Goal: Task Accomplishment & Management: Complete application form

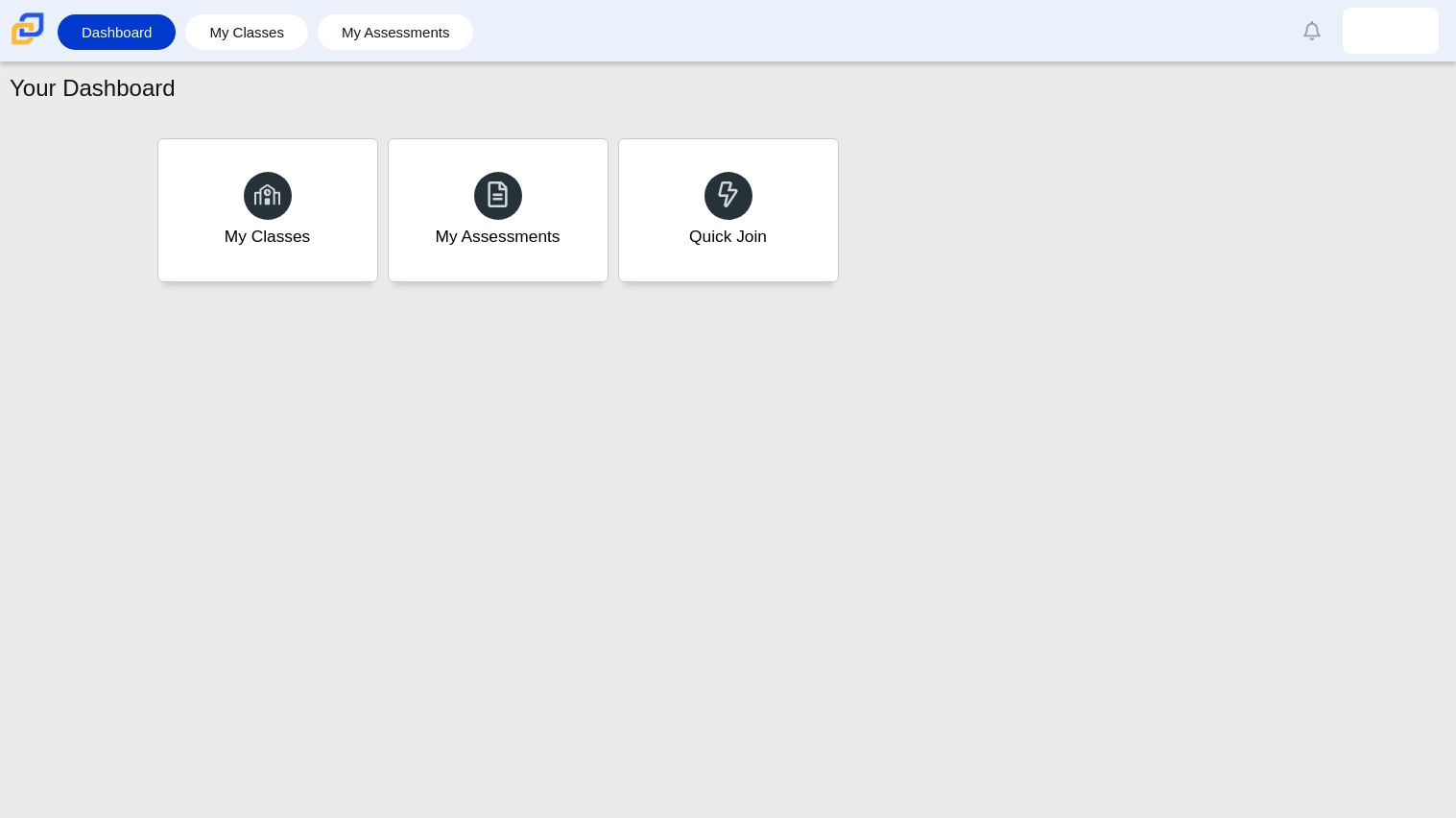
click at [714, 282] on div "My Classes My Assessments Quick Join" at bounding box center [728, 210] width 1151 height 154
click at [696, 240] on div "Quick Join" at bounding box center [727, 238] width 81 height 25
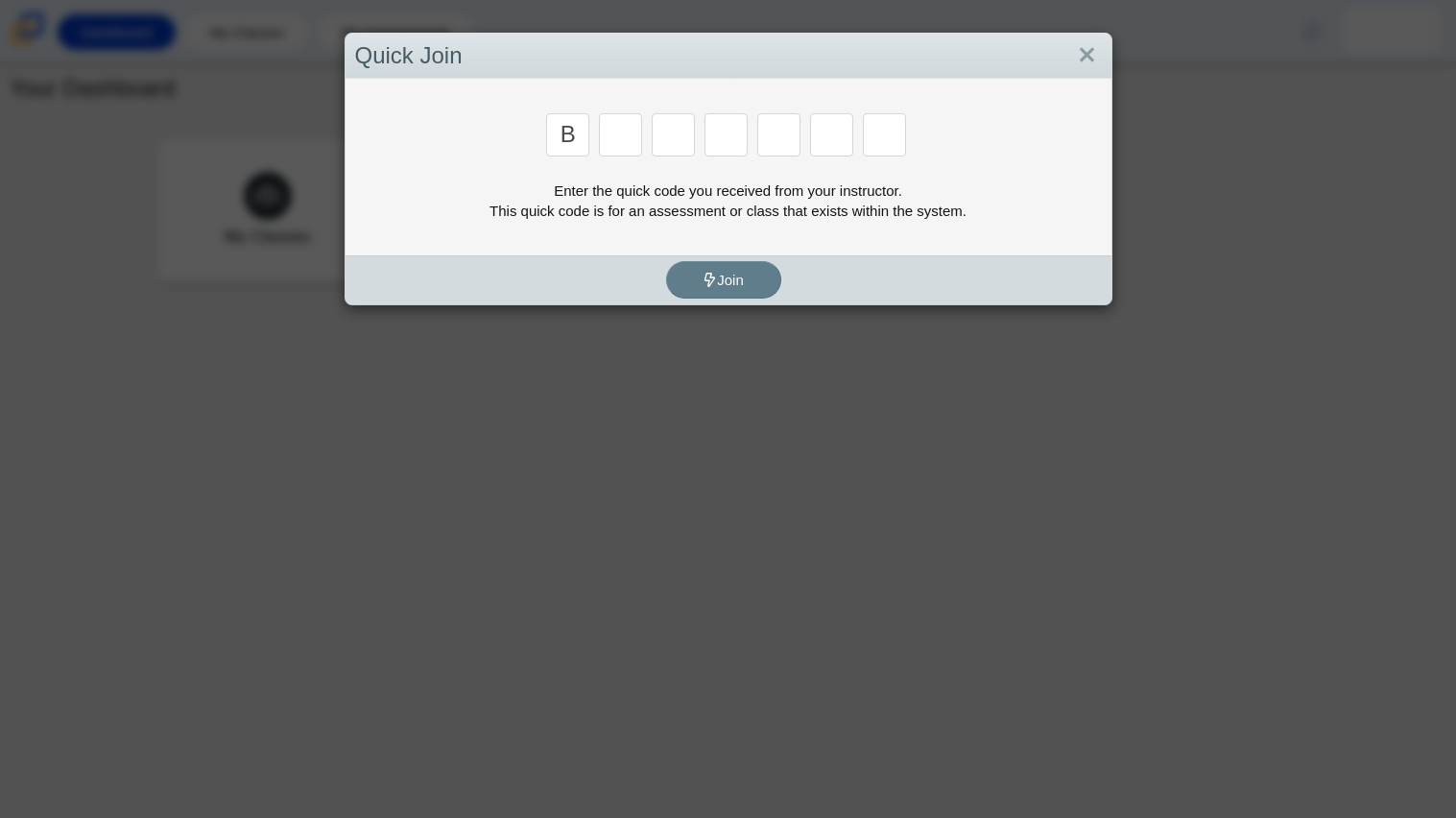
type input "b"
type input "m"
type input "3"
type input "5"
type input "3"
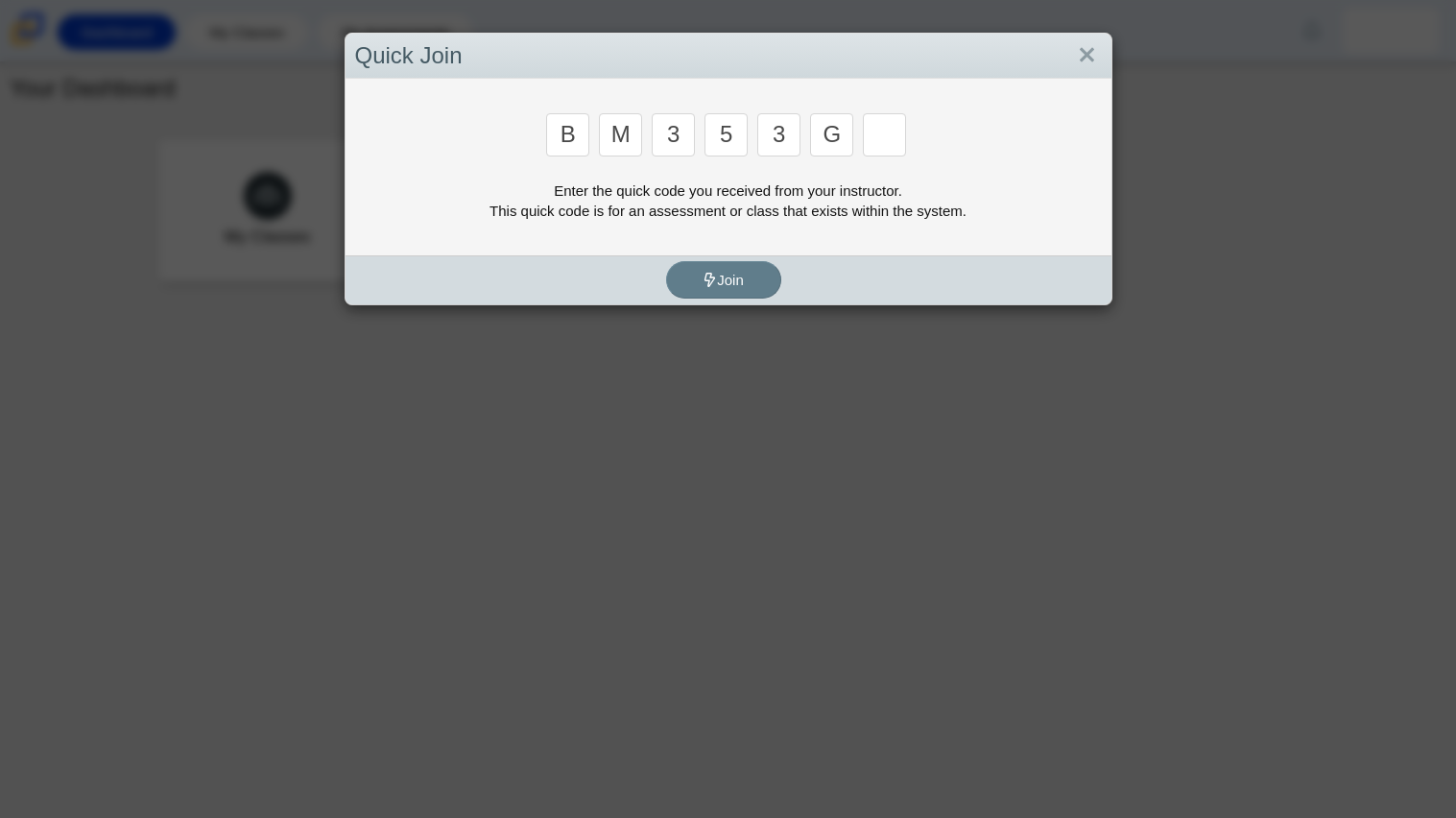
type input "g"
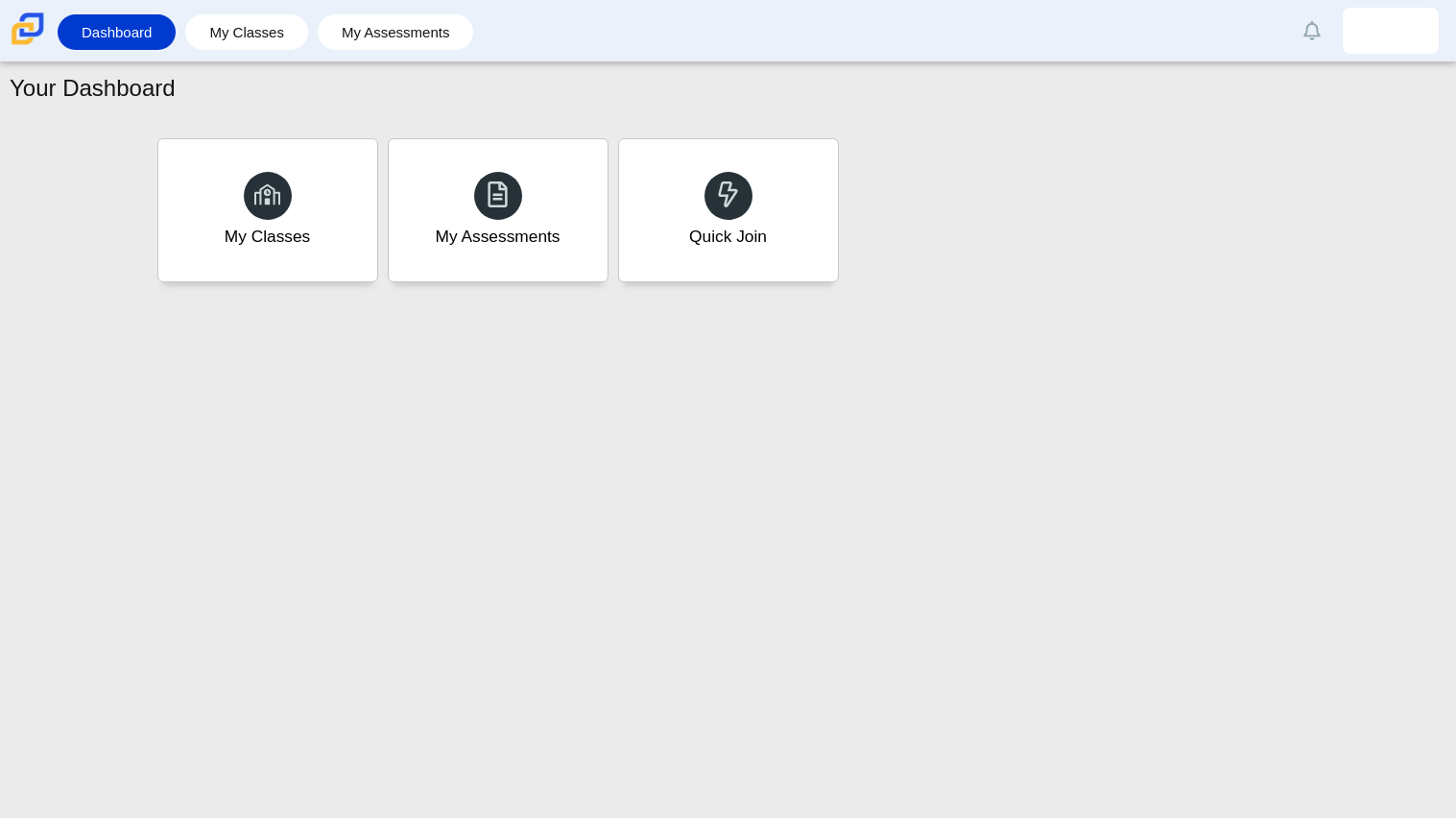
type input "b"
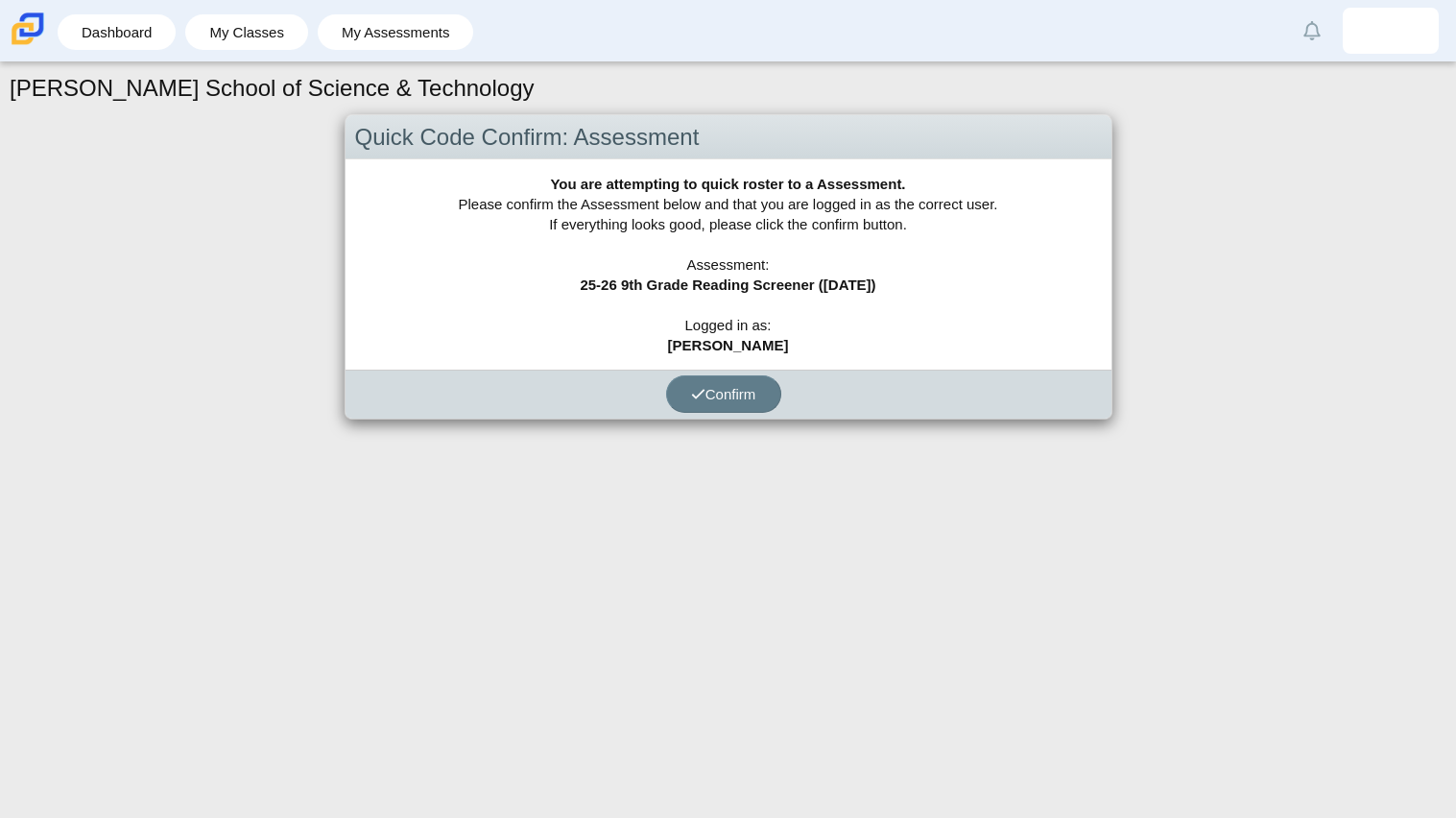
click at [741, 417] on div "Confirm" at bounding box center [723, 394] width 756 height 49
click at [734, 407] on button "Confirm" at bounding box center [723, 394] width 115 height 37
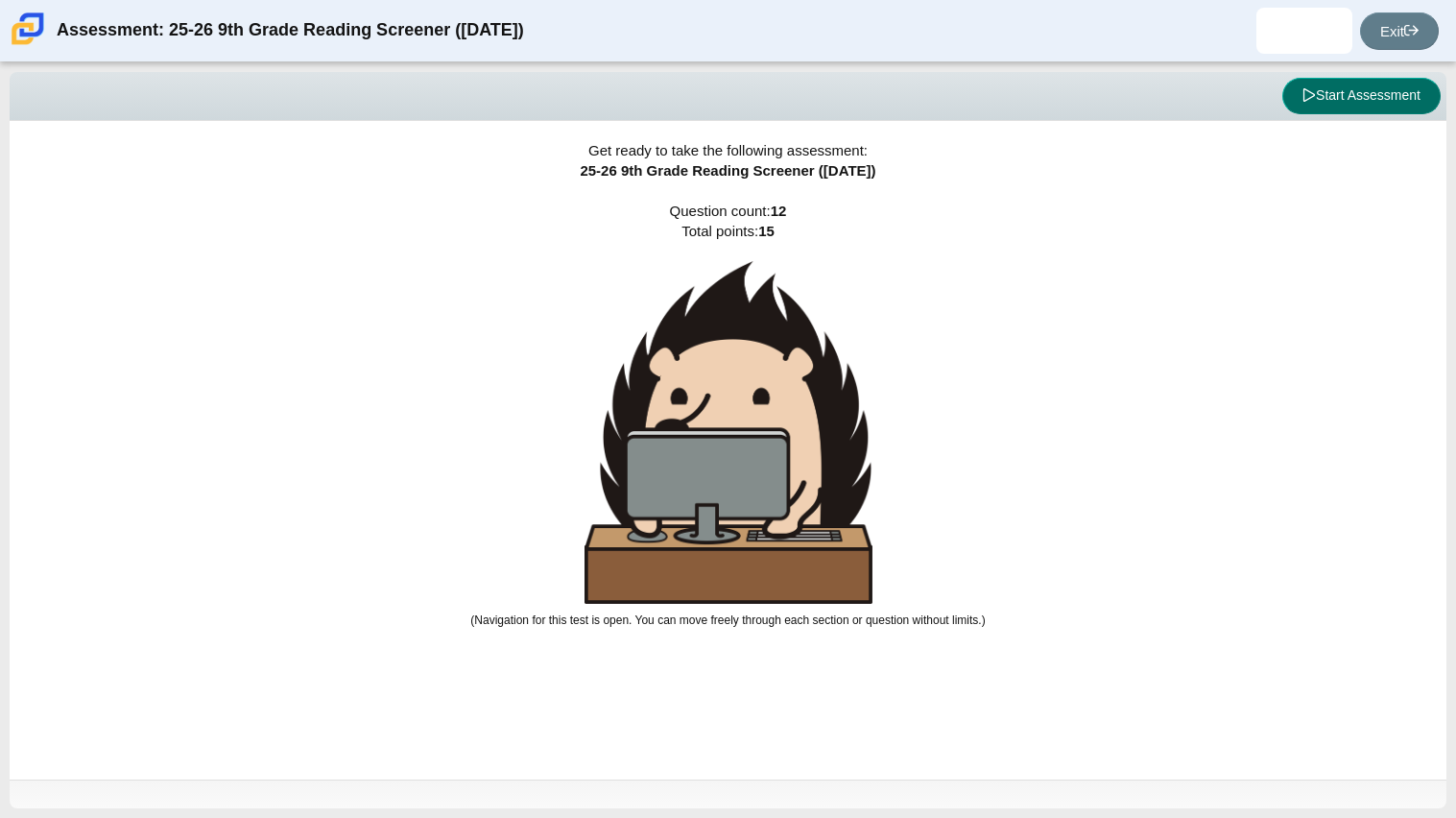
click at [1316, 105] on button "Start Assessment" at bounding box center [1362, 95] width 159 height 36
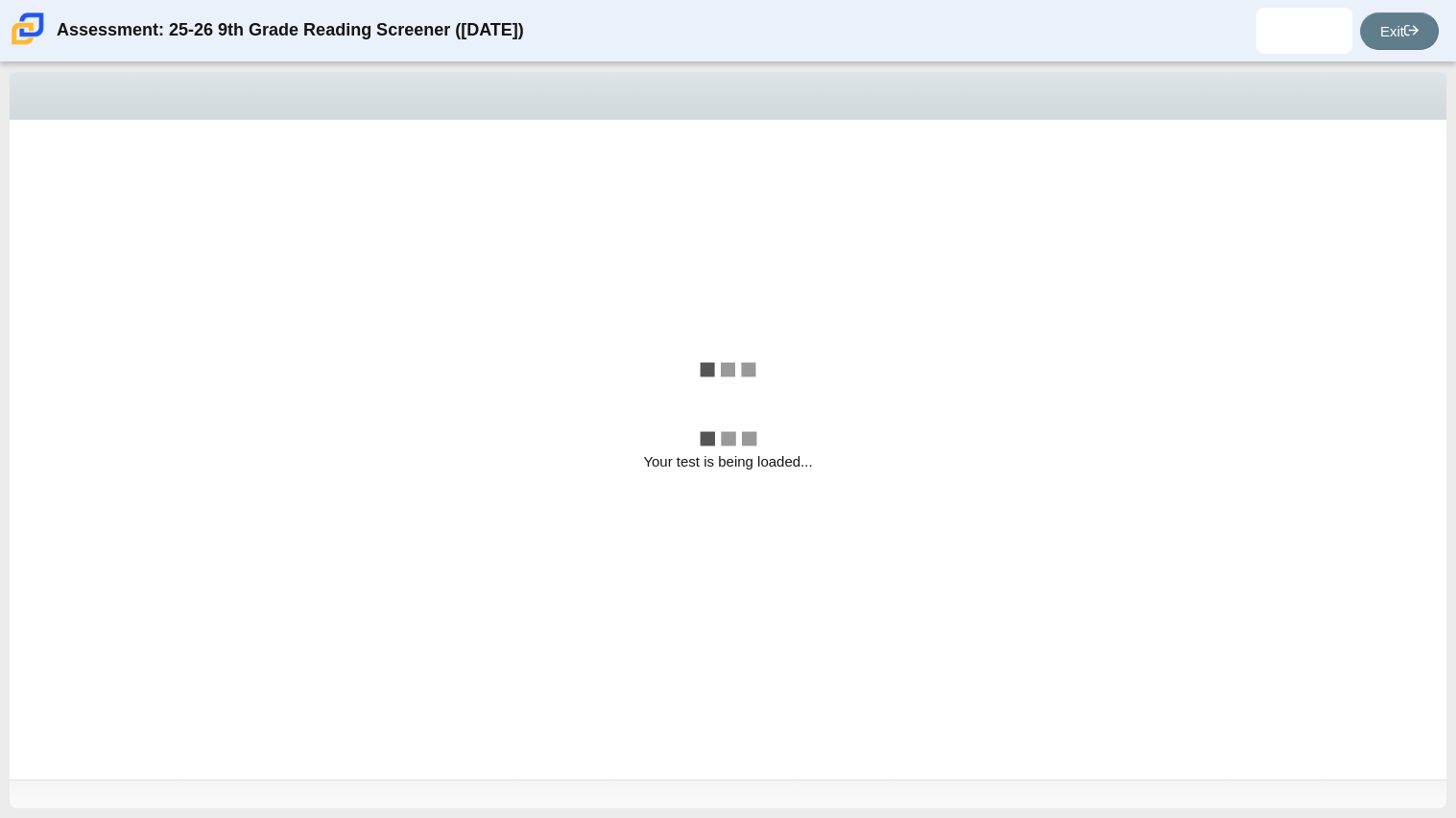
select select "ccc5b315-3c7c-471c-bf90-f22c8299c798"
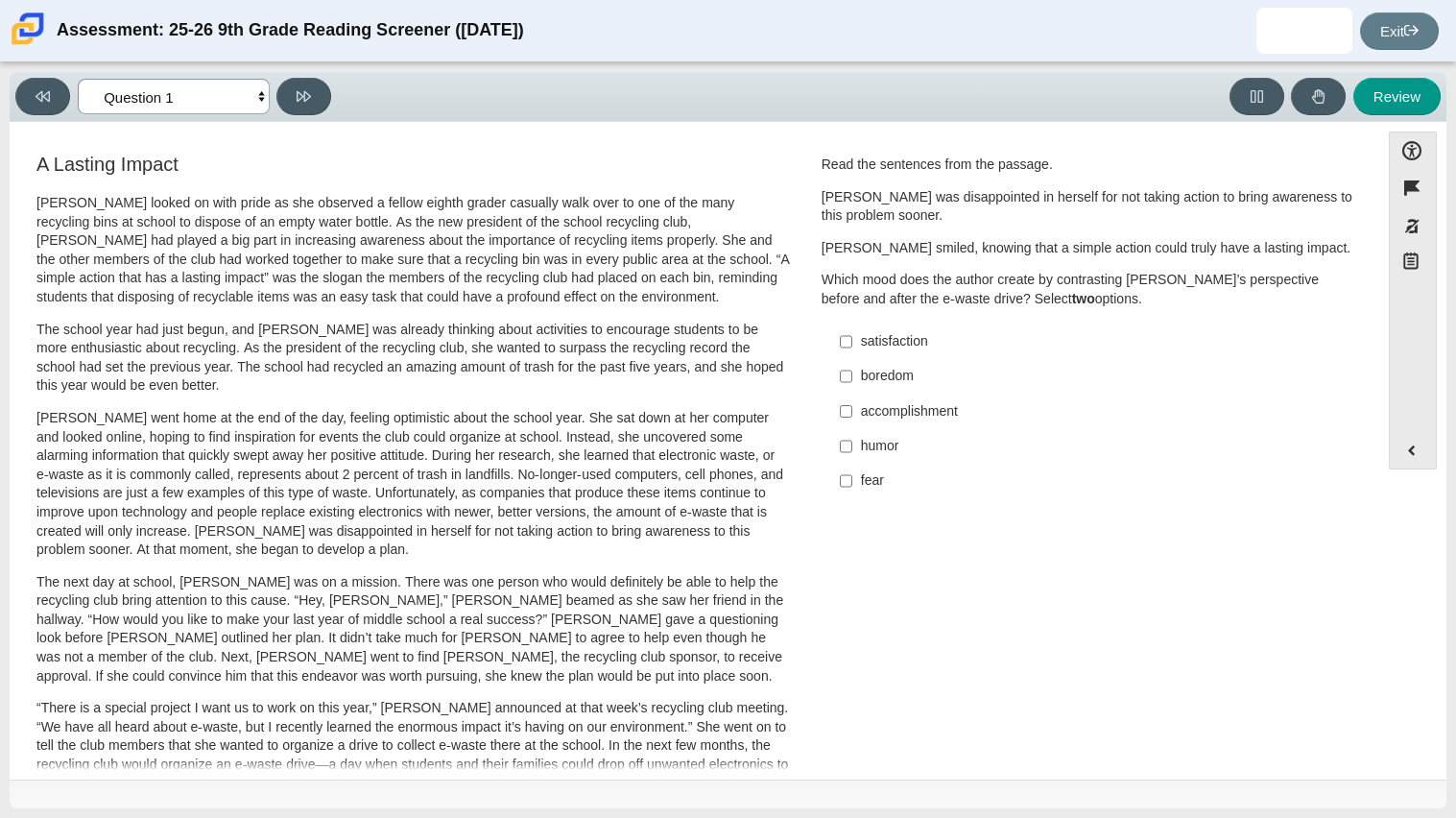
click at [246, 92] on select "Questions Question 1 Question 2 Question 3 Question 4 Question 5 Question 6 Que…" at bounding box center [173, 96] width 192 height 35
click at [220, 94] on select "Questions Question 1 Question 2 Question 3 Question 4 Question 5 Question 6 Que…" at bounding box center [173, 96] width 192 height 35
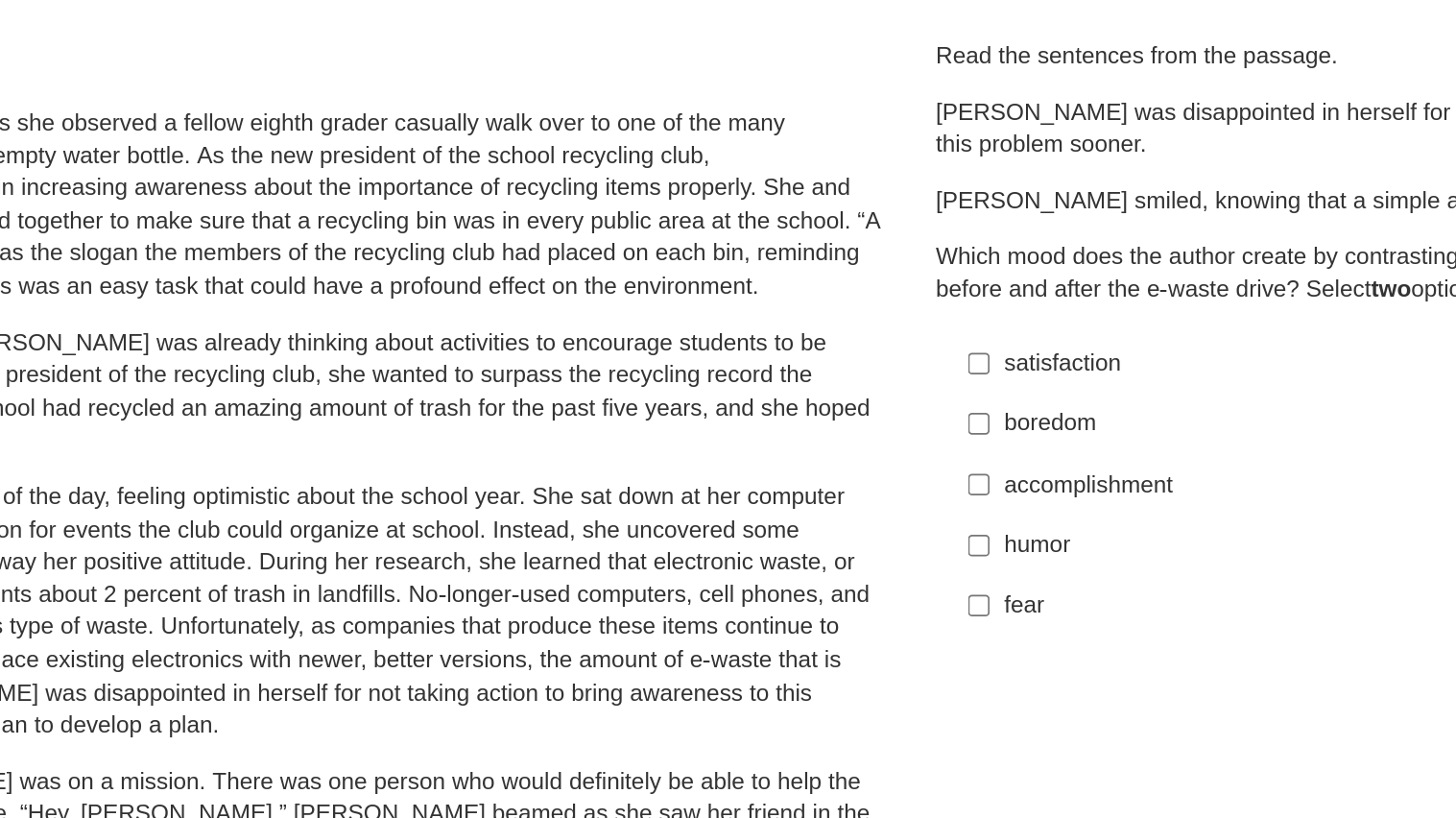
click at [848, 382] on label "boredom boredom" at bounding box center [1089, 377] width 527 height 35
click at [848, 382] on input "boredom boredom" at bounding box center [846, 377] width 13 height 35
checkbox input "true"
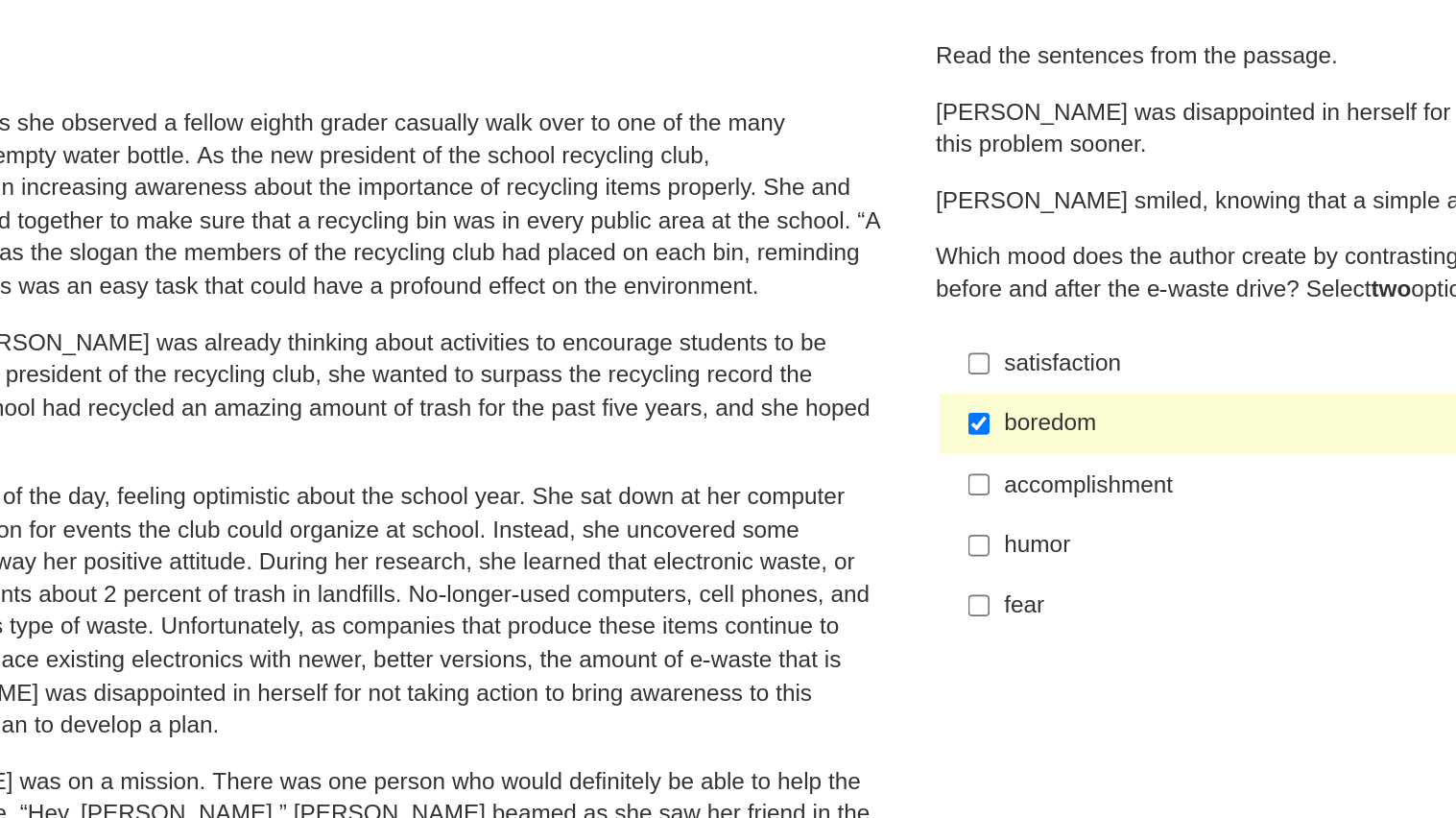
click at [829, 419] on label "accomplishment accomplishment" at bounding box center [1089, 411] width 527 height 35
click at [840, 419] on input "accomplishment accomplishment" at bounding box center [846, 411] width 13 height 35
checkbox input "true"
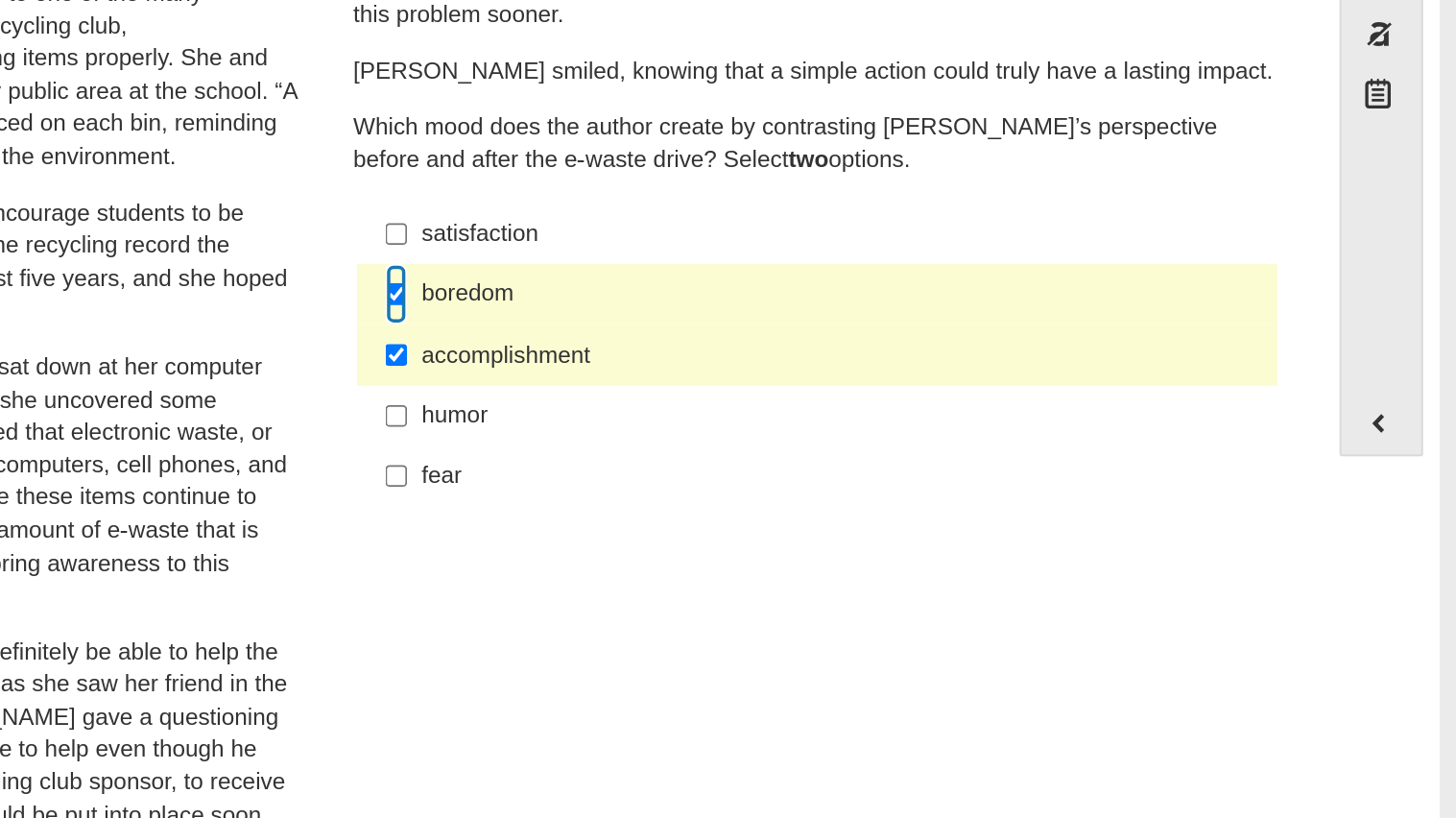
click at [840, 366] on input "boredom boredom" at bounding box center [846, 377] width 13 height 35
checkbox input "false"
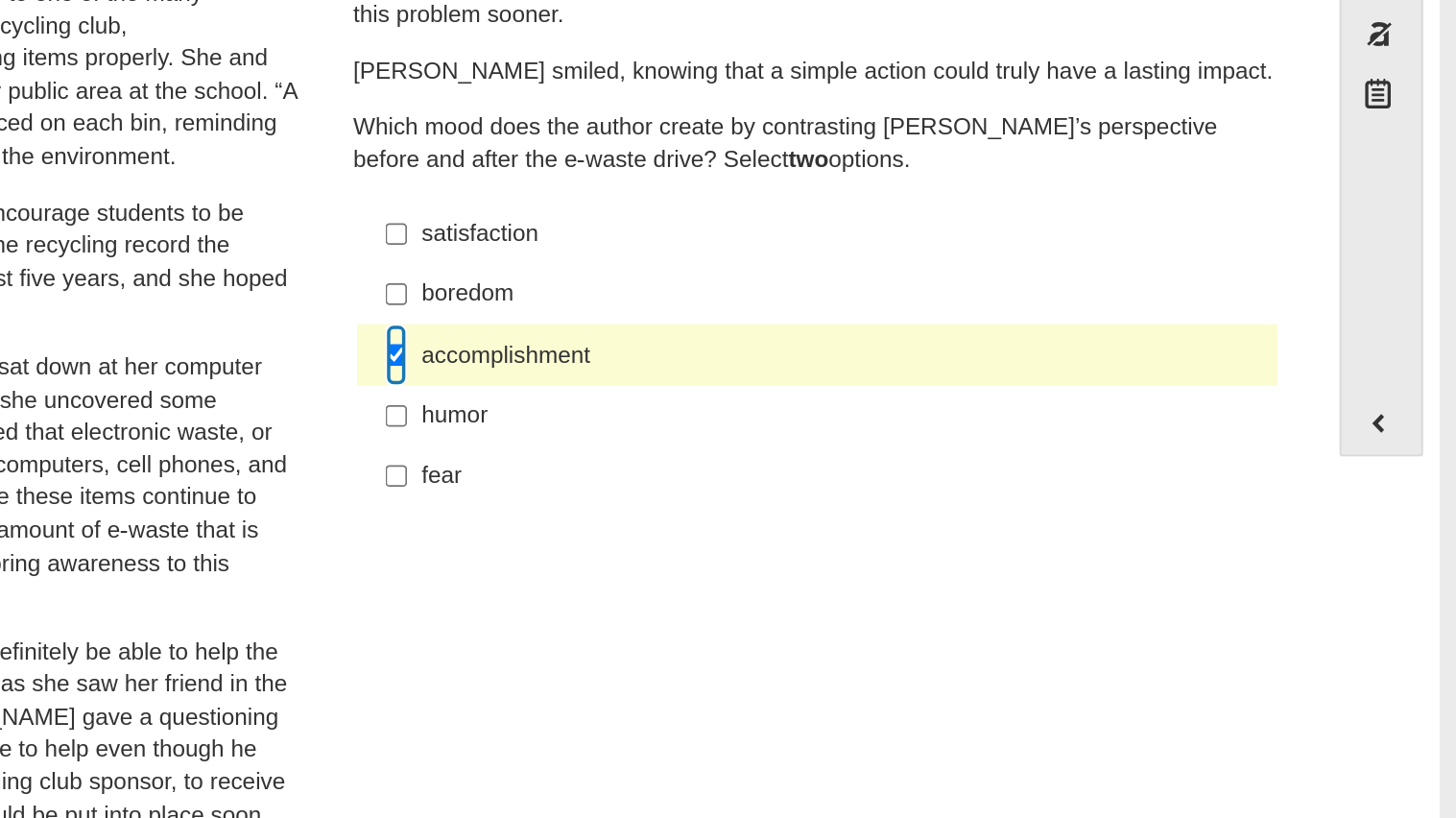
click at [840, 410] on input "accomplishment accomplishment" at bounding box center [846, 411] width 13 height 35
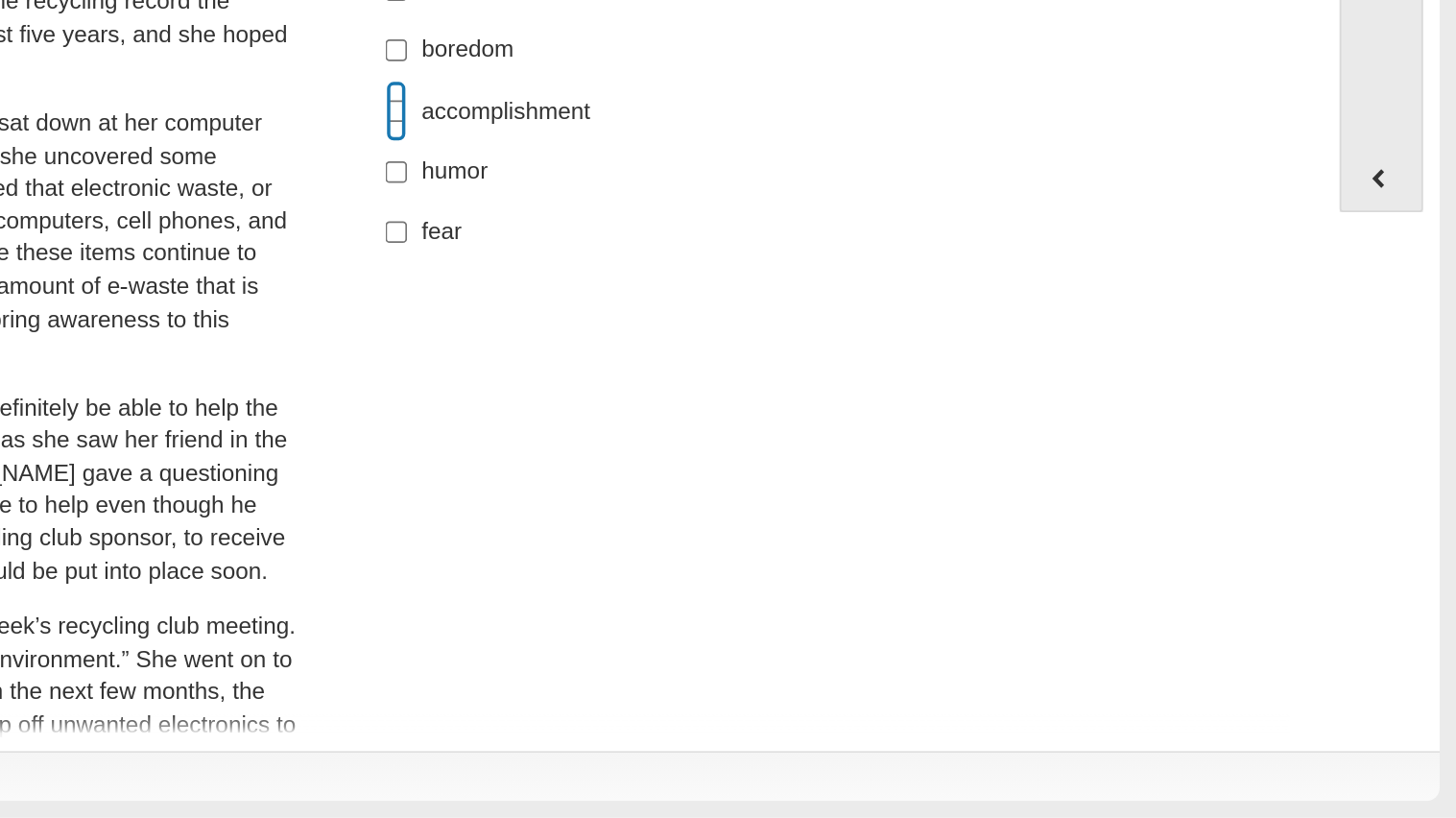
click at [843, 415] on input "accomplishment accomplishment" at bounding box center [846, 411] width 13 height 35
checkbox input "true"
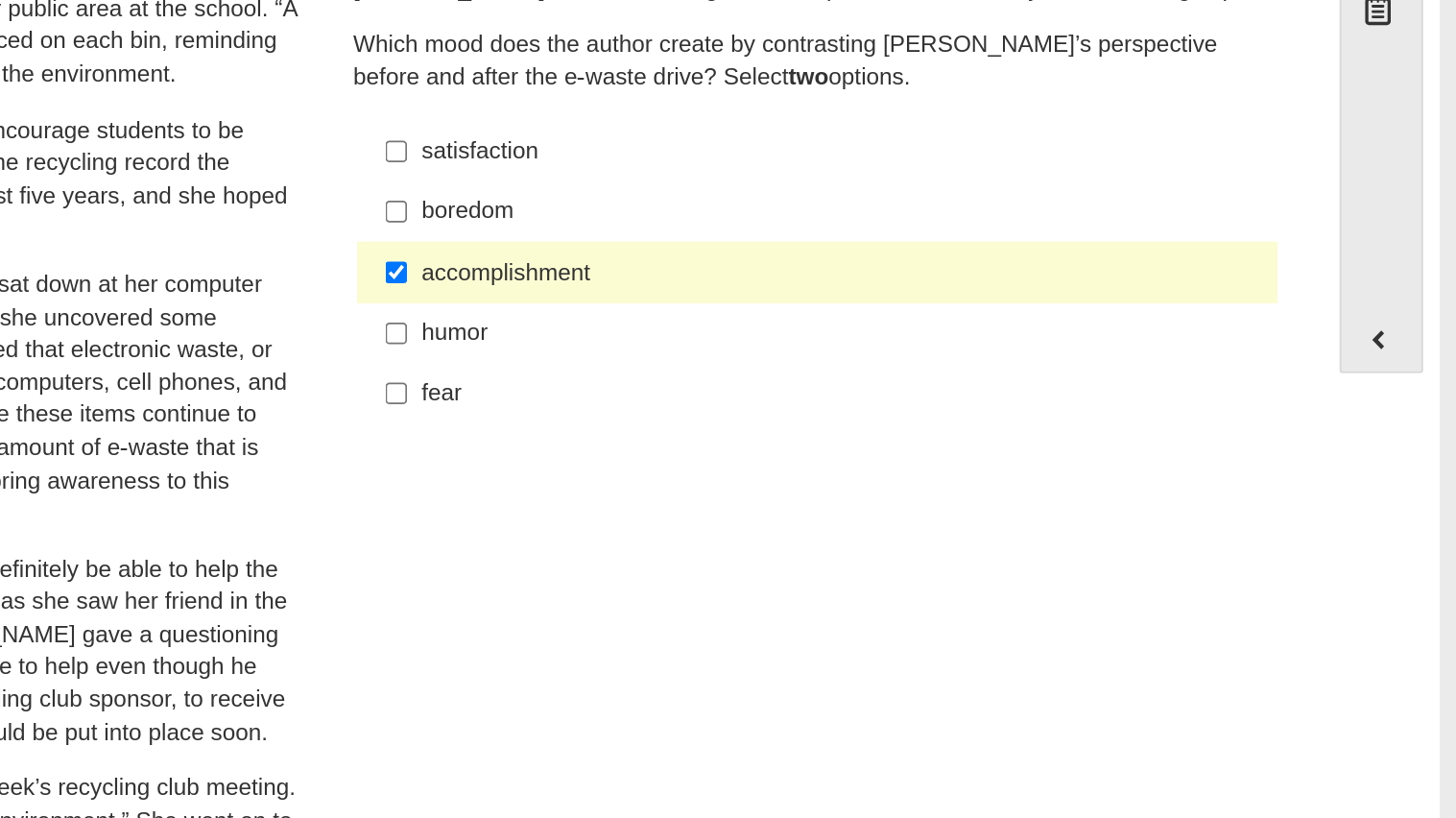
click at [843, 323] on ul "satisfaction satisfaction boredom boredom accomplishment accomplishment humor h…" at bounding box center [1088, 411] width 531 height 176
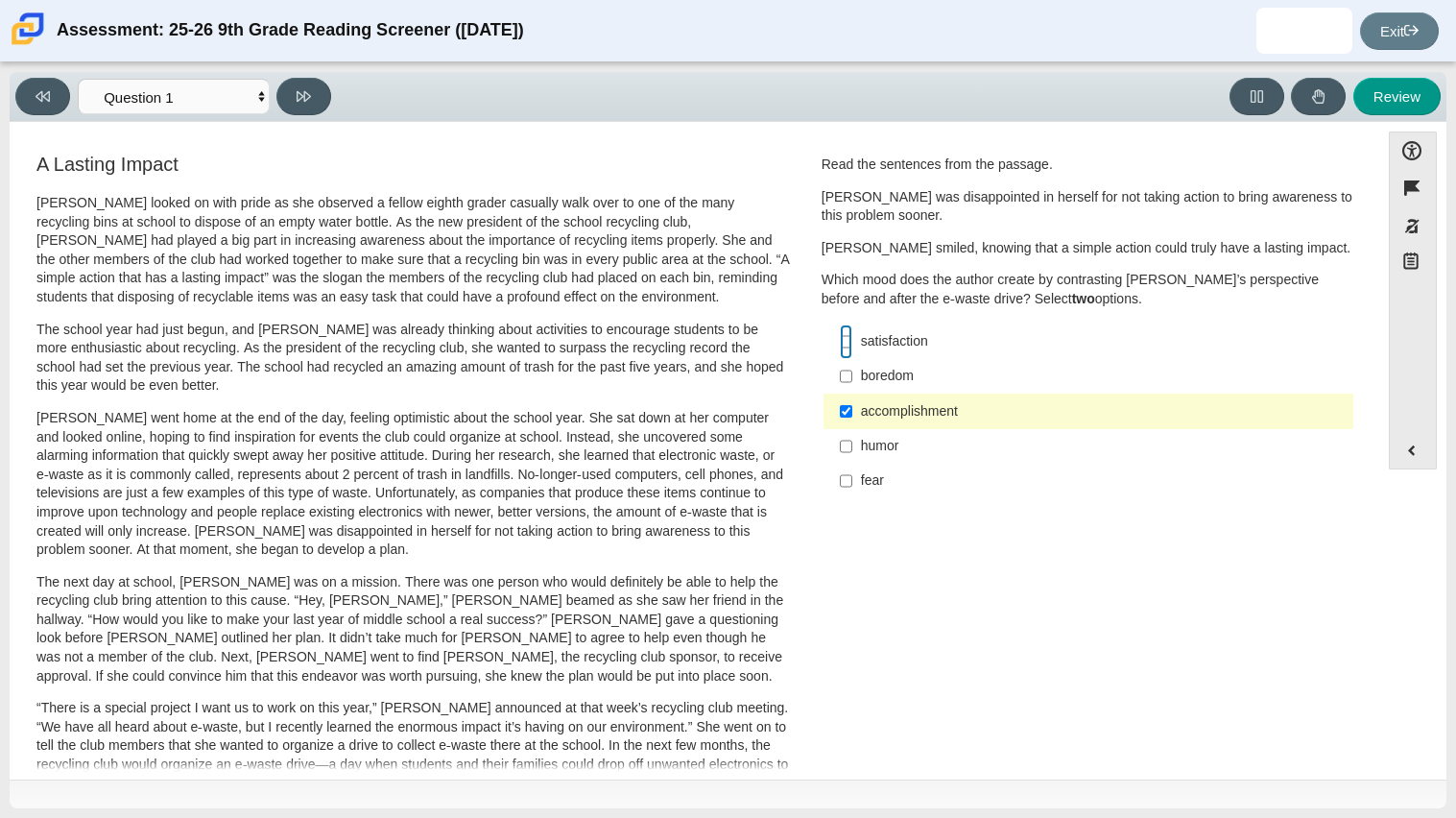
click at [843, 345] on input "satisfaction satisfaction" at bounding box center [846, 342] width 13 height 35
checkbox input "true"
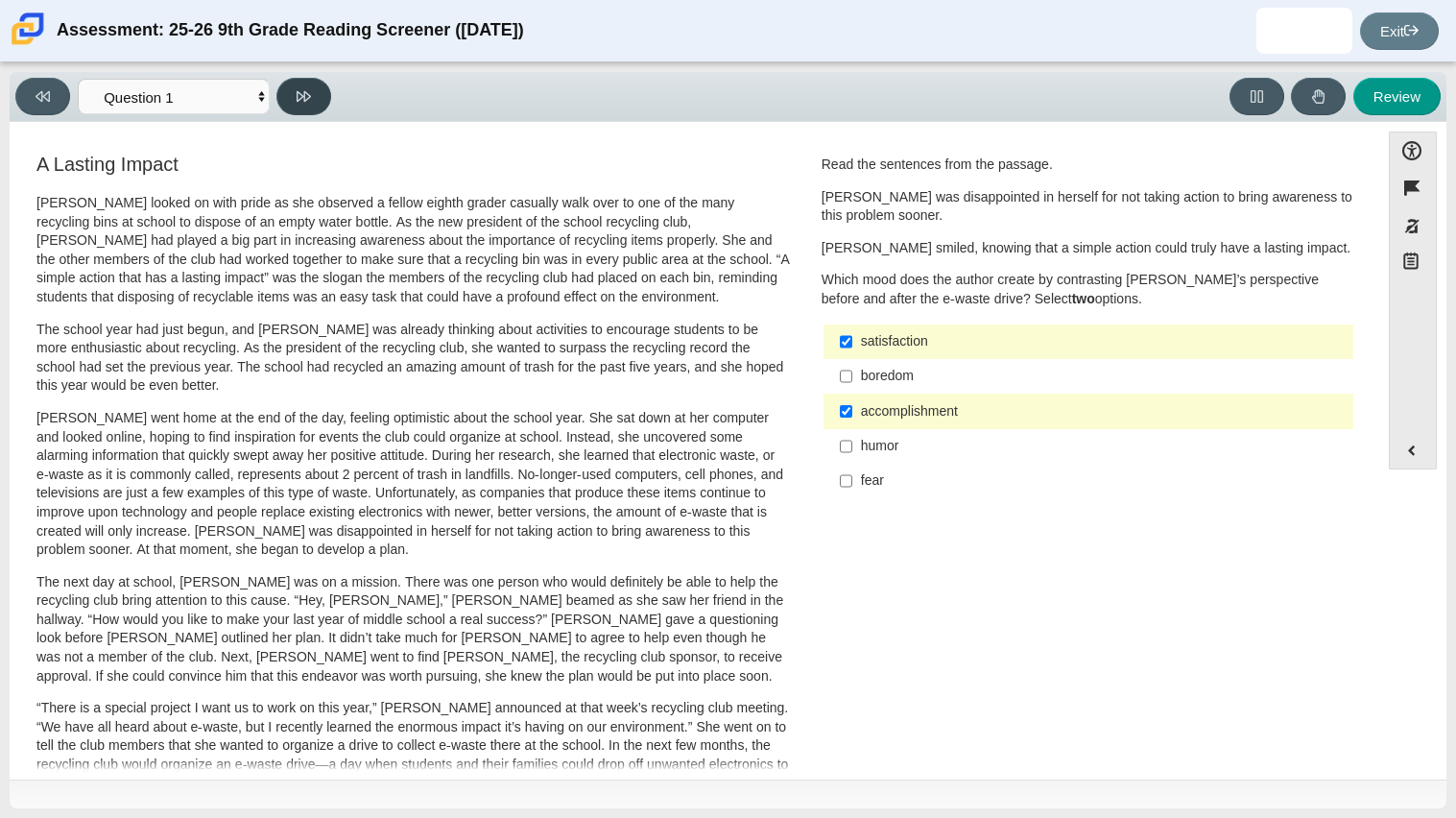
click at [302, 95] on icon at bounding box center [304, 96] width 15 height 11
select select "0ff64528-ffd7-428d-b192-babfaadd44e8"
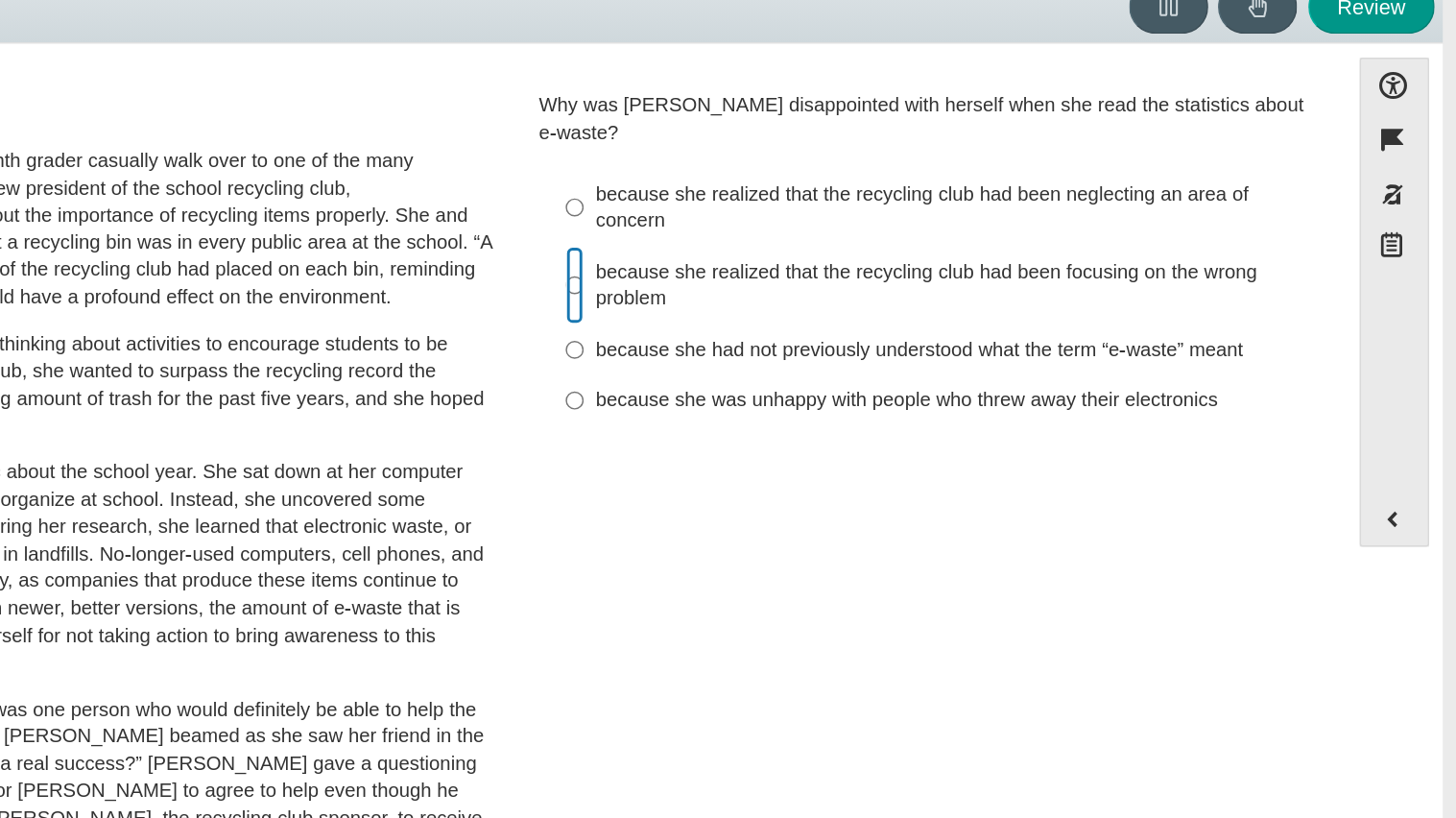
click at [843, 277] on input "because she realized that the recycling club had been focusing on the wrong pro…" at bounding box center [846, 288] width 13 height 54
radio input "true"
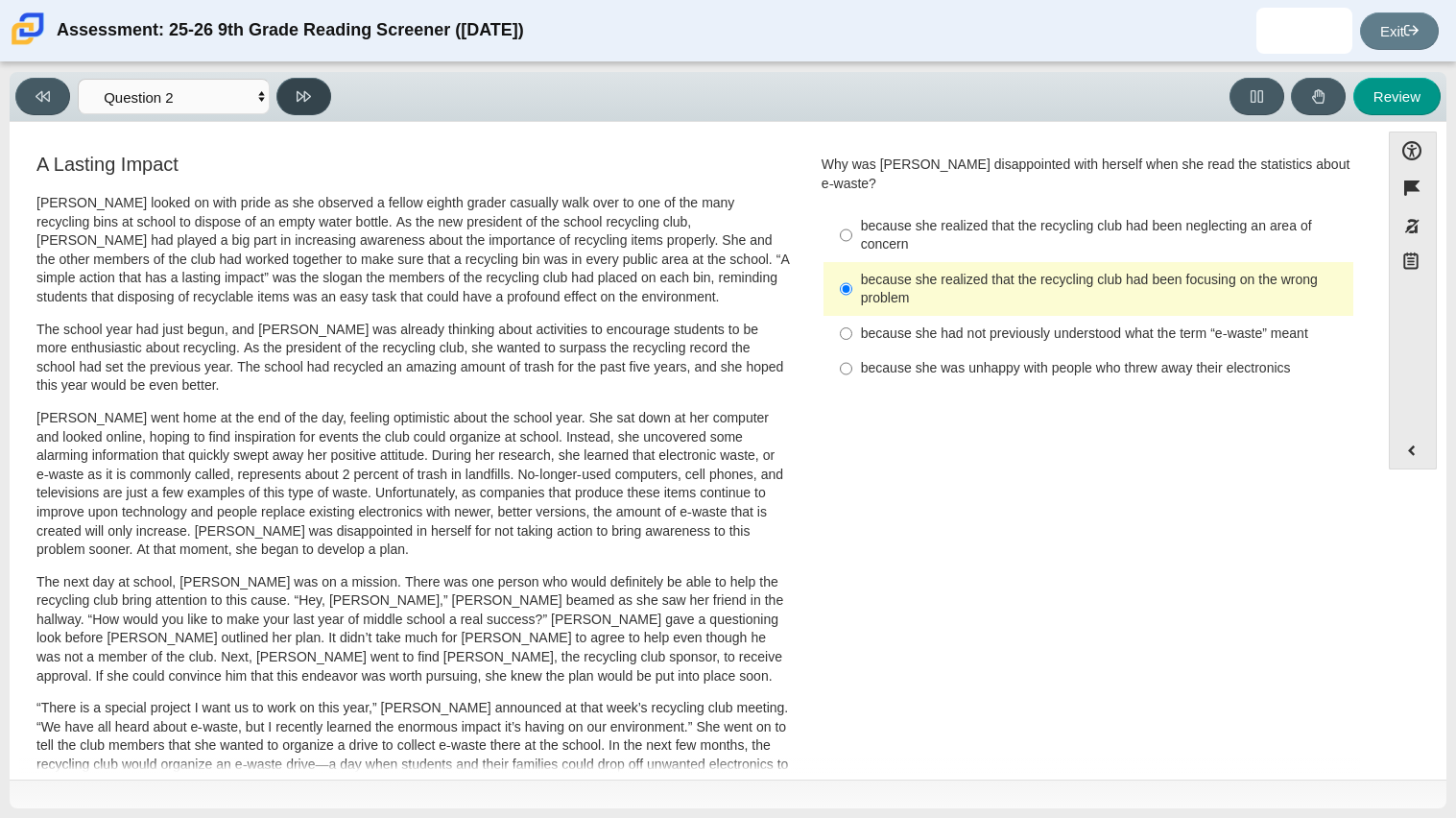
click at [323, 103] on button at bounding box center [304, 96] width 55 height 37
select select "7ce3d843-6974-4858-901c-1ff39630e843"
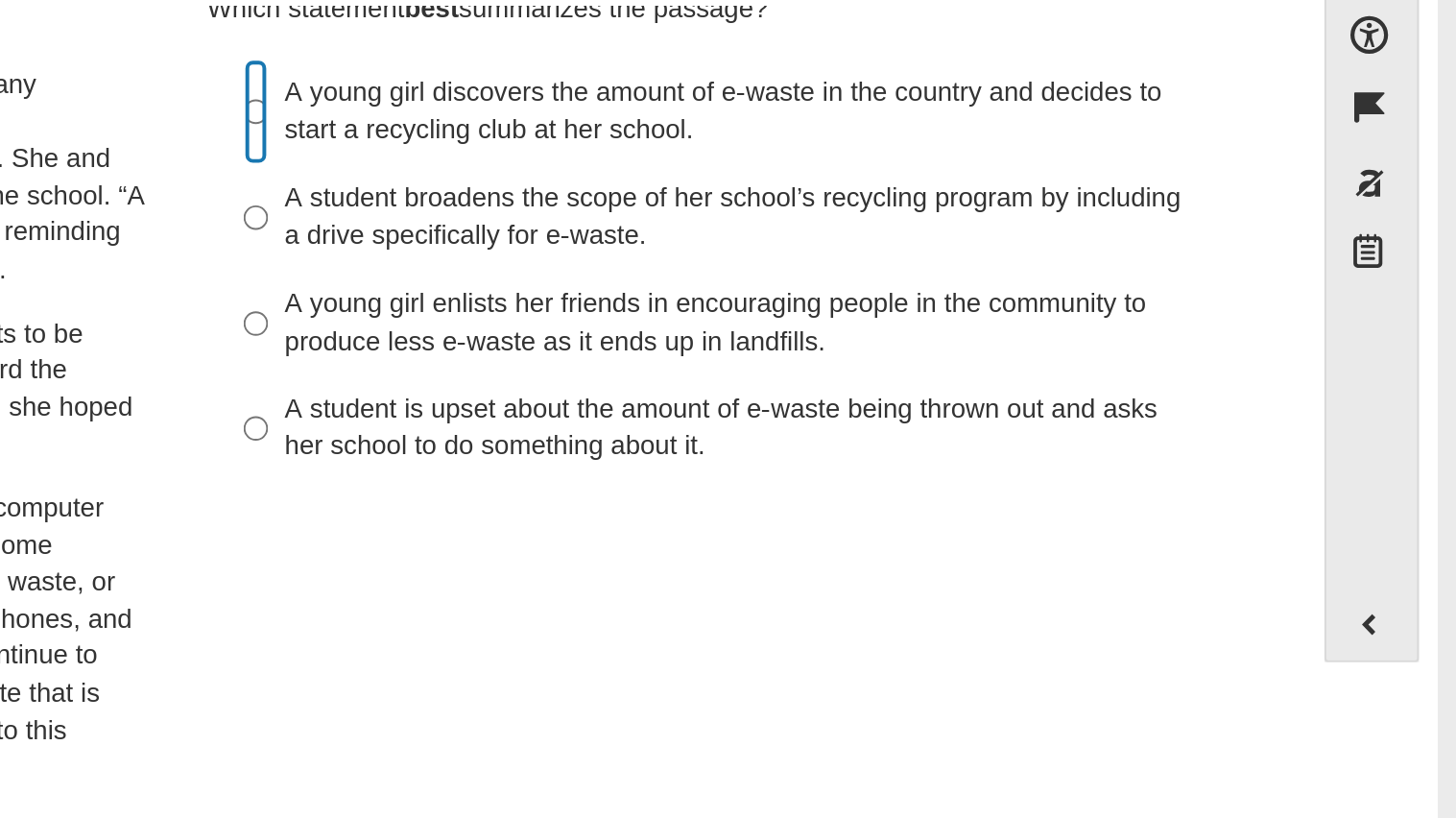
click at [843, 189] on input "A young girl discovers the amount of e-waste in the country and decides to star…" at bounding box center [846, 190] width 13 height 54
radio input "true"
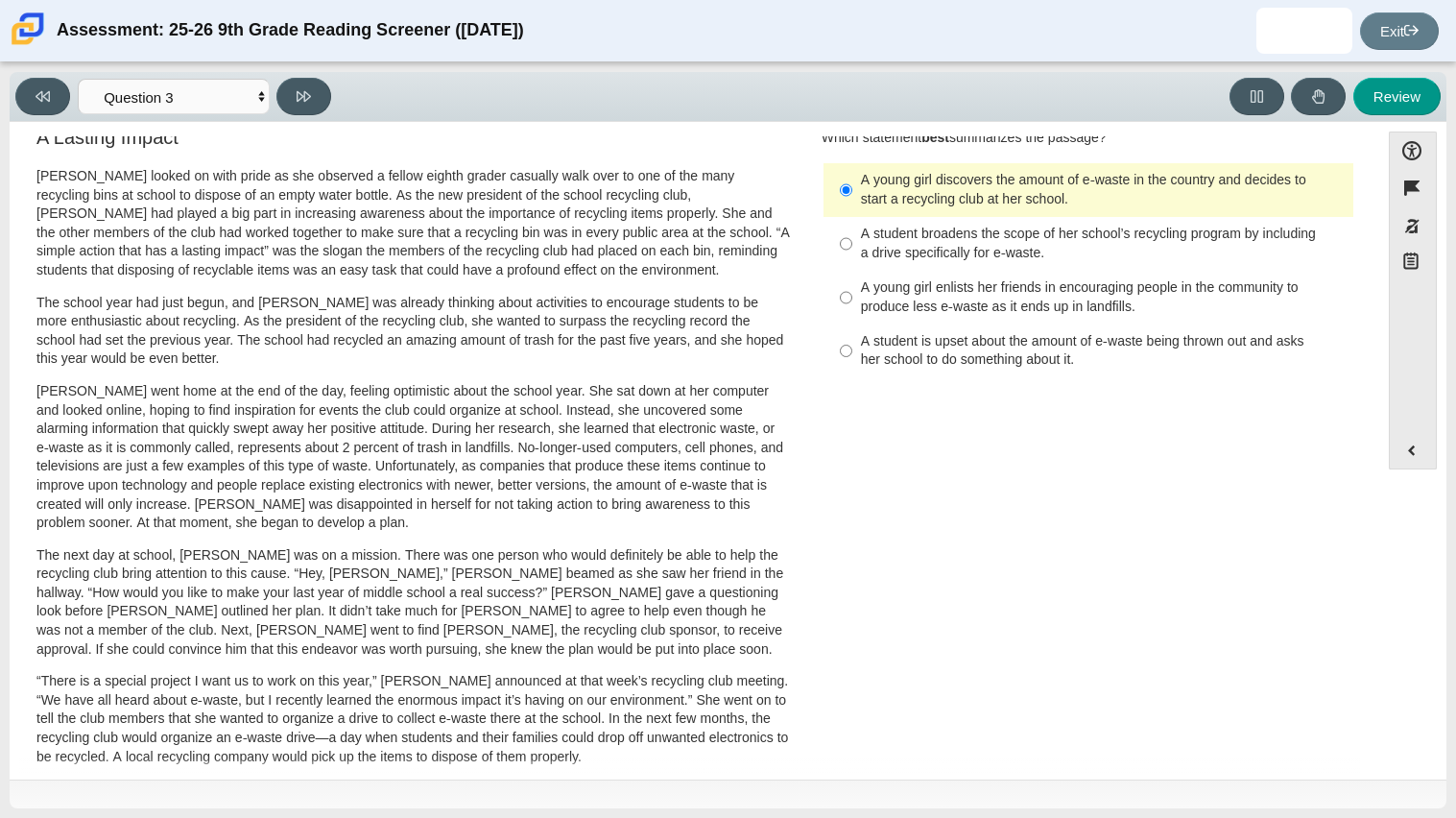
click at [929, 352] on div "A student is upset about the amount of e-waste being thrown out and asks her sc…" at bounding box center [1104, 351] width 485 height 37
click at [853, 352] on input "A student is upset about the amount of e-waste being thrown out and asks her sc…" at bounding box center [846, 351] width 13 height 54
radio input "true"
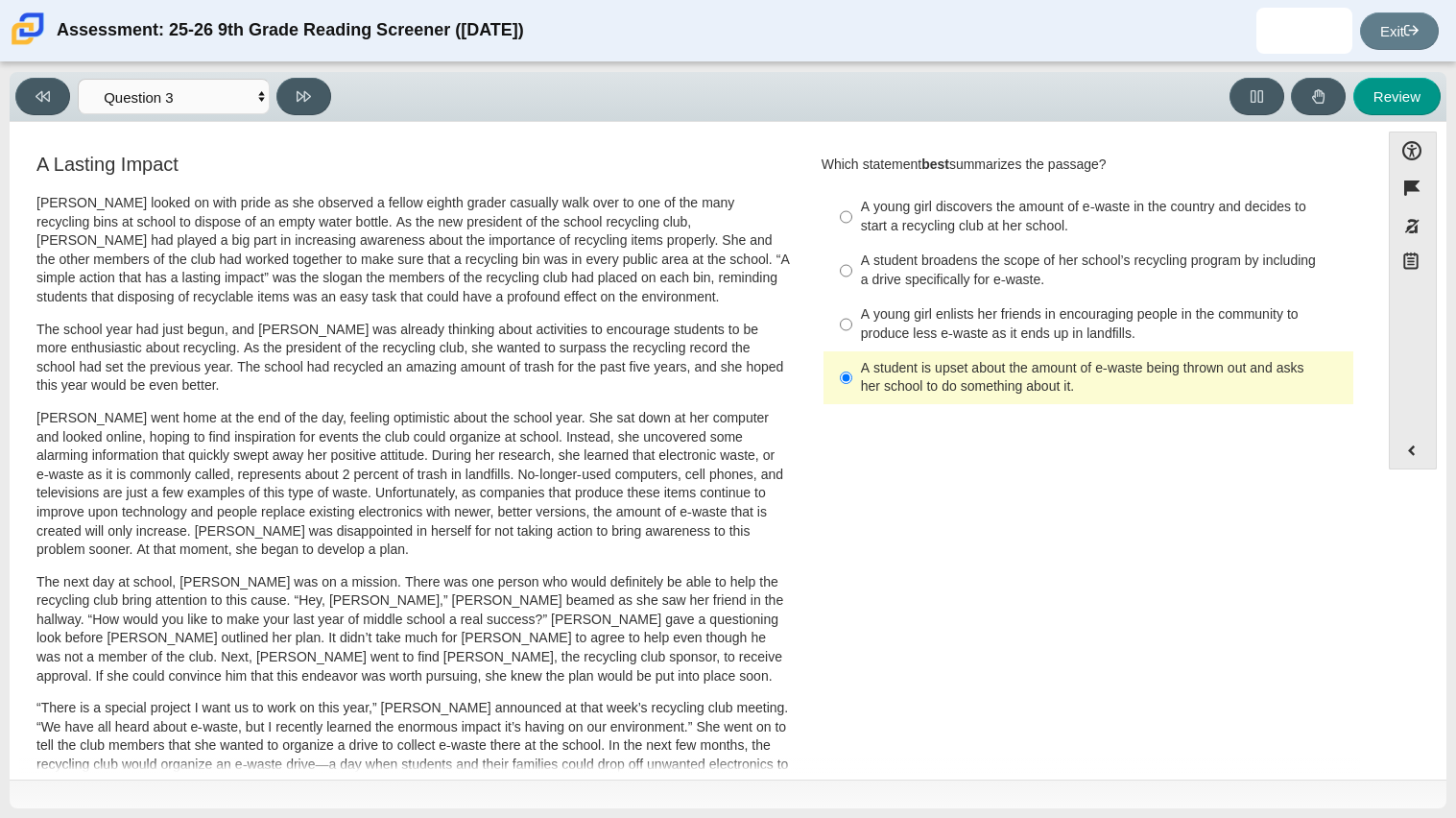
click at [858, 196] on label "A young girl discovers the amount of e-waste in the country and decides to star…" at bounding box center [1089, 216] width 527 height 54
click at [853, 196] on input "A young girl discovers the amount of e-waste in the country and decides to star…" at bounding box center [846, 216] width 13 height 54
radio input "true"
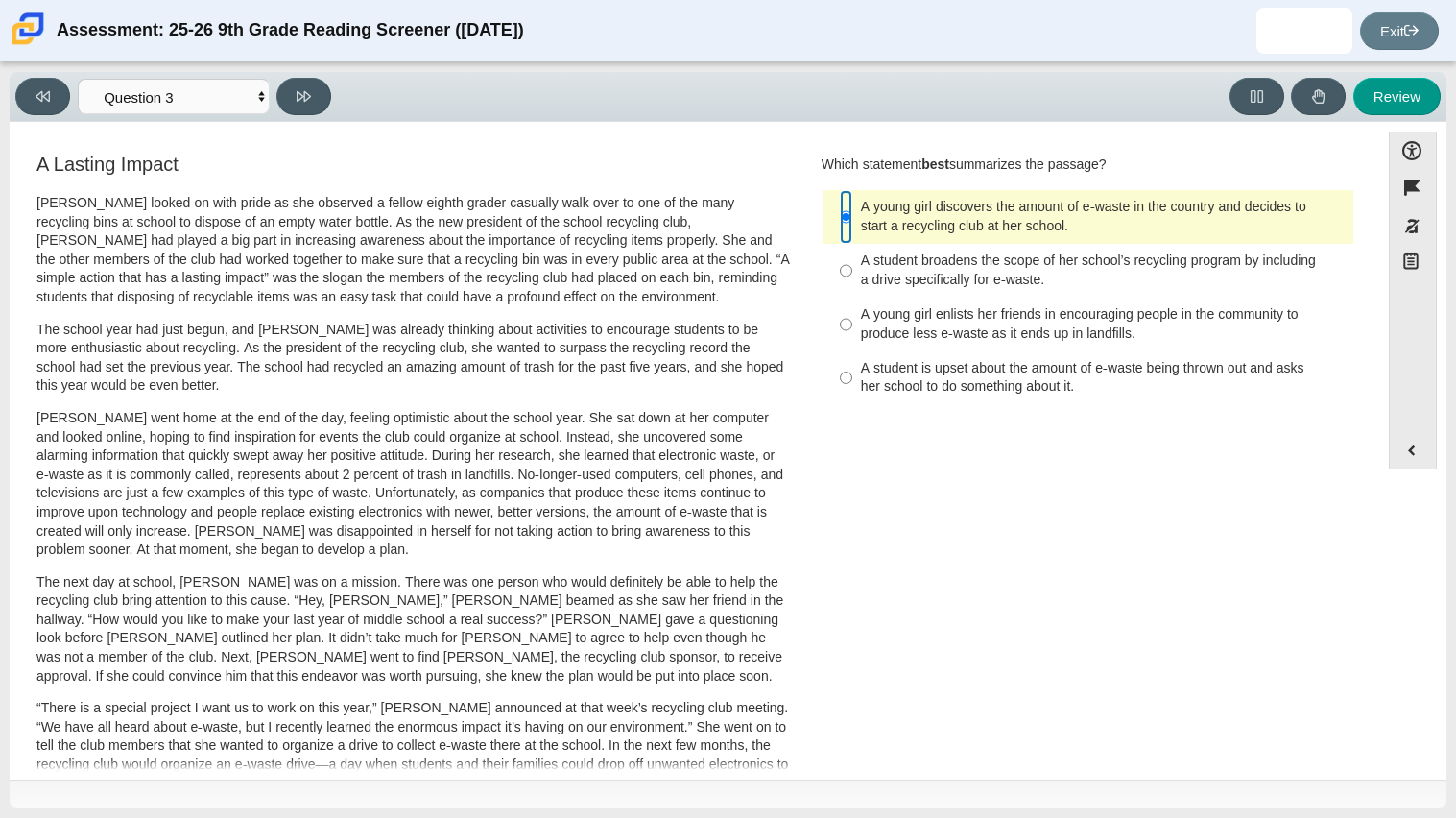
scroll to position [455, 0]
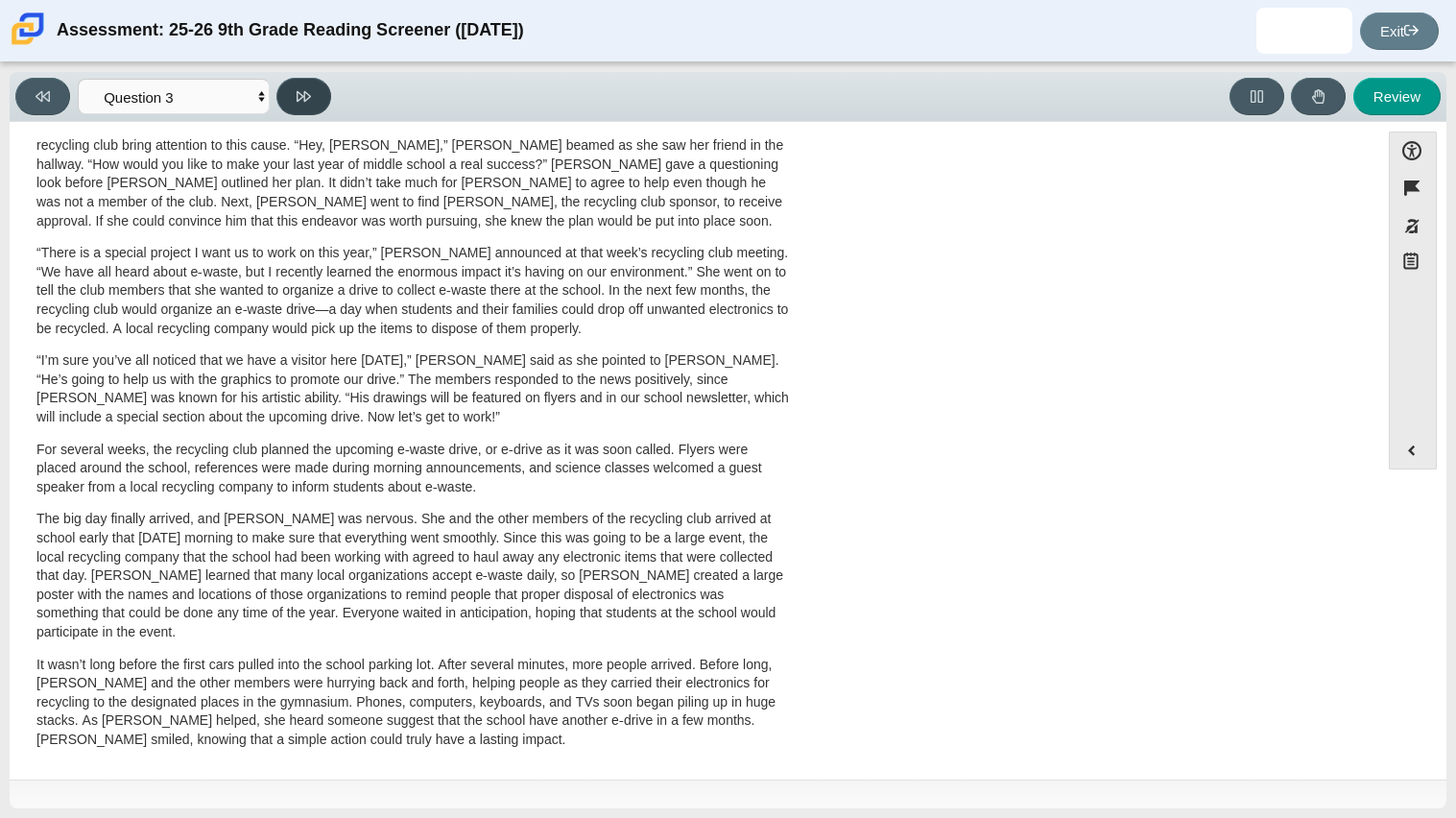
click at [306, 90] on icon at bounding box center [304, 96] width 15 height 15
select select "ca9ea0f1-49c5-4bd1-83b0-472c18652b42"
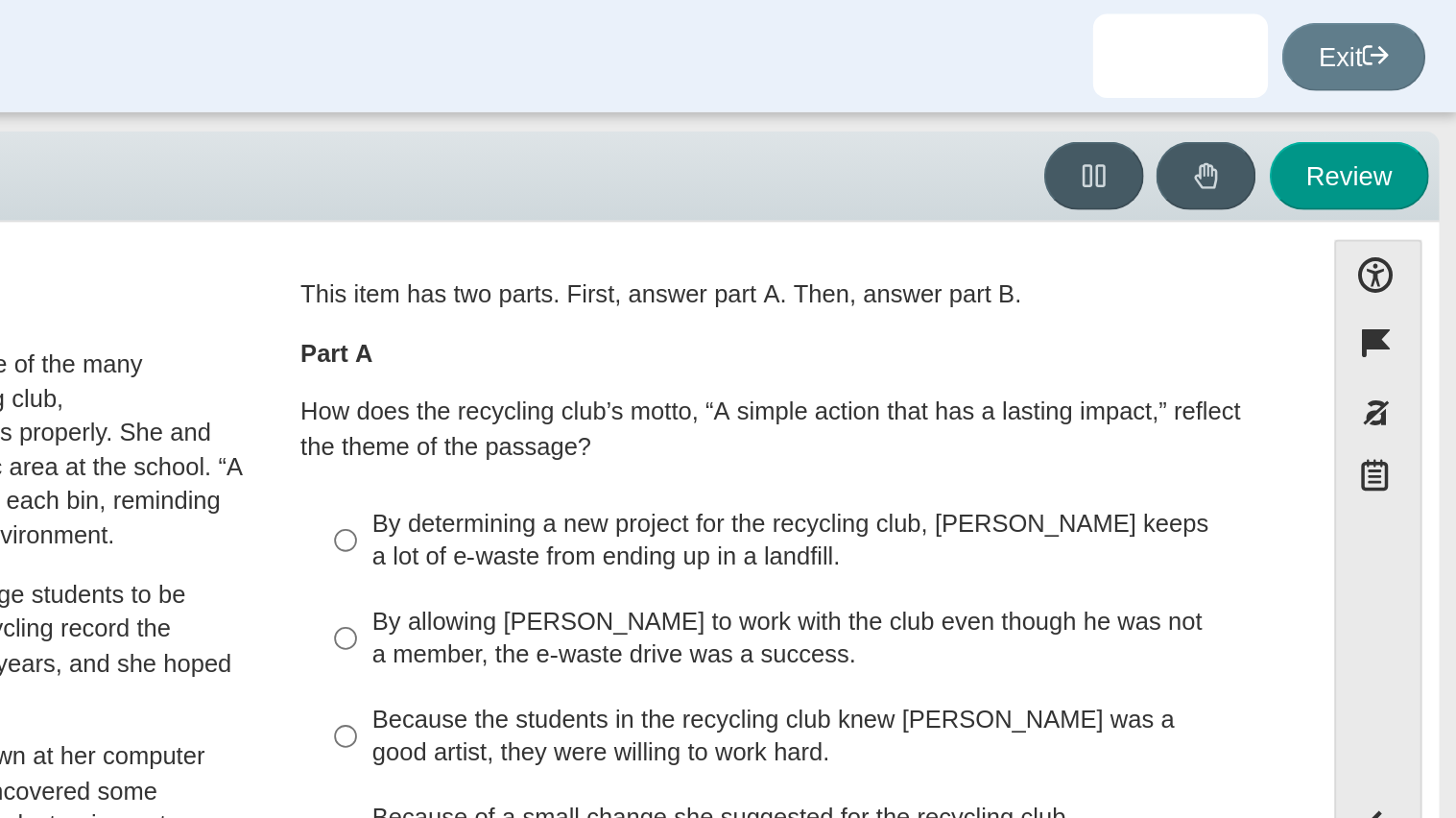
scroll to position [0, 0]
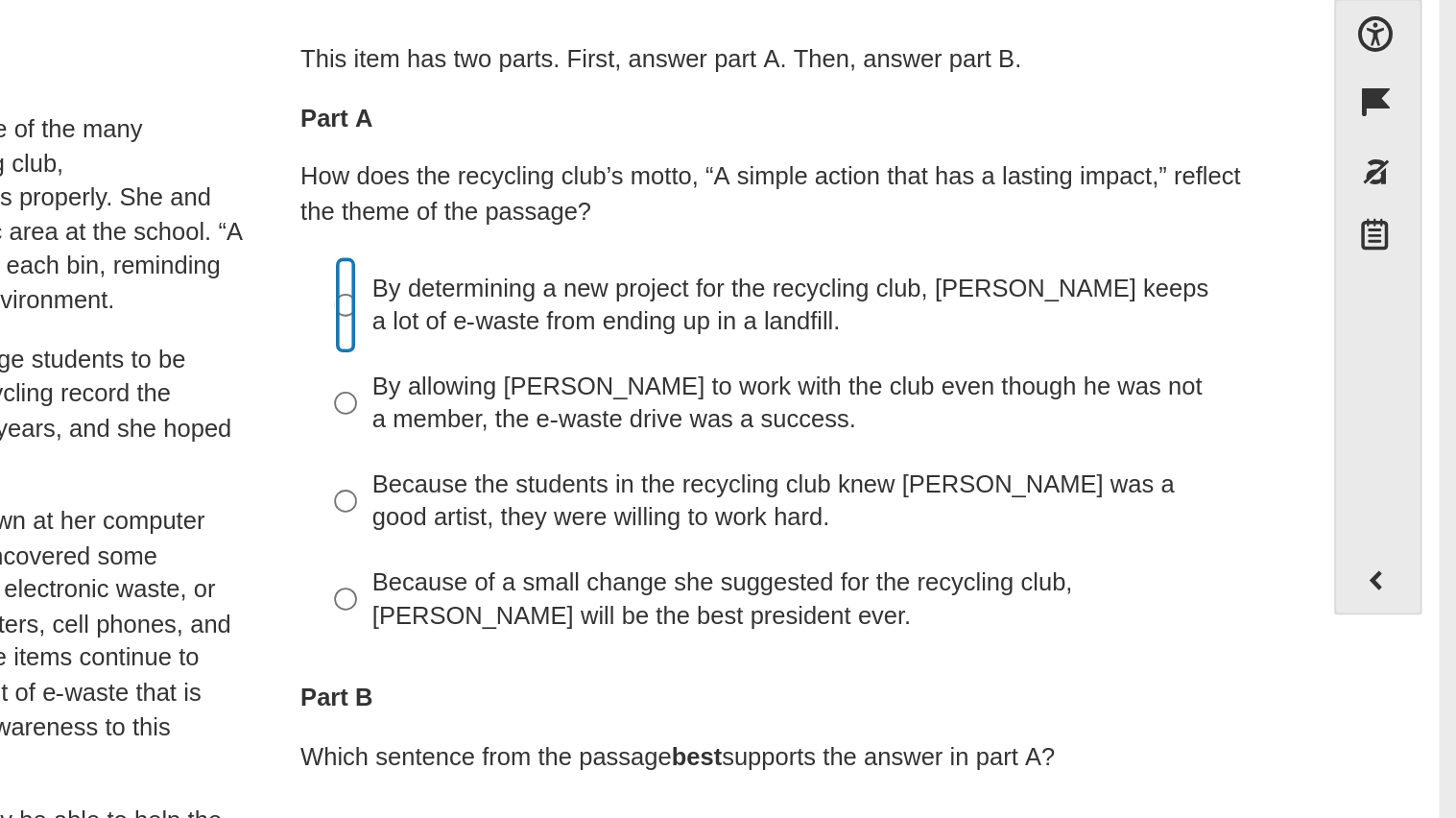
click at [842, 292] on input "By determining a new project for the recycling club, Scarlett keeps a lot of e-…" at bounding box center [846, 299] width 13 height 54
radio input "true"
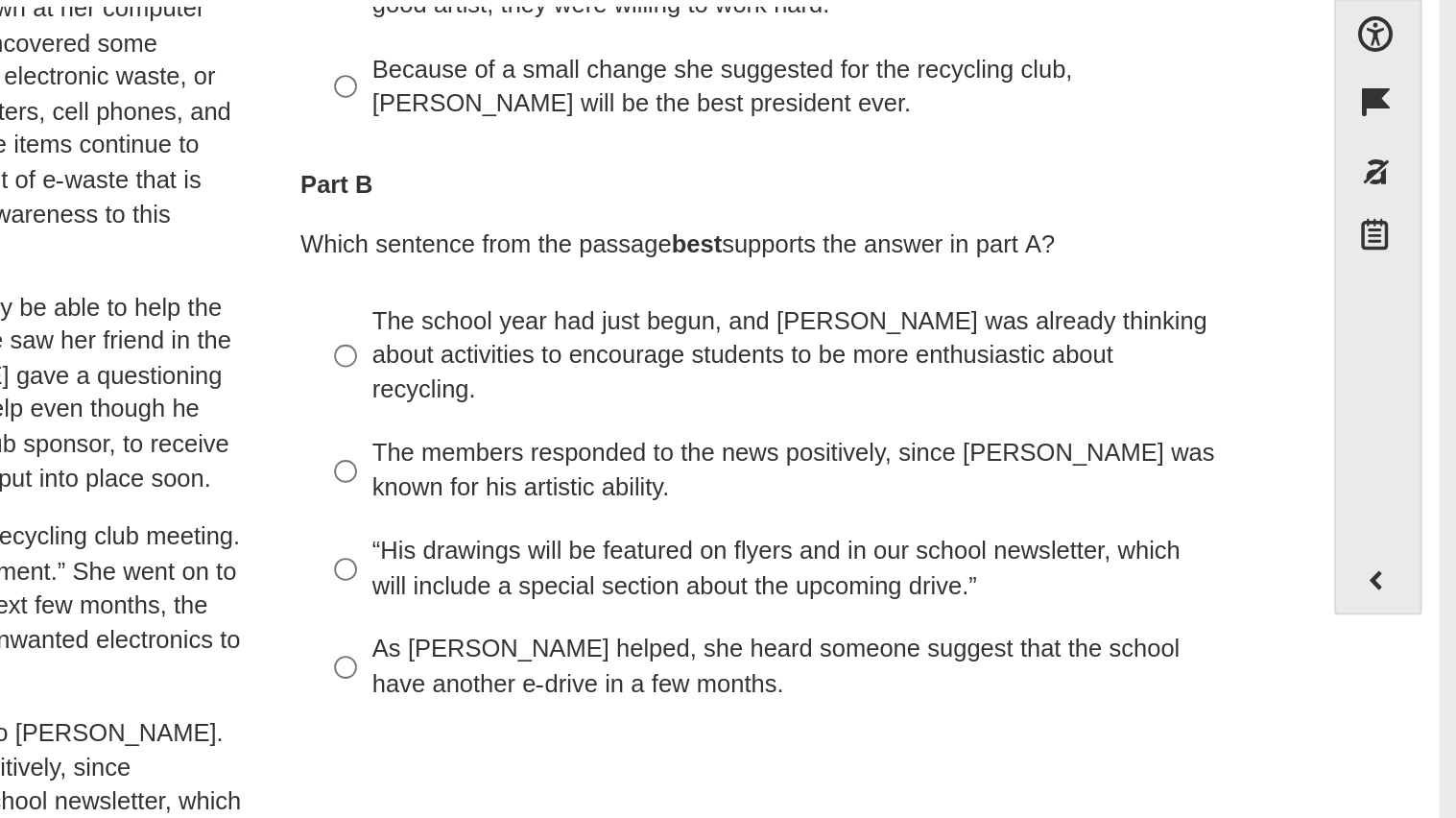
scroll to position [298, 0]
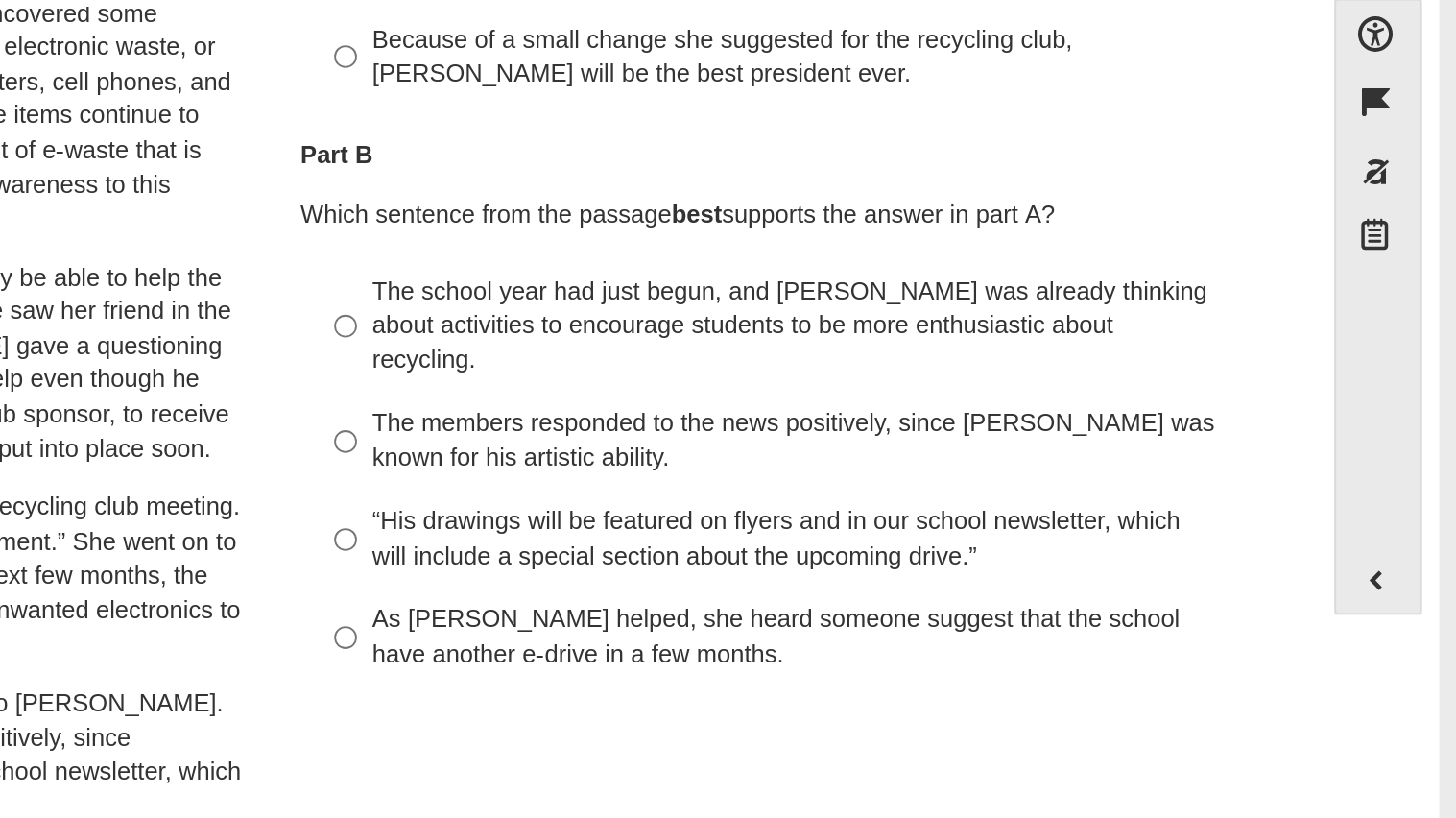
click at [882, 475] on div "As Scarlett helped, she heard someone suggest that the school have another e-dr…" at bounding box center [1104, 481] width 485 height 37
click at [853, 475] on input "As Scarlett helped, she heard someone suggest that the school have another e-dr…" at bounding box center [846, 481] width 13 height 54
radio input "true"
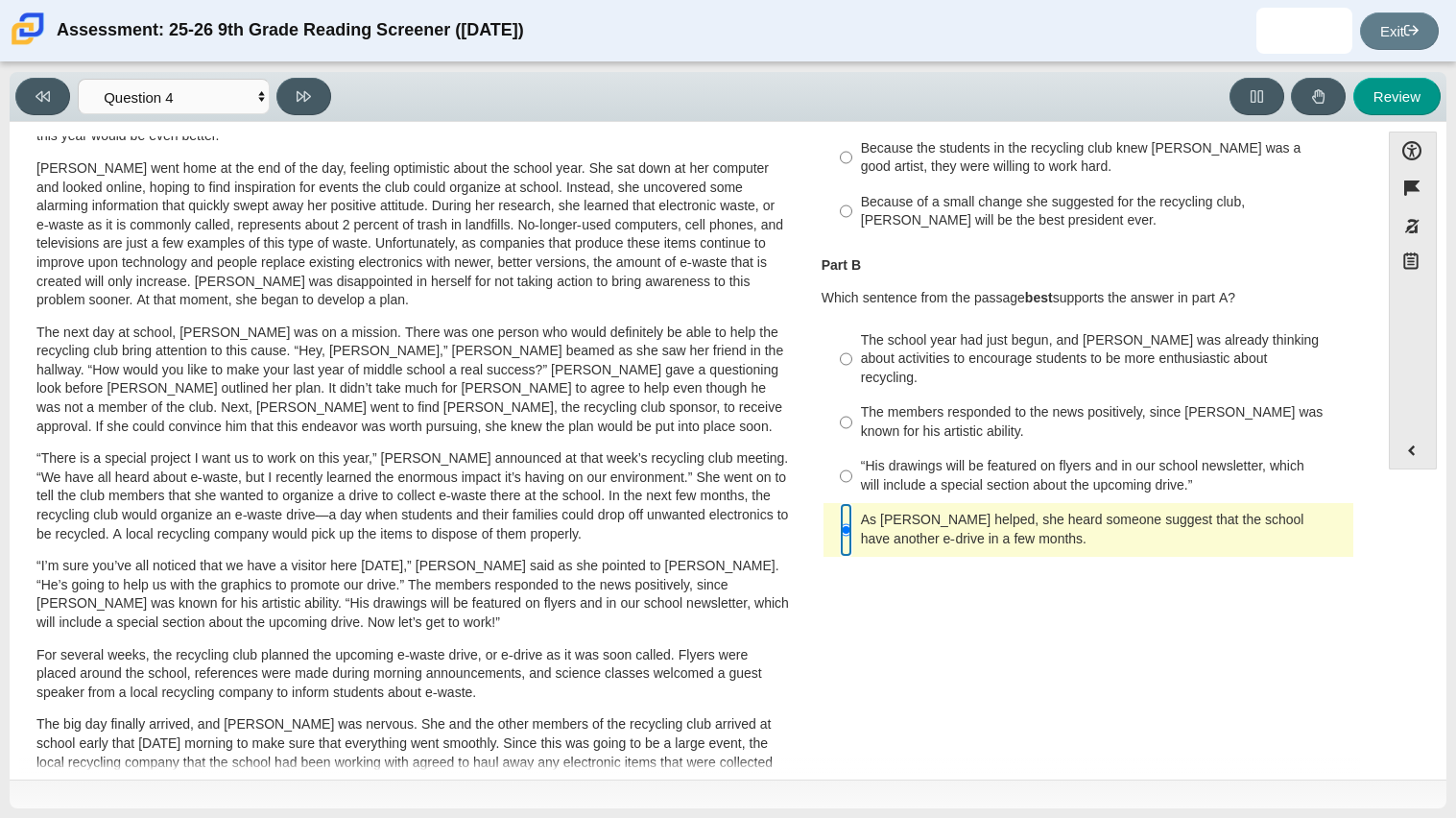
scroll to position [243, 0]
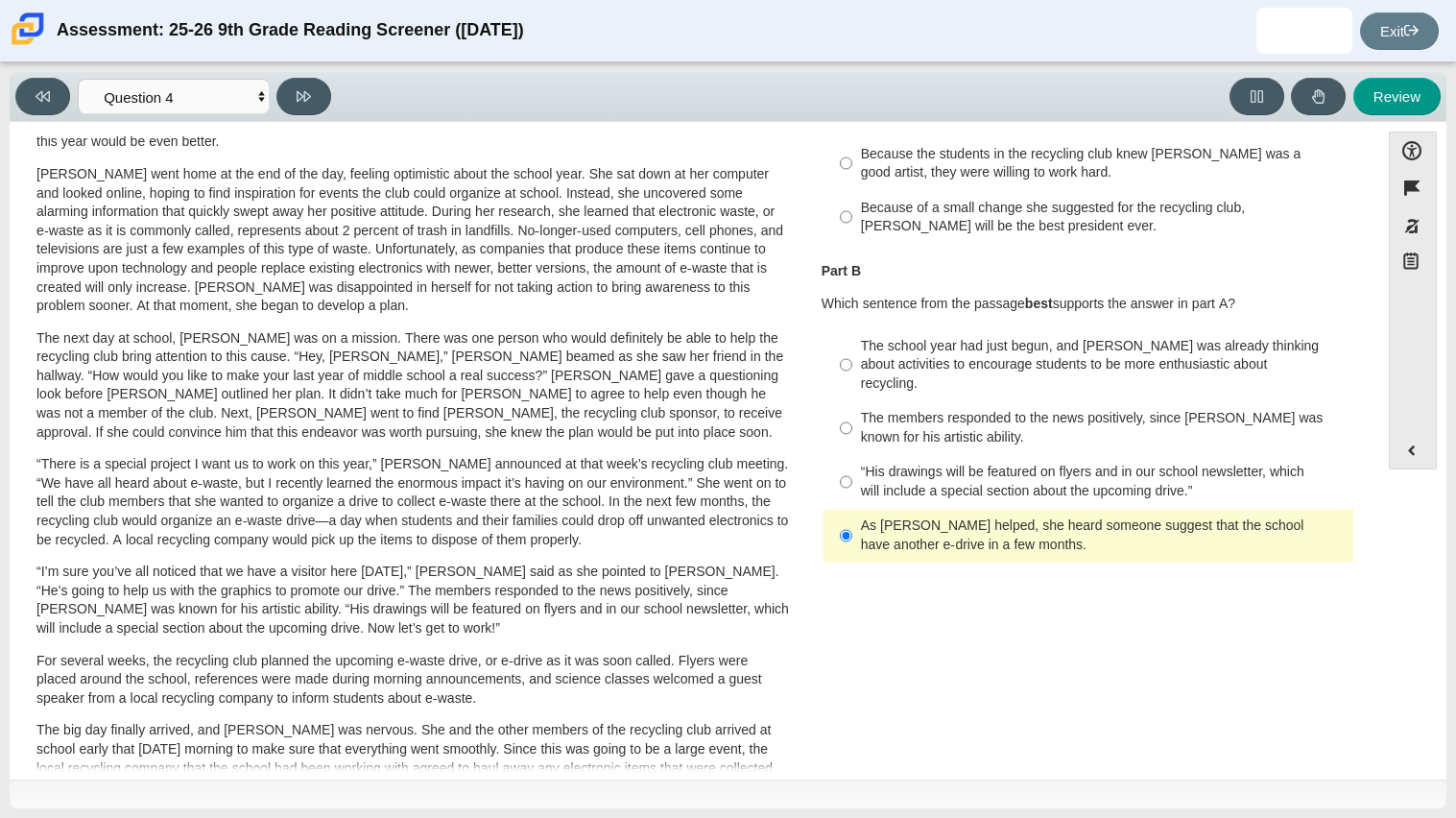
click at [906, 517] on div "As Scarlett helped, she heard someone suggest that the school have another e-dr…" at bounding box center [1104, 536] width 485 height 37
click at [853, 509] on input "As Scarlett helped, she heard someone suggest that the school have another e-dr…" at bounding box center [846, 536] width 13 height 54
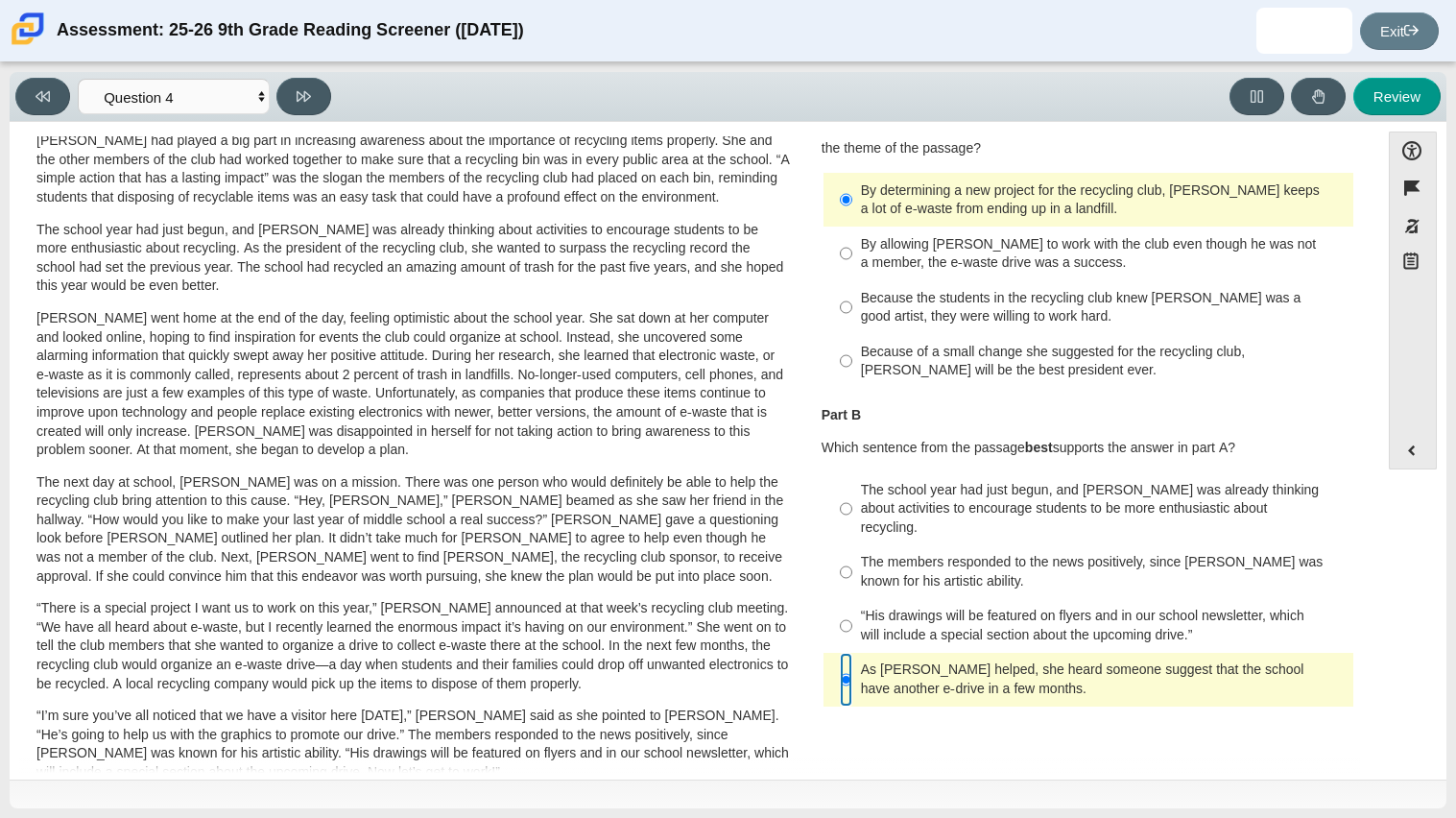
scroll to position [0, 0]
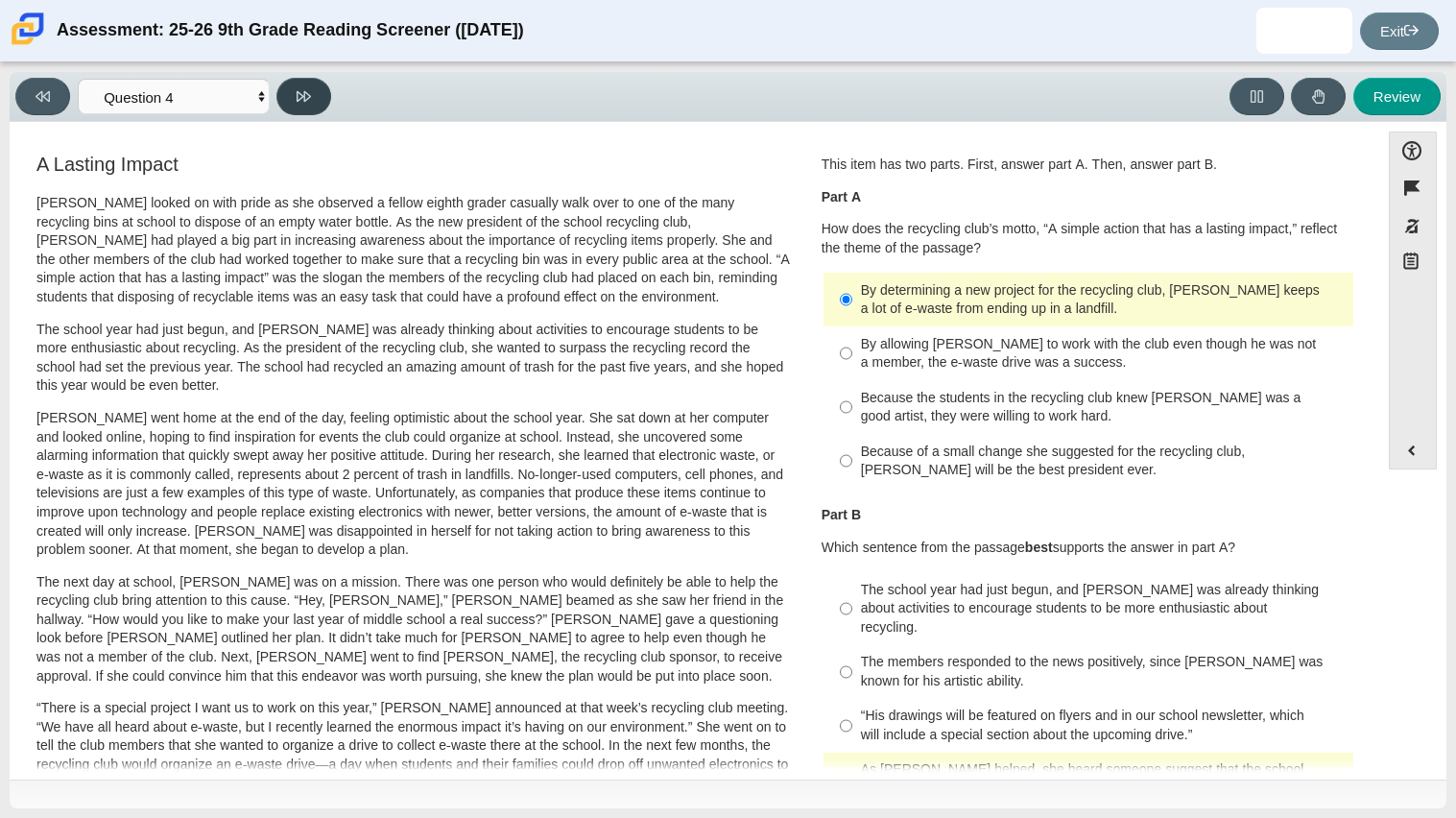
click at [299, 102] on icon at bounding box center [304, 96] width 15 height 15
select select "e41f1a79-e29f-4095-8030-a53364015bed"
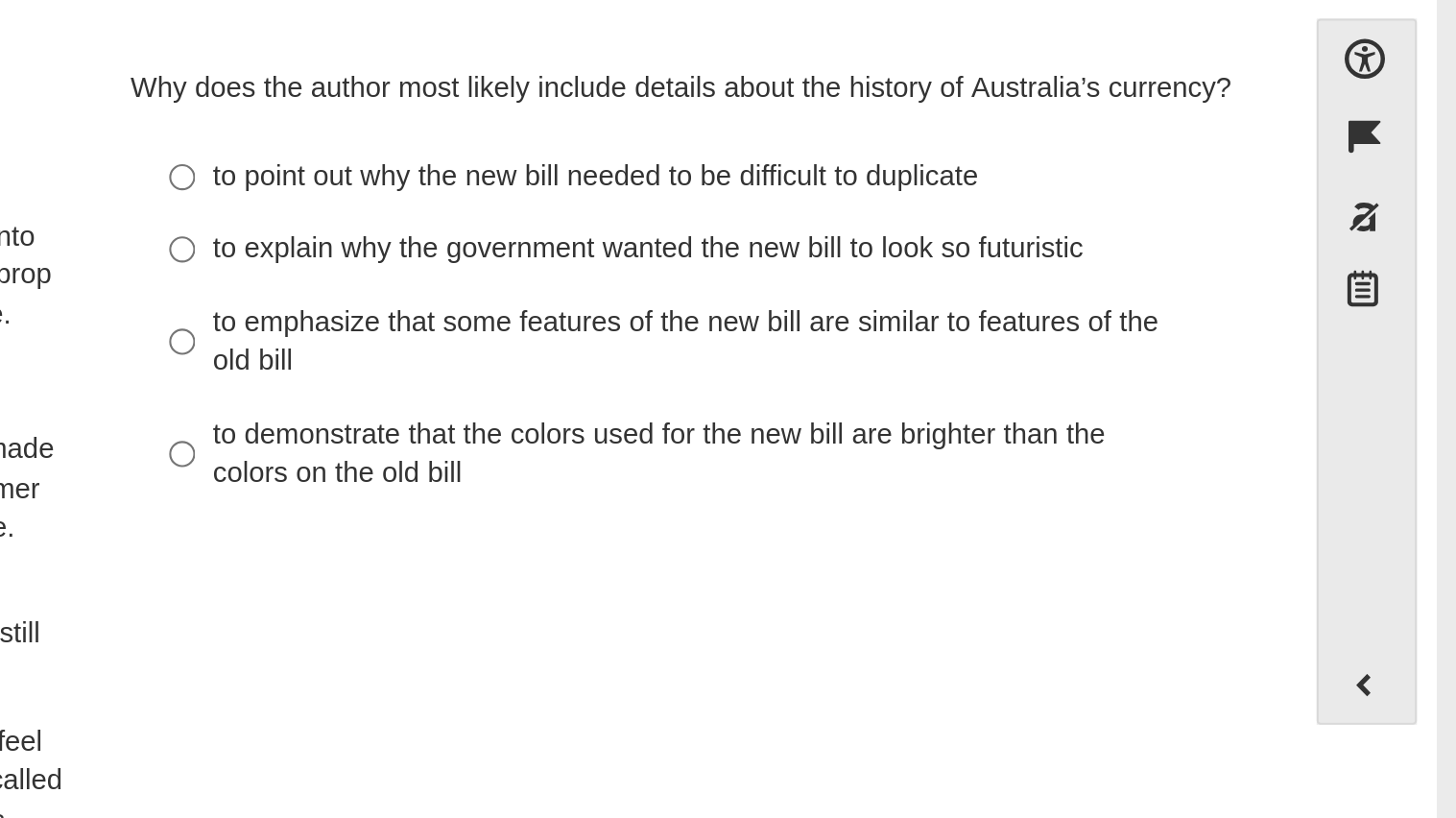
click at [923, 247] on div "to explain why the government wanted the new bill to look so futuristic" at bounding box center [1104, 242] width 485 height 19
click at [853, 247] on input "to explain why the government wanted the new bill to look so futuristic to expl…" at bounding box center [846, 242] width 13 height 35
radio input "true"
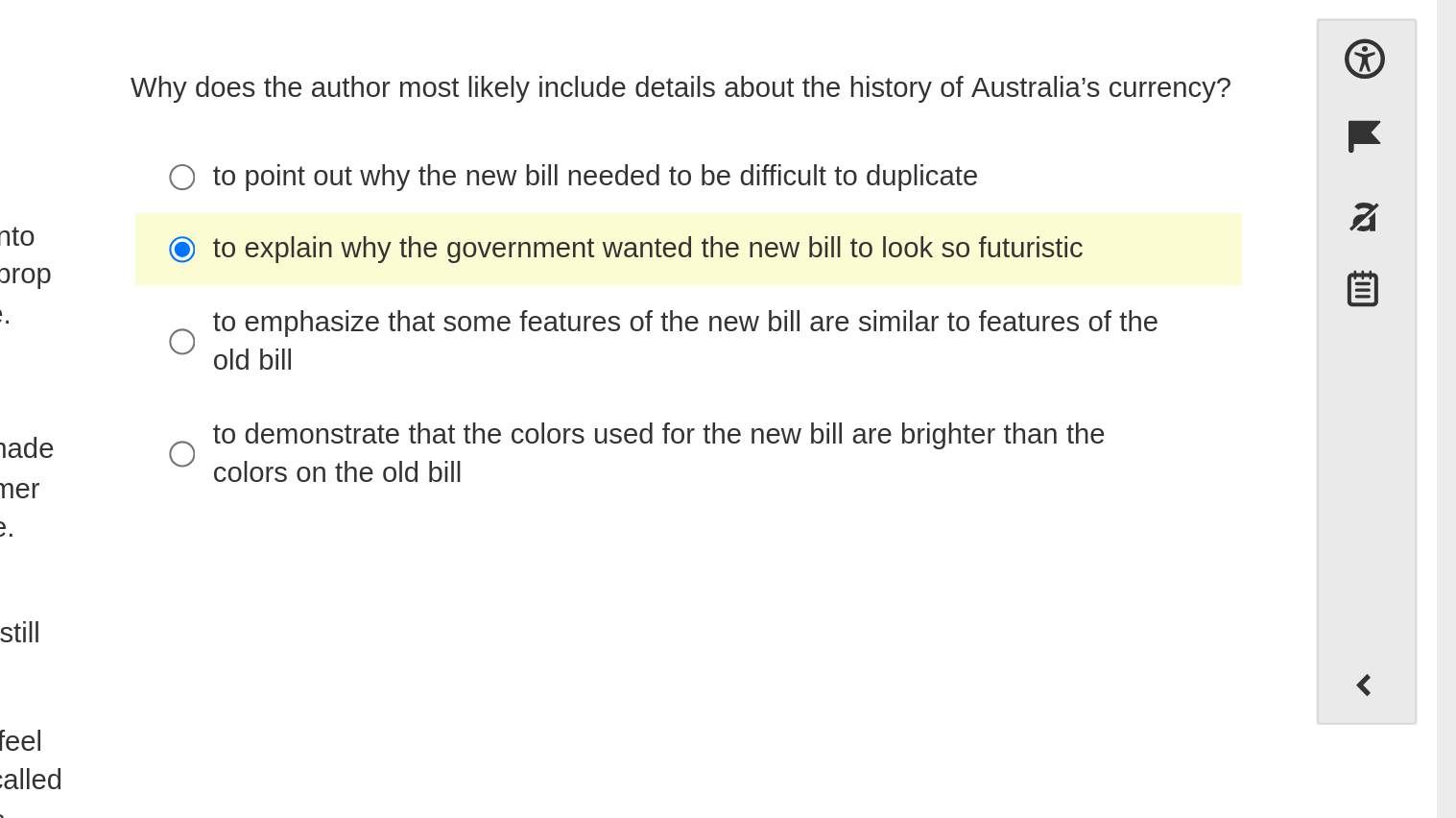
click at [861, 273] on div "to emphasize that some features of the new bill are similar to features of the …" at bounding box center [1104, 286] width 485 height 37
click at [853, 273] on input "to emphasize that some features of the new bill are similar to features of the …" at bounding box center [846, 285] width 13 height 54
radio input "true"
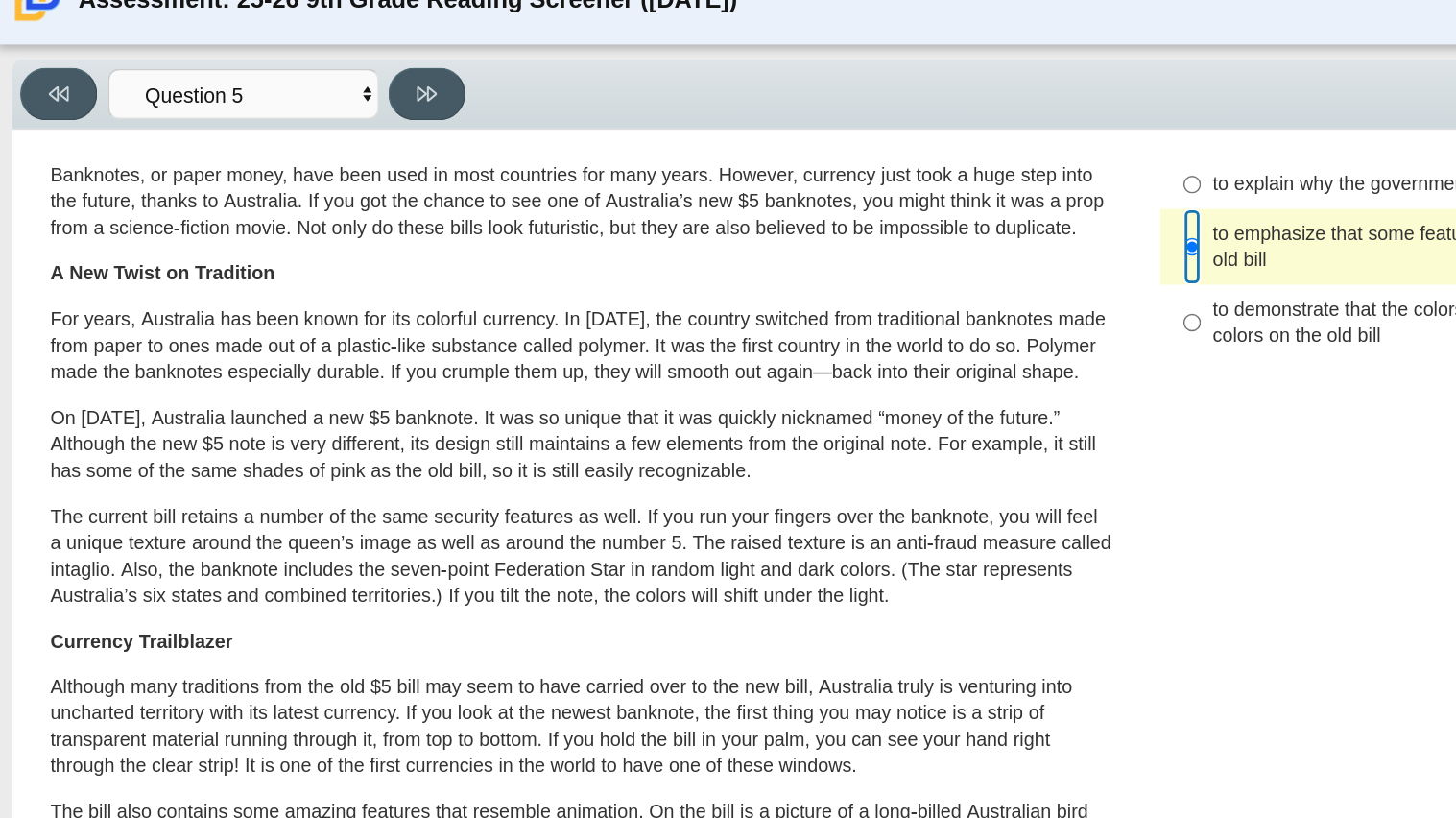
scroll to position [60, 0]
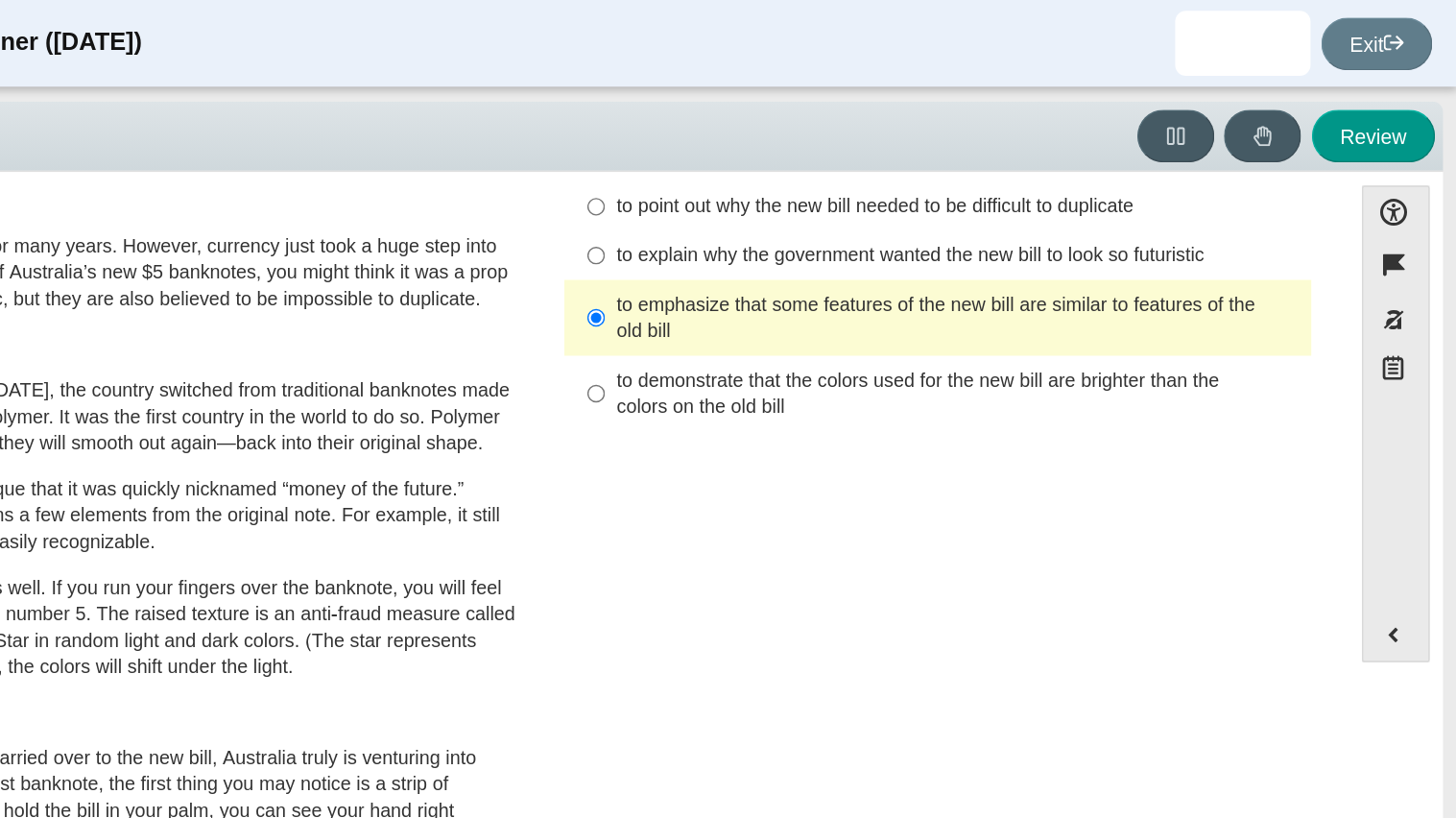
click at [875, 281] on div "to demonstrate that the colors used for the new bill are brighter than the colo…" at bounding box center [1104, 279] width 485 height 37
click at [853, 281] on input "to demonstrate that the colors used for the new bill are brighter than the colo…" at bounding box center [846, 279] width 13 height 54
radio input "true"
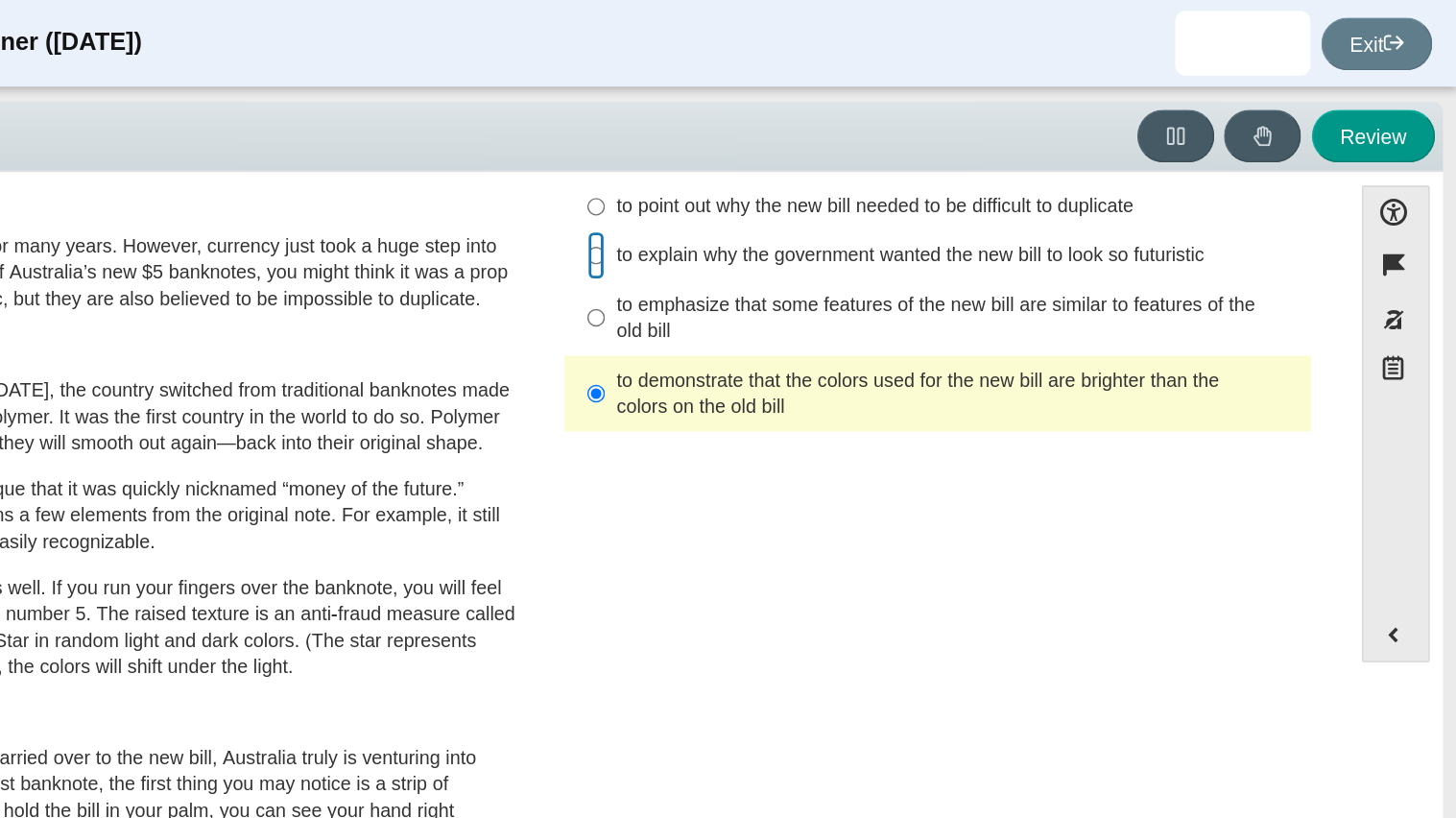
click at [840, 188] on input "to explain why the government wanted the new bill to look so futuristic to expl…" at bounding box center [846, 182] width 13 height 35
radio input "true"
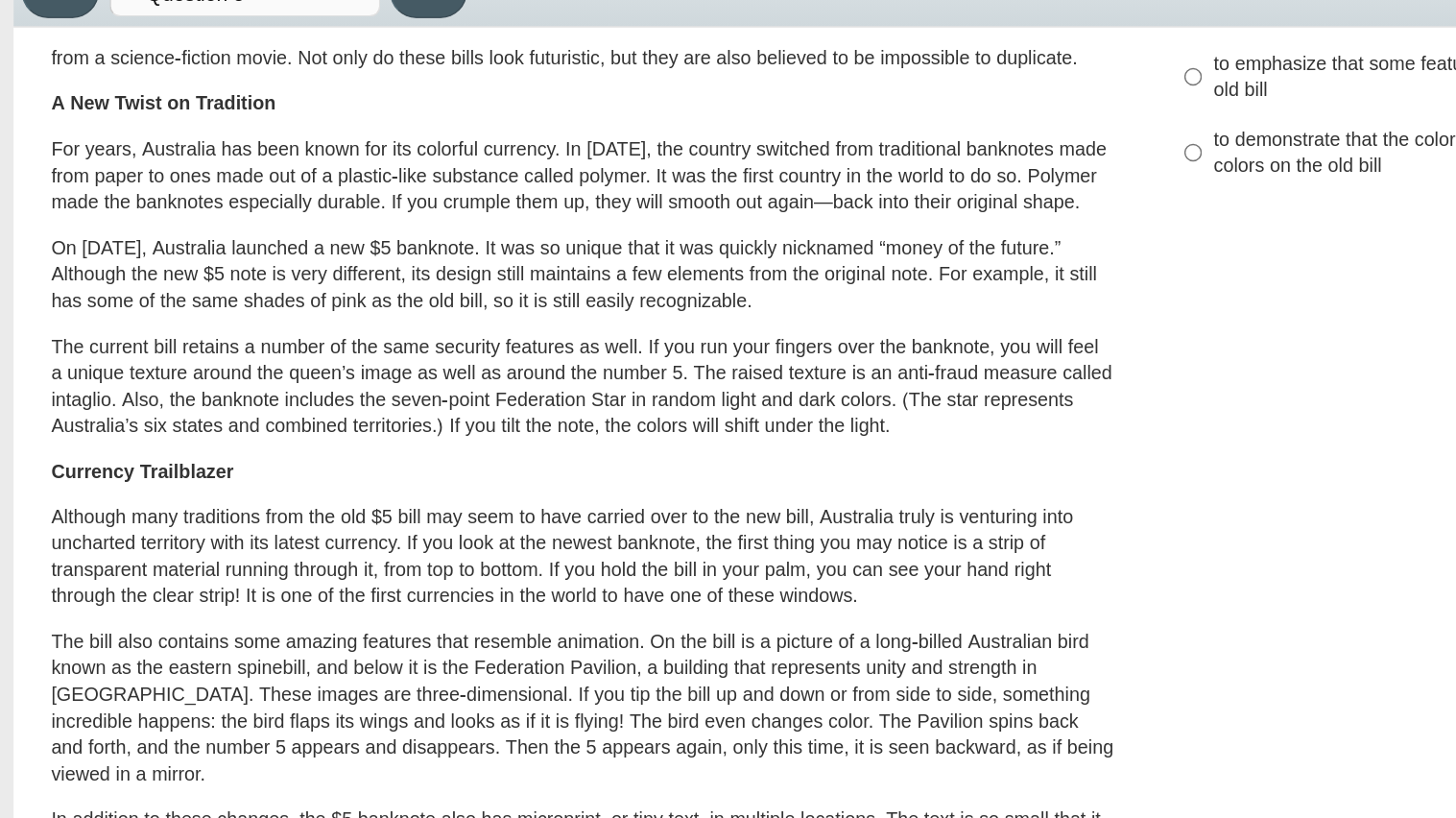
scroll to position [0, 0]
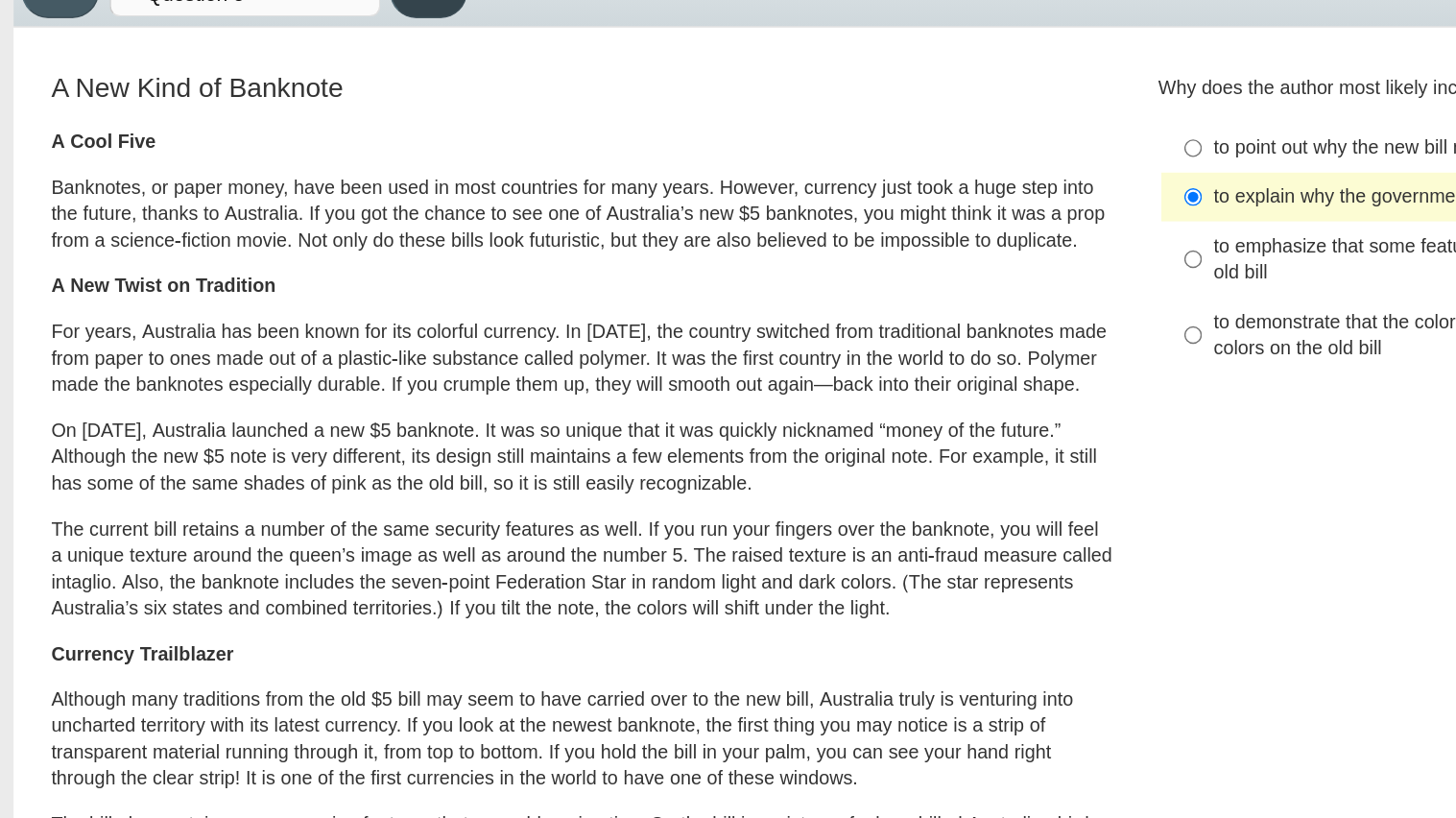
click at [320, 108] on button at bounding box center [304, 96] width 55 height 37
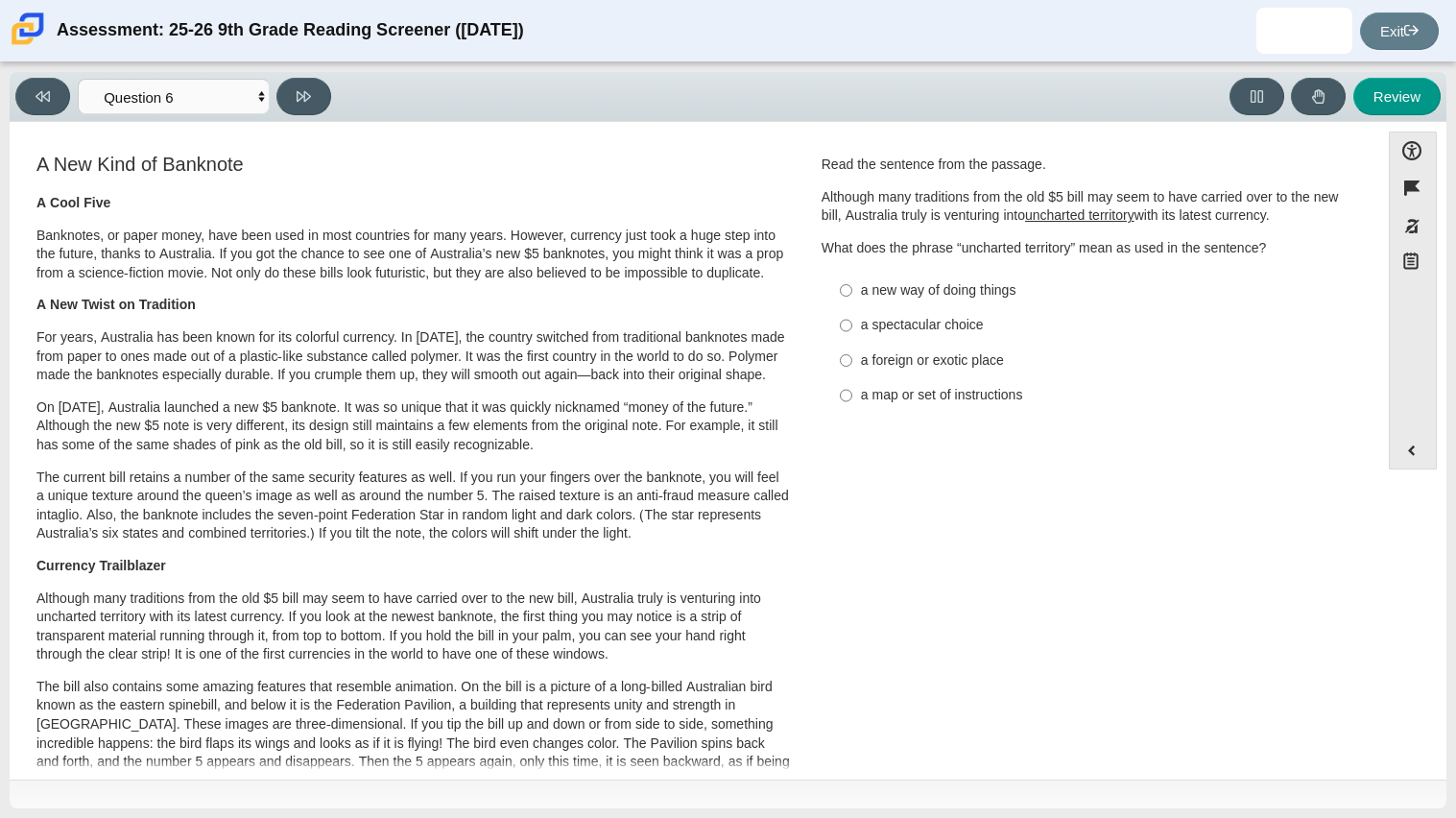
scroll to position [498, 0]
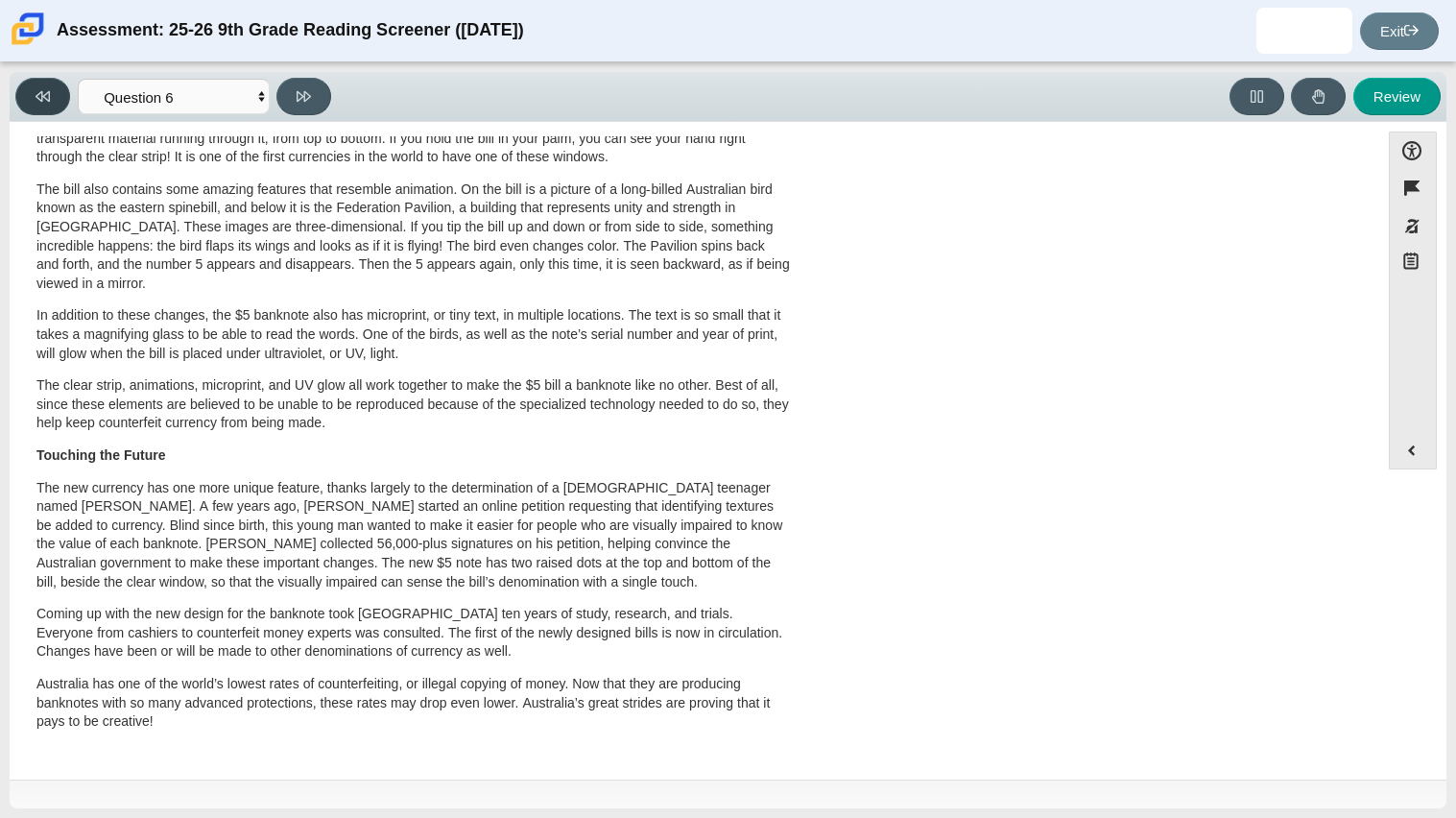
click at [27, 100] on button at bounding box center [43, 96] width 55 height 37
select select "e41f1a79-e29f-4095-8030-a53364015bed"
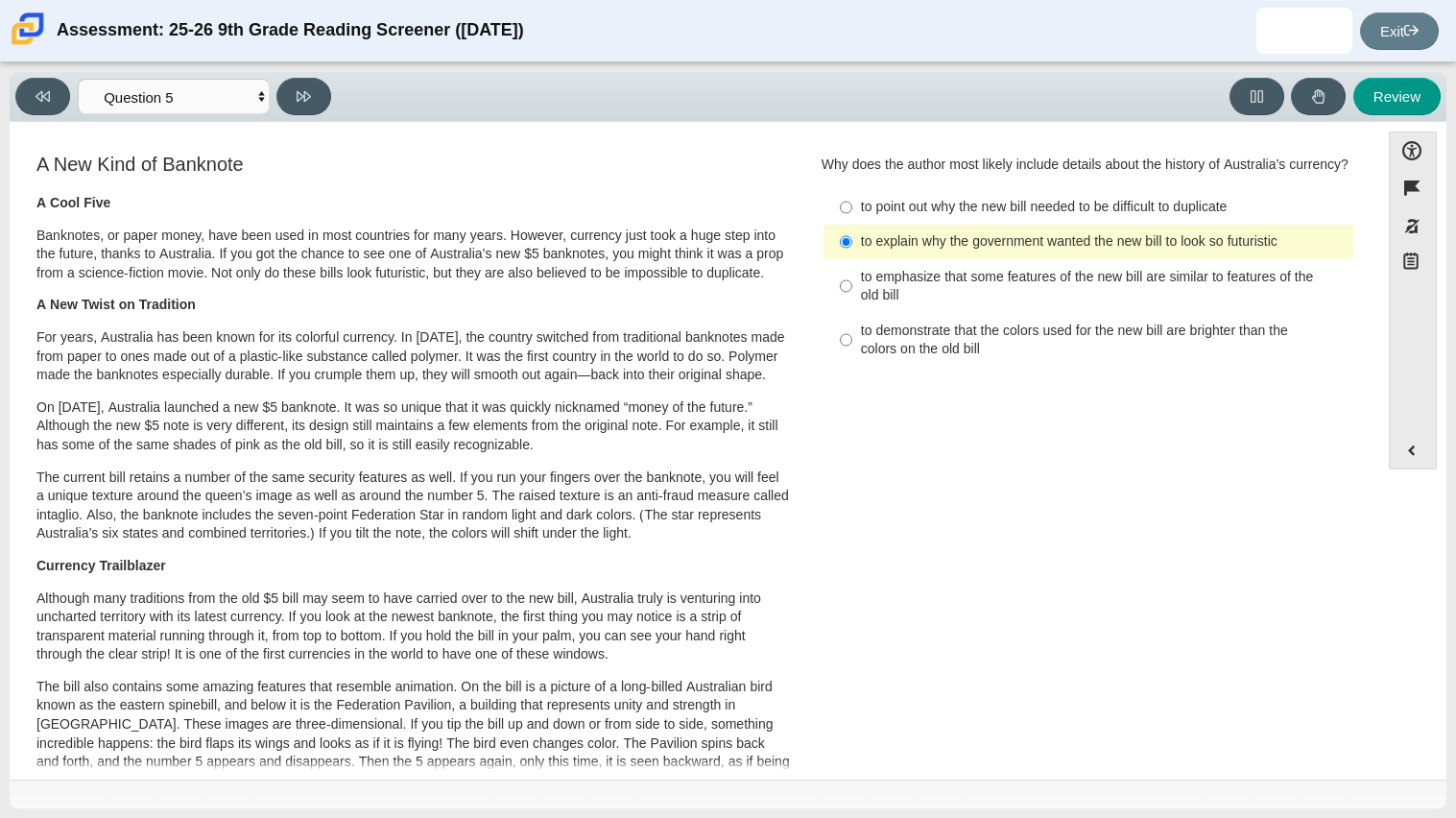
click at [899, 218] on label "to point out why the new bill needed to be difficult to duplicate to point out …" at bounding box center [1089, 207] width 527 height 35
click at [853, 218] on input "to point out why the new bill needed to be difficult to duplicate to point out …" at bounding box center [846, 207] width 13 height 35
radio input "true"
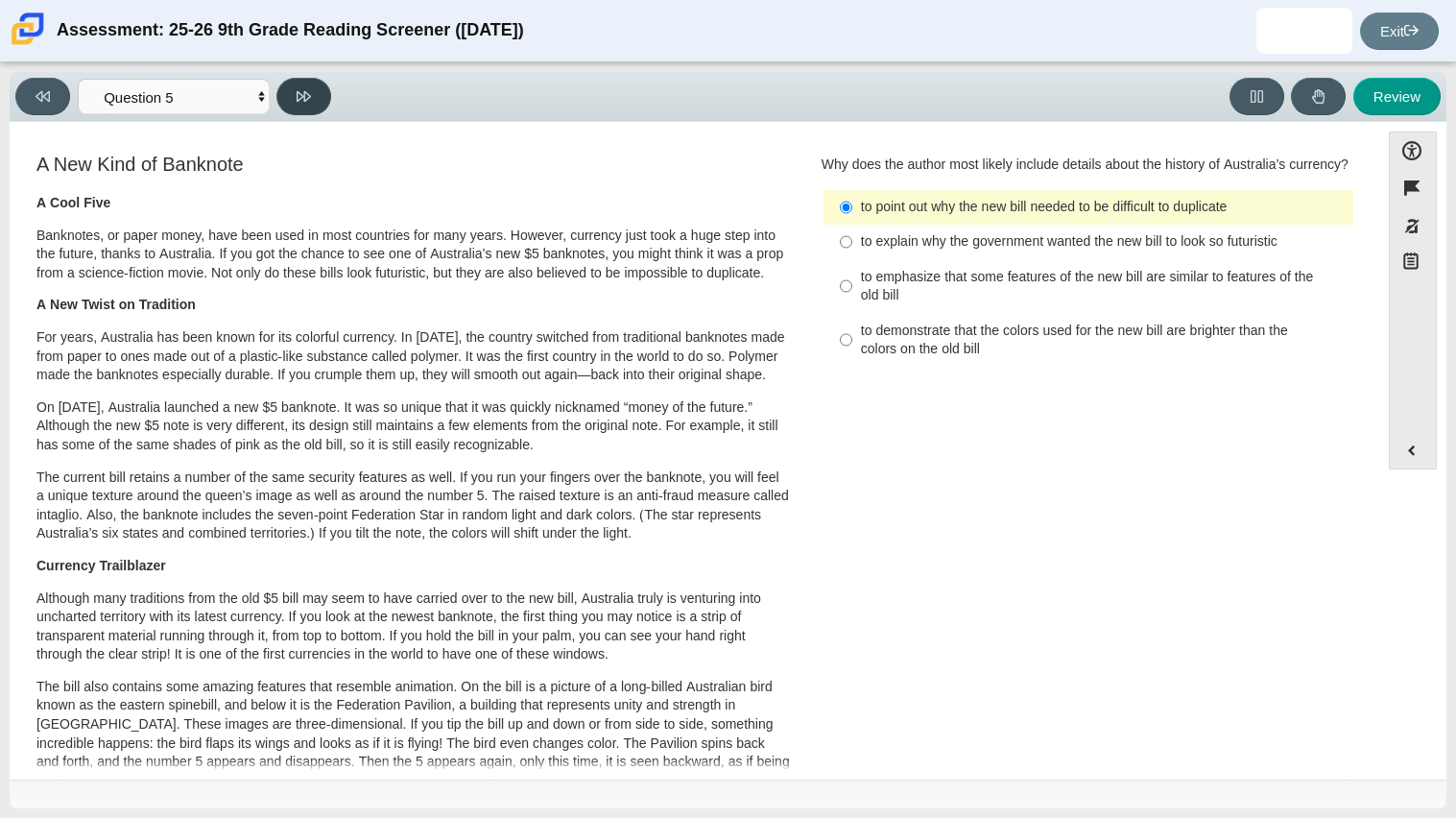
click at [312, 102] on button at bounding box center [304, 96] width 55 height 37
select select "69146e31-7b3d-4a3e-9ce6-f30c24342ae0"
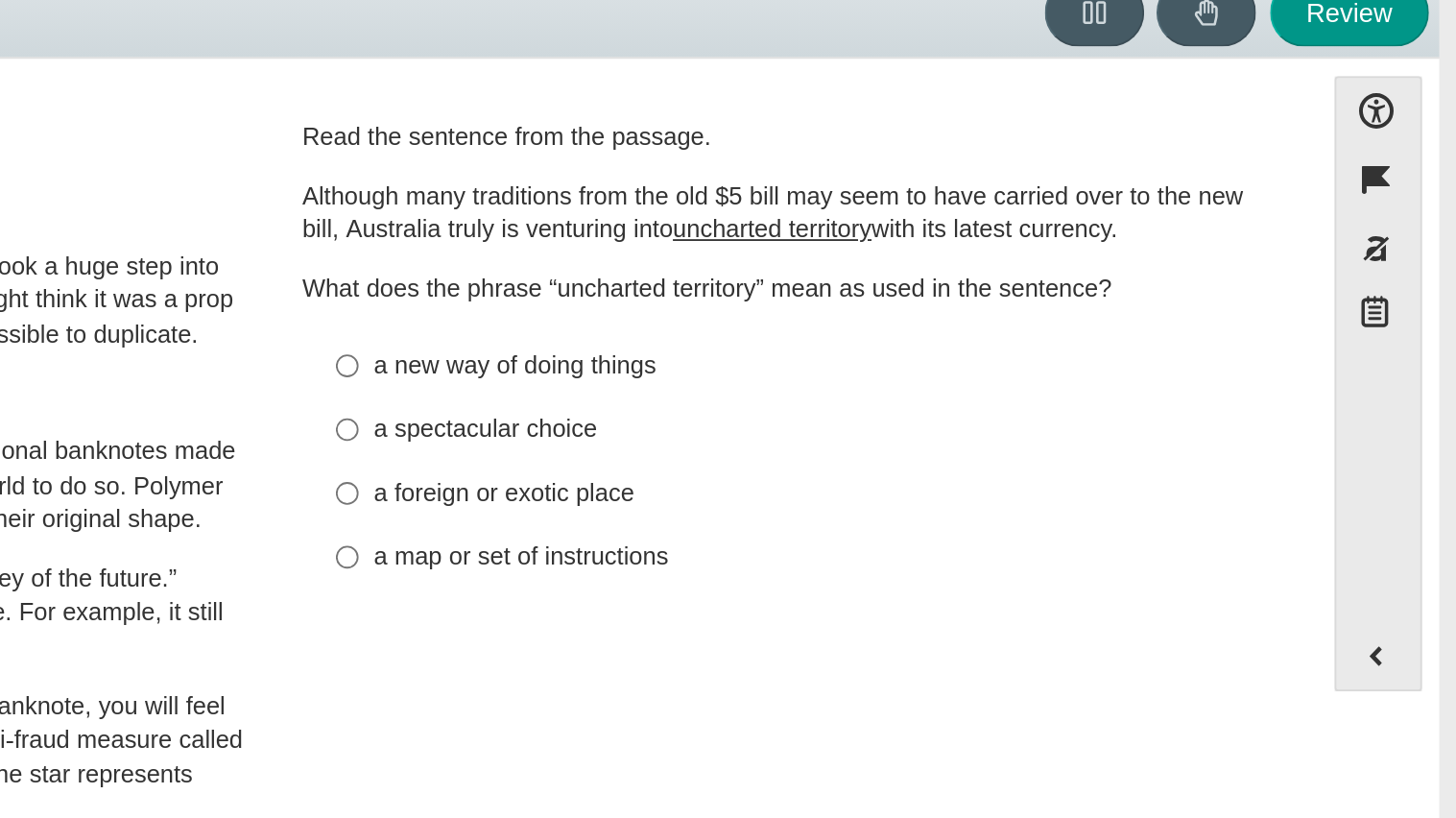
click at [849, 281] on label "a new way of doing things a new way of doing things" at bounding box center [1089, 290] width 527 height 35
click at [849, 281] on input "a new way of doing things a new way of doing things" at bounding box center [846, 290] width 13 height 35
radio input "true"
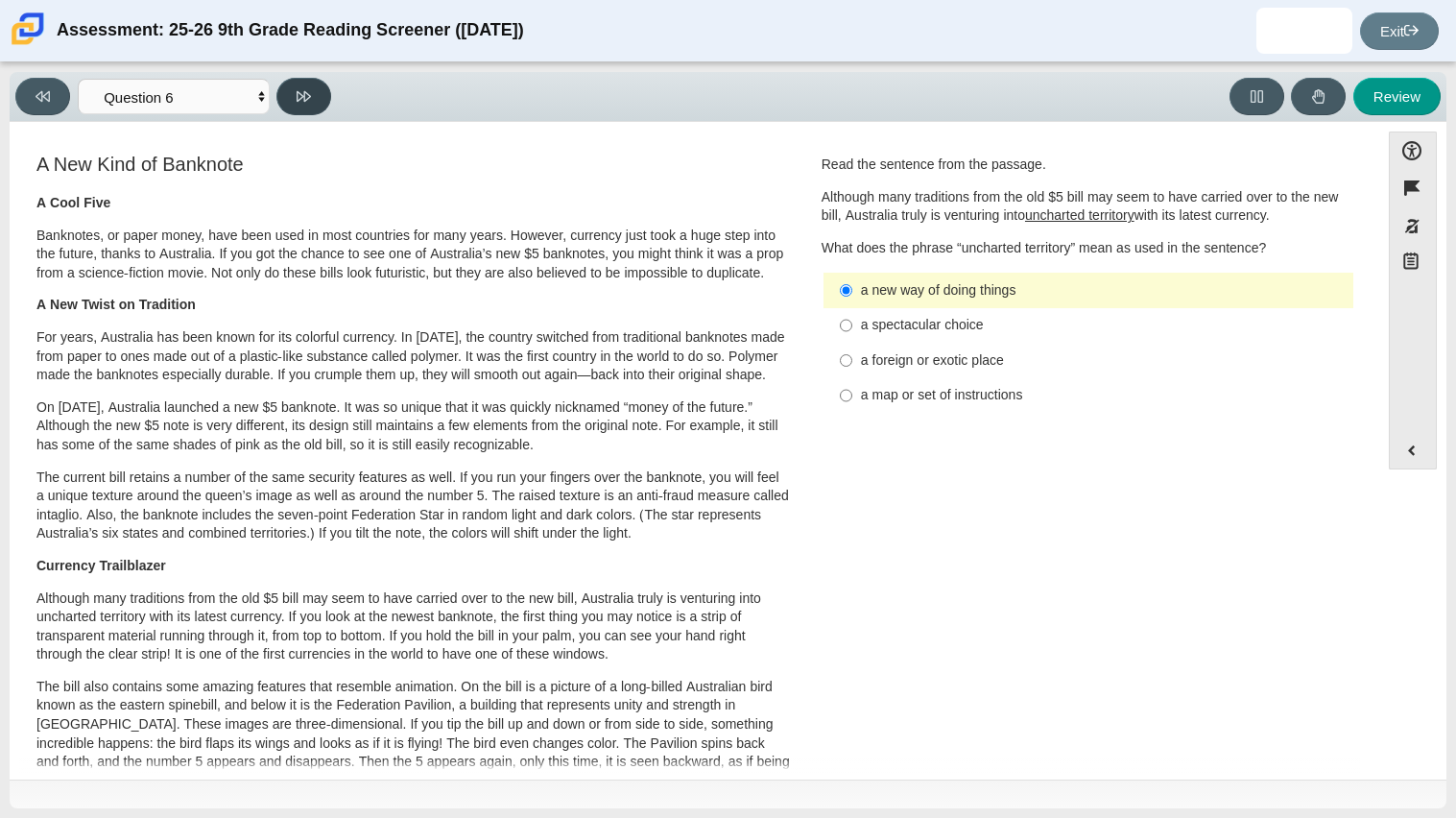
click at [318, 97] on button at bounding box center [304, 96] width 55 height 37
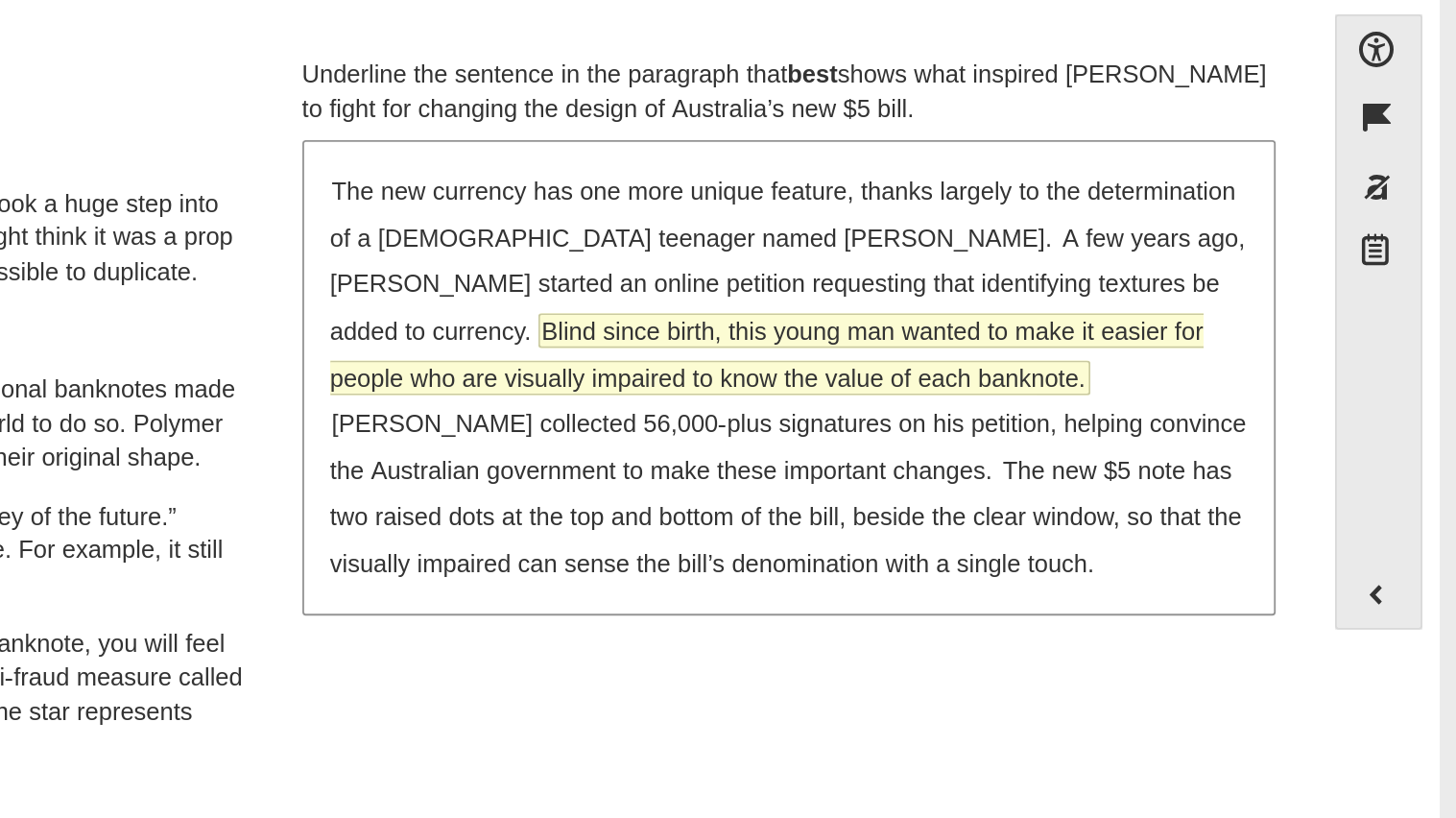
click at [1068, 309] on span "Blind since birth, this young man wanted to make it easier for people who are v…" at bounding box center [1076, 318] width 480 height 43
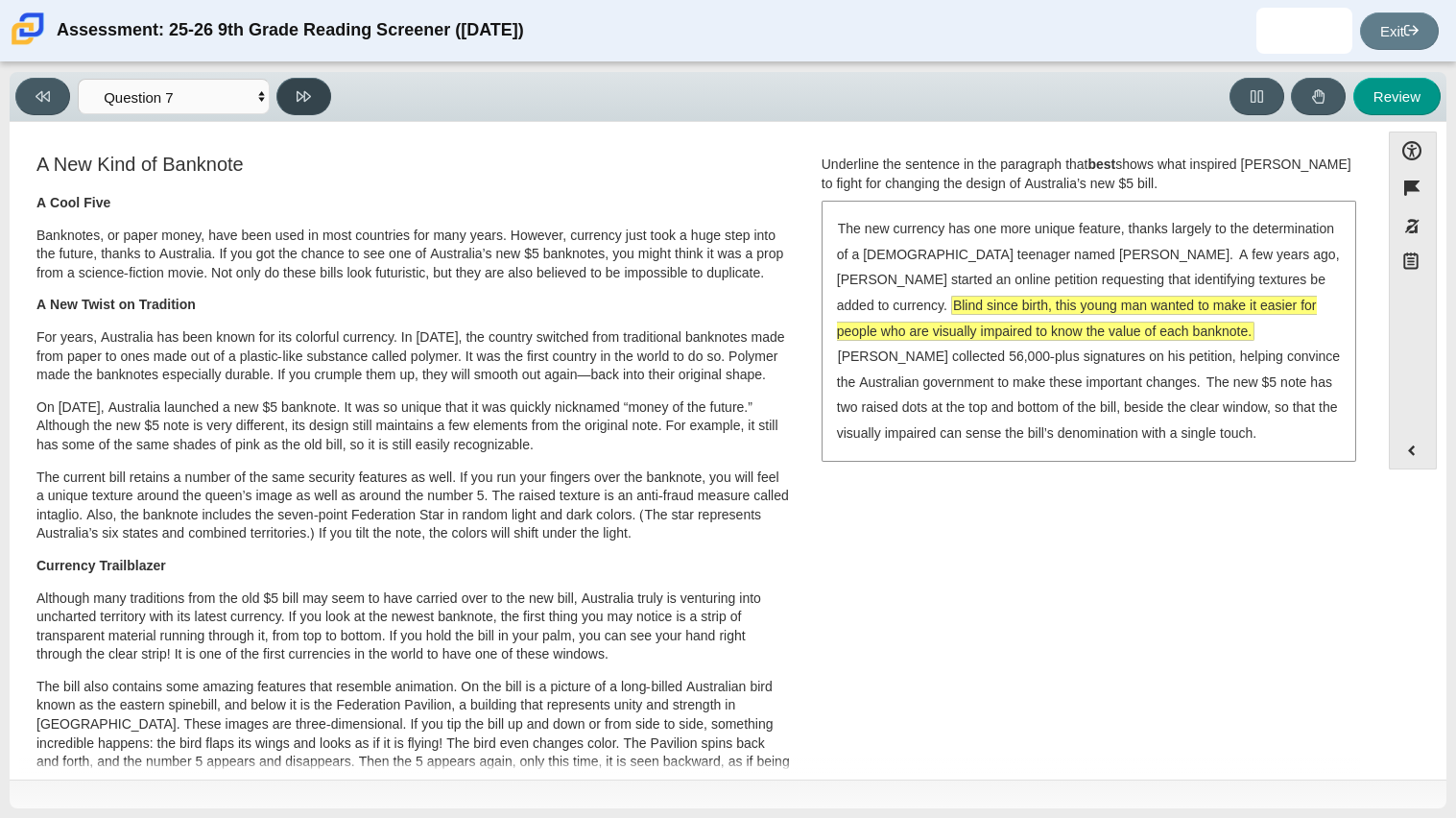
click at [313, 82] on button at bounding box center [304, 96] width 55 height 37
select select "ea8338c2-a6a3-418e-a305-2b963b54a290"
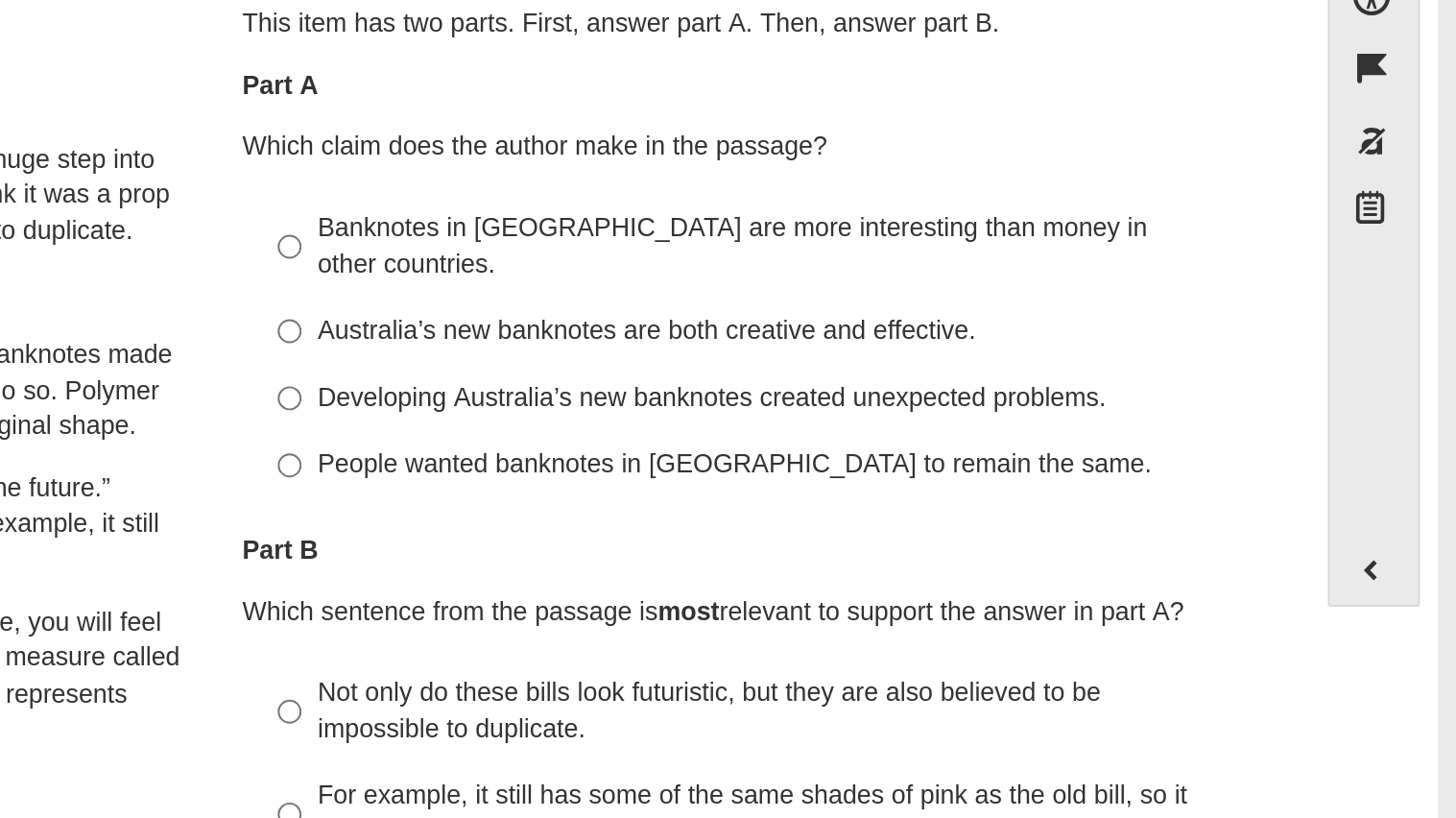
click at [923, 316] on div "Australia’s new banknotes are both creative and effective." at bounding box center [1104, 325] width 485 height 19
click at [853, 309] on input "Australia’s new banknotes are both creative and effective. Australia’s new bank…" at bounding box center [846, 326] width 13 height 35
radio input "true"
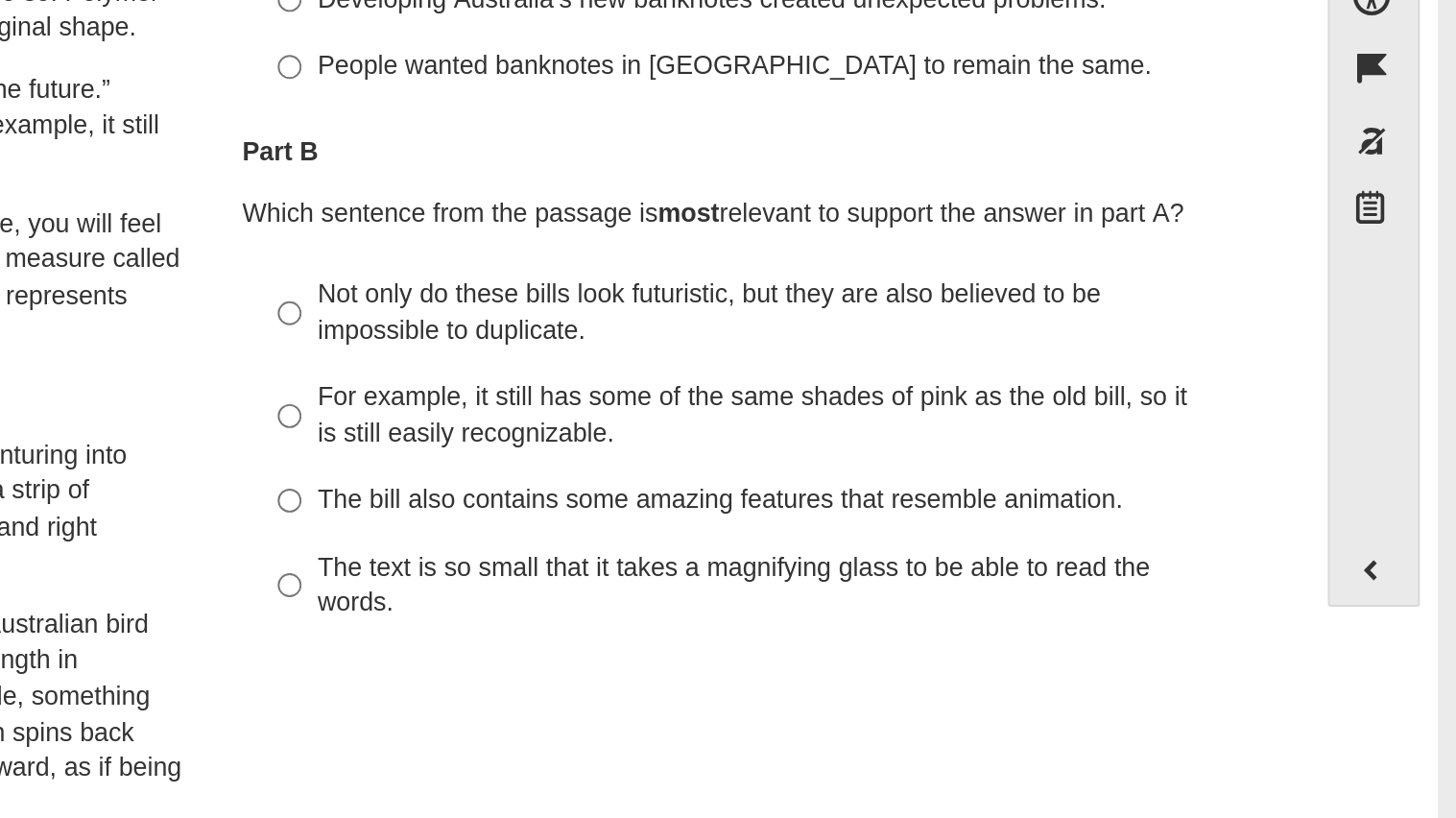
scroll to position [225, 0]
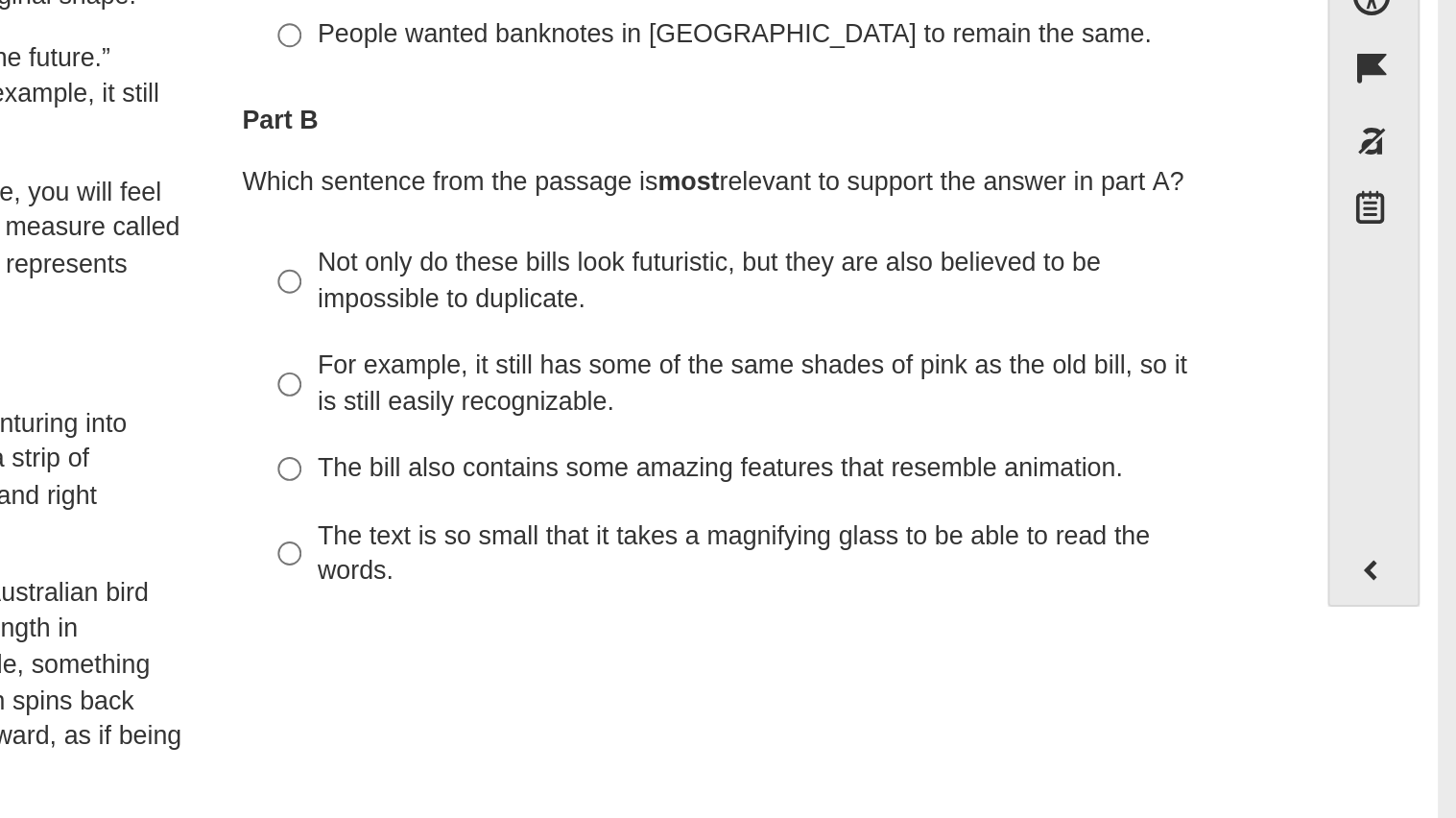
click at [895, 288] on div "Not only do these bills look futuristic, but they are also believed to be impos…" at bounding box center [1104, 299] width 485 height 37
click at [853, 288] on input "Not only do these bills look futuristic, but they are also believed to be impos…" at bounding box center [846, 299] width 13 height 54
radio input "true"
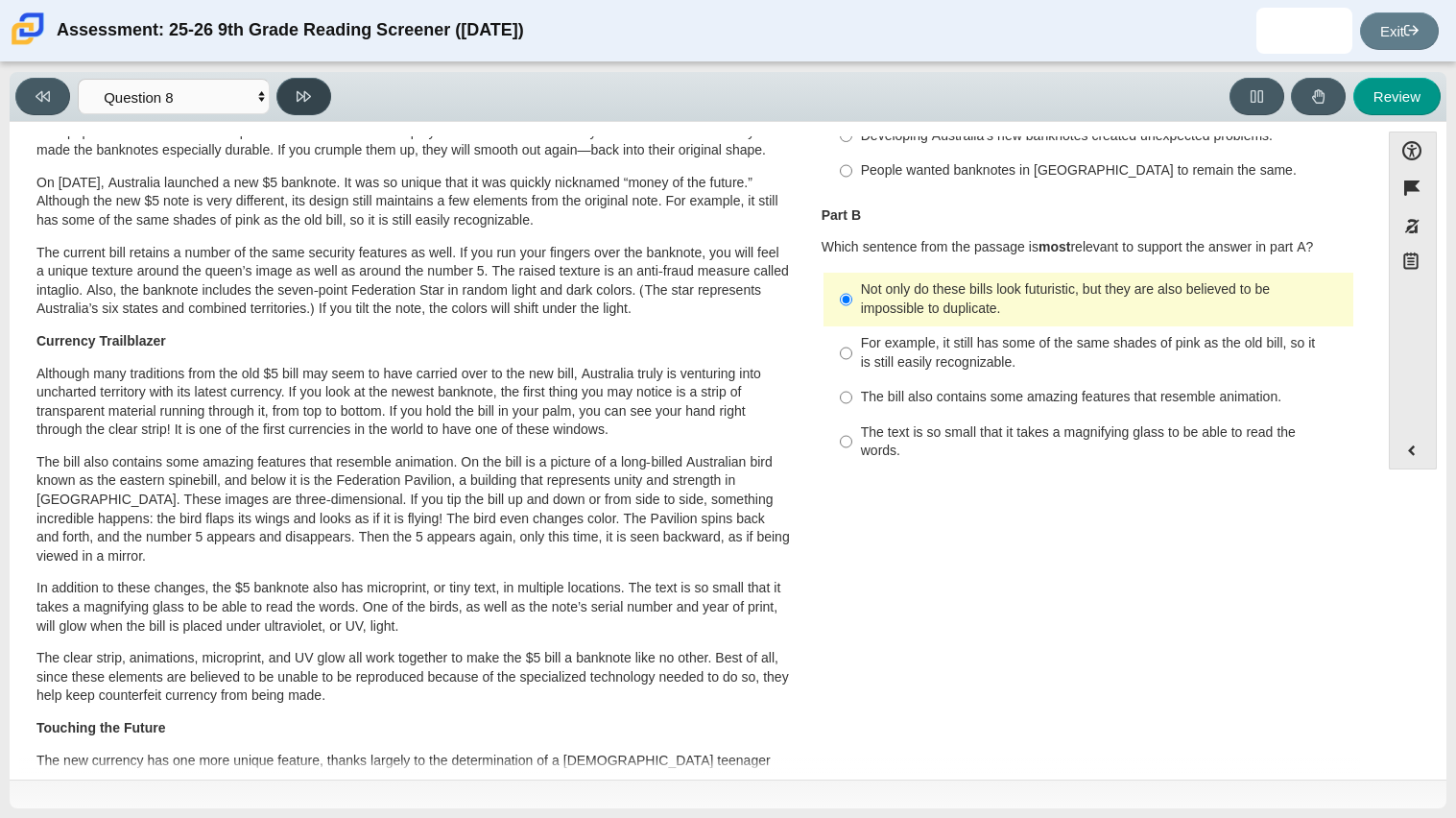
click at [288, 100] on button at bounding box center [304, 96] width 55 height 37
select select "89f058d6-b15c-4ef5-a4b3-fdaffb8868b6"
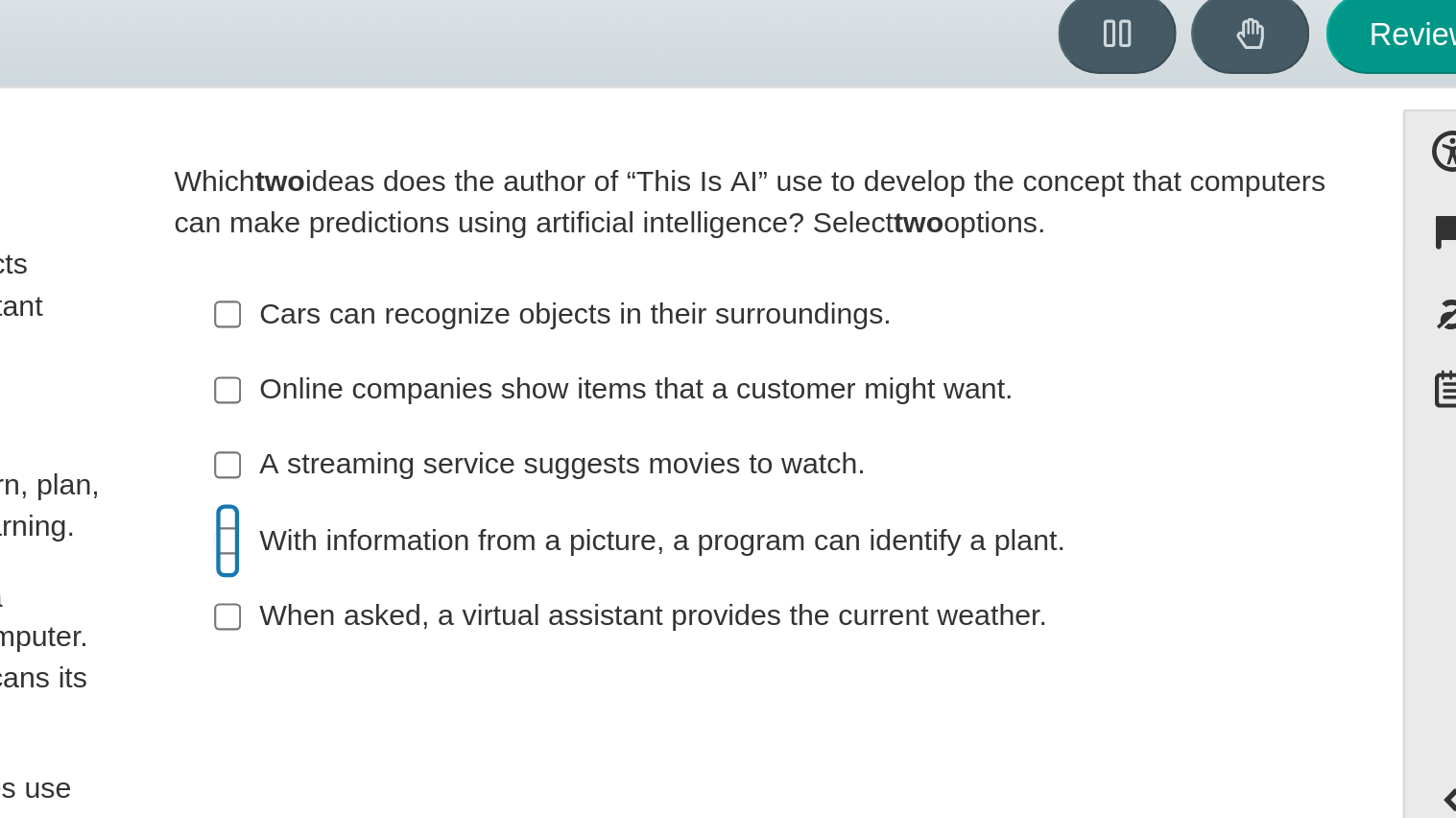
click at [840, 333] on input "With information from a picture, a program can identify a plant. With informati…" at bounding box center [846, 331] width 13 height 35
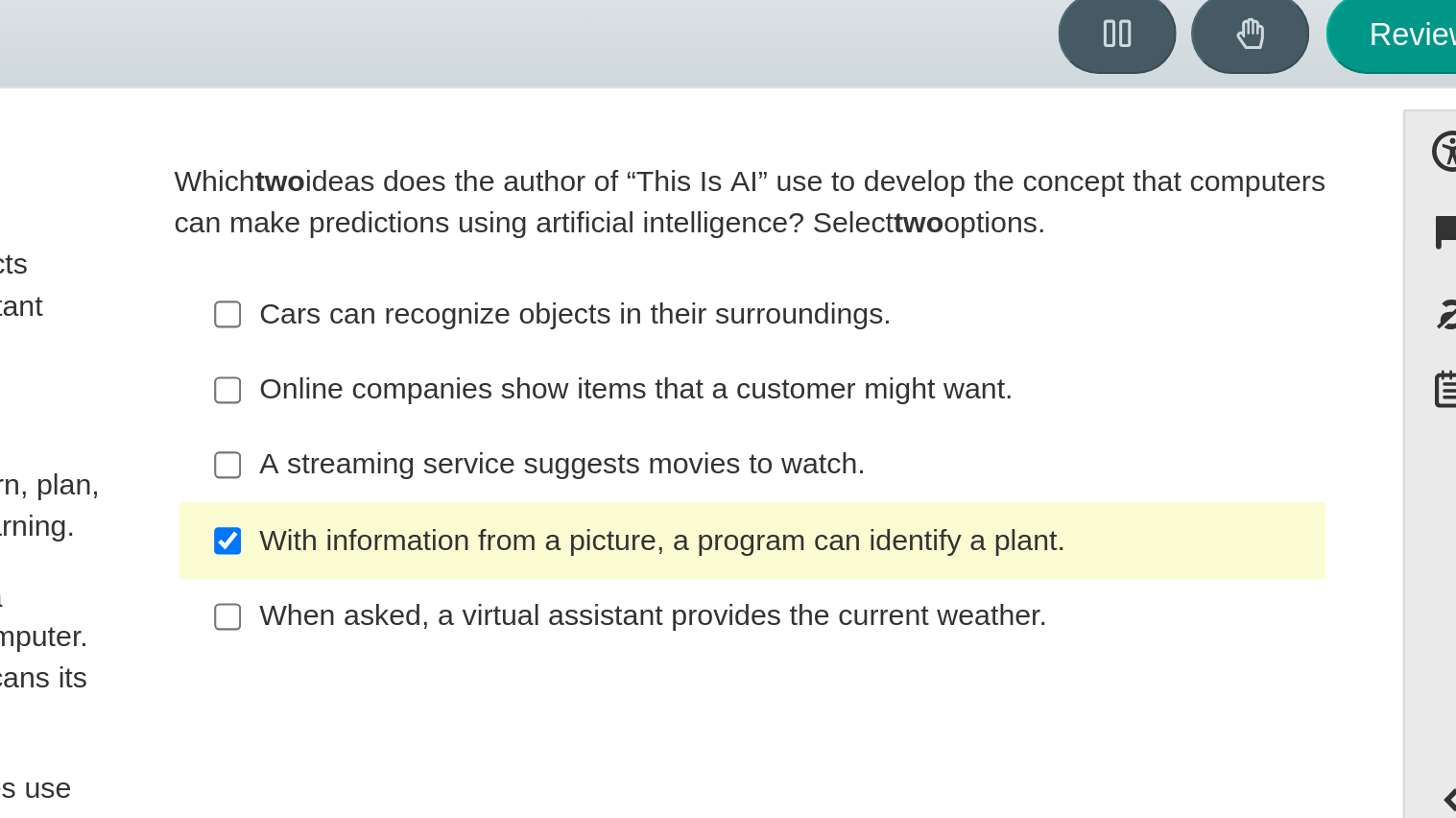
click at [830, 334] on label "With information from a picture, a program can identify a plant. With informati…" at bounding box center [1089, 331] width 527 height 35
click at [840, 334] on input "With information from a picture, a program can identify a plant. With informati…" at bounding box center [846, 331] width 13 height 35
checkbox input "false"
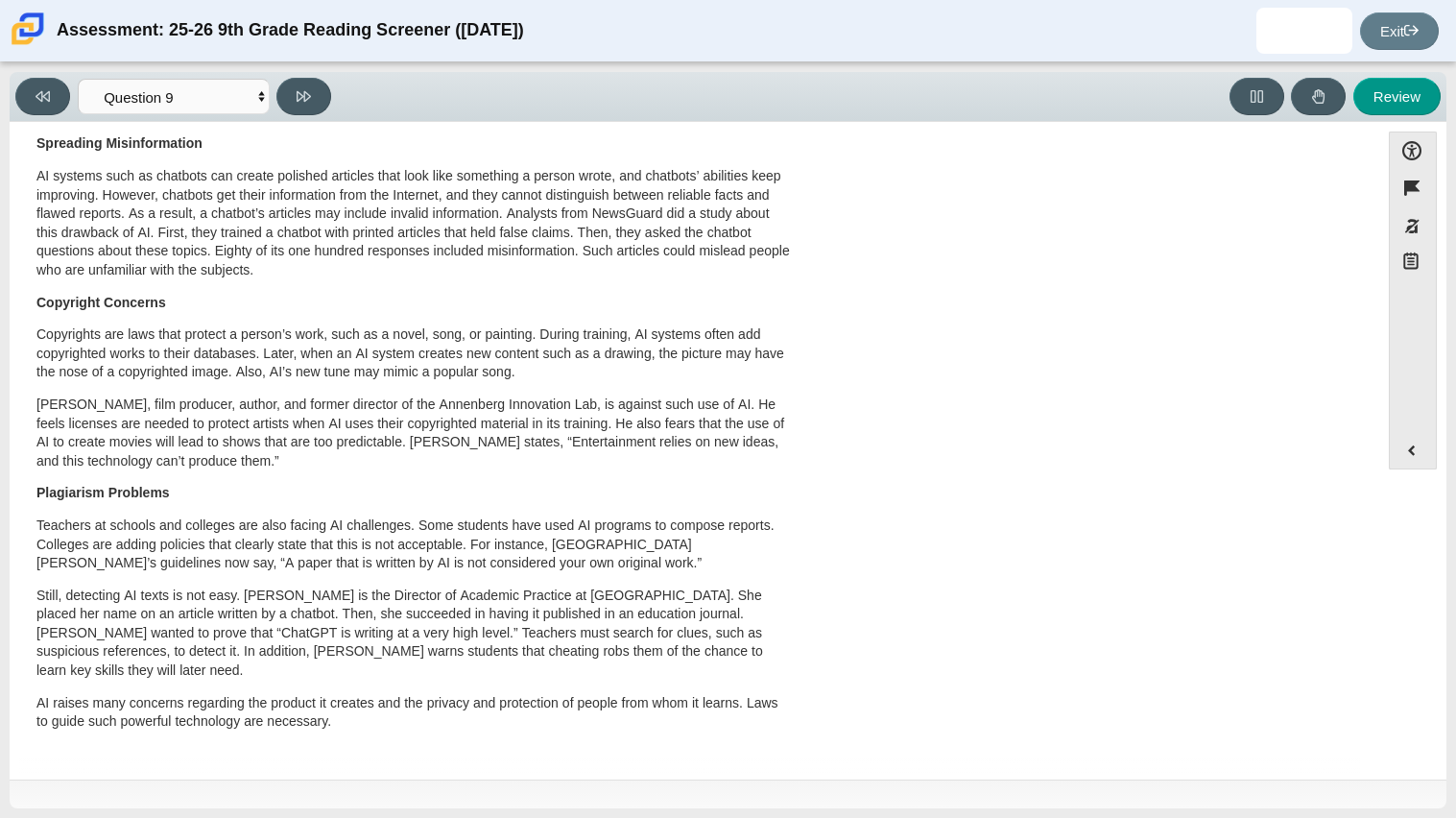
scroll to position [0, 0]
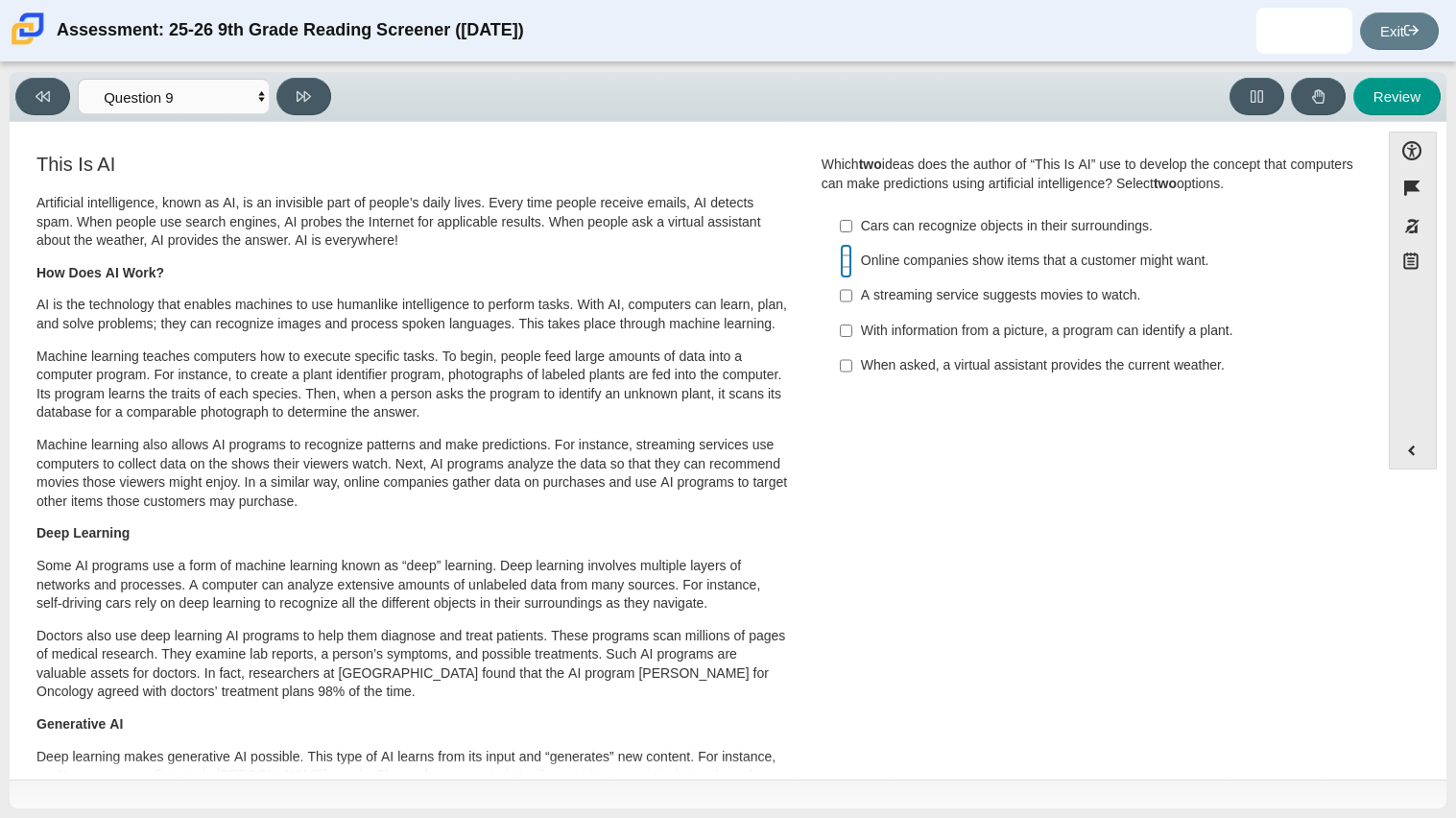
click at [840, 255] on input "Online companies show items that a customer might want. Online companies show i…" at bounding box center [846, 261] width 13 height 35
checkbox input "true"
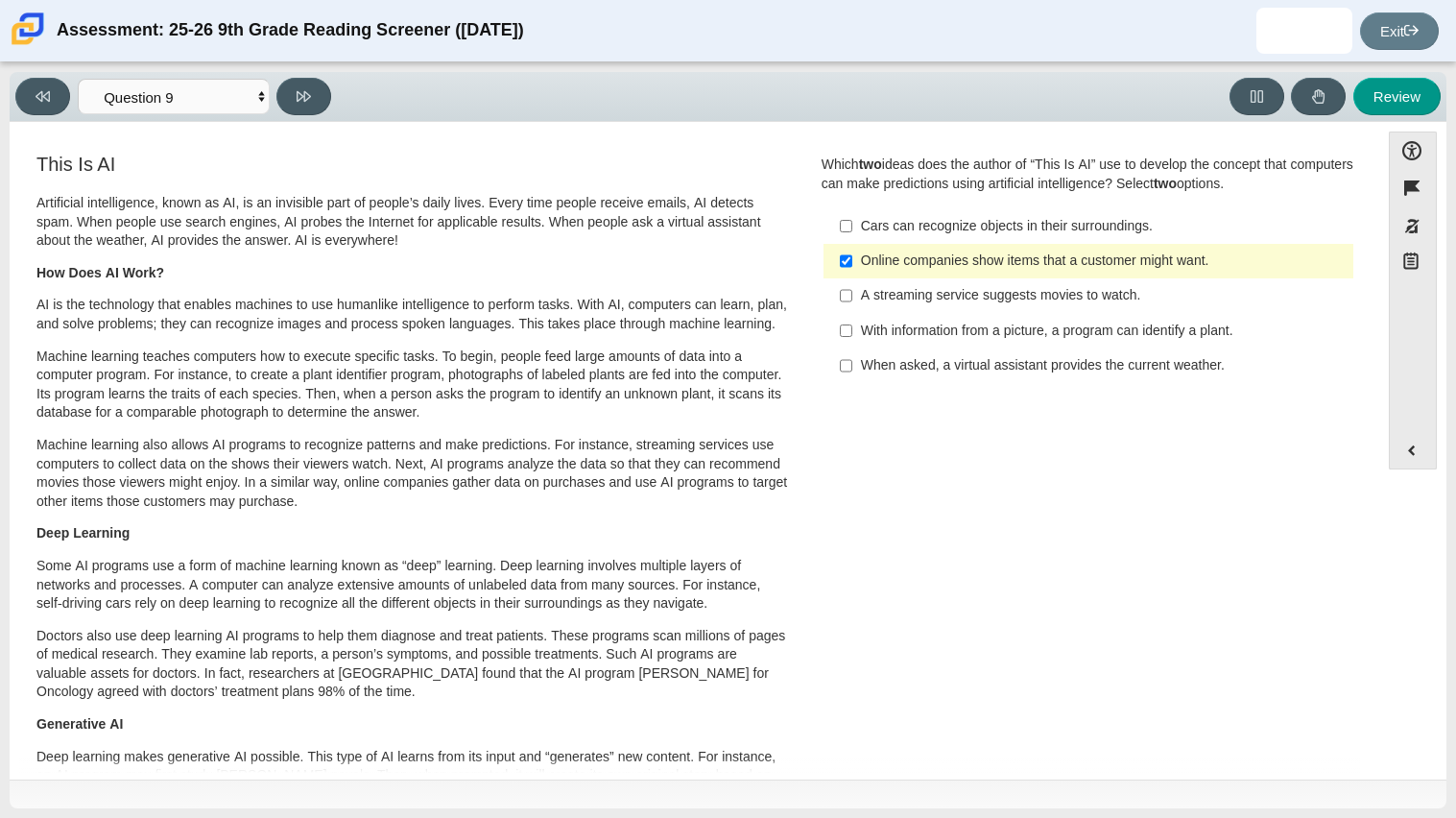
click at [846, 357] on label "When asked, a virtual assistant provides the current weather. When asked, a vir…" at bounding box center [1089, 366] width 527 height 35
click at [846, 357] on input "When asked, a virtual assistant provides the current weather. When asked, a vir…" at bounding box center [846, 366] width 13 height 35
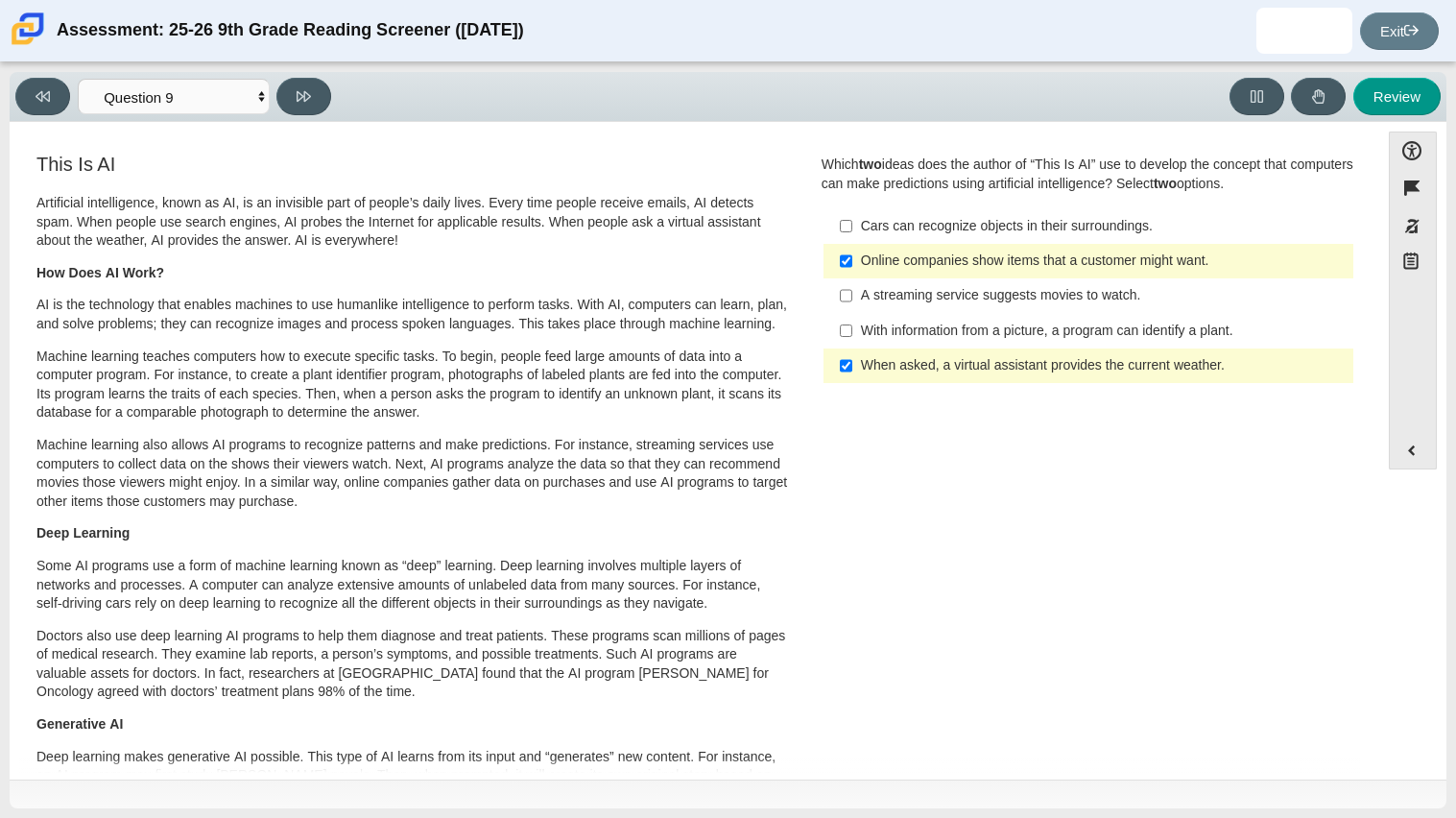
click at [902, 361] on div "When asked, a virtual assistant provides the current weather." at bounding box center [1104, 366] width 485 height 19
click at [853, 361] on input "When asked, a virtual assistant provides the current weather. When asked, a vir…" at bounding box center [846, 366] width 13 height 35
checkbox input "false"
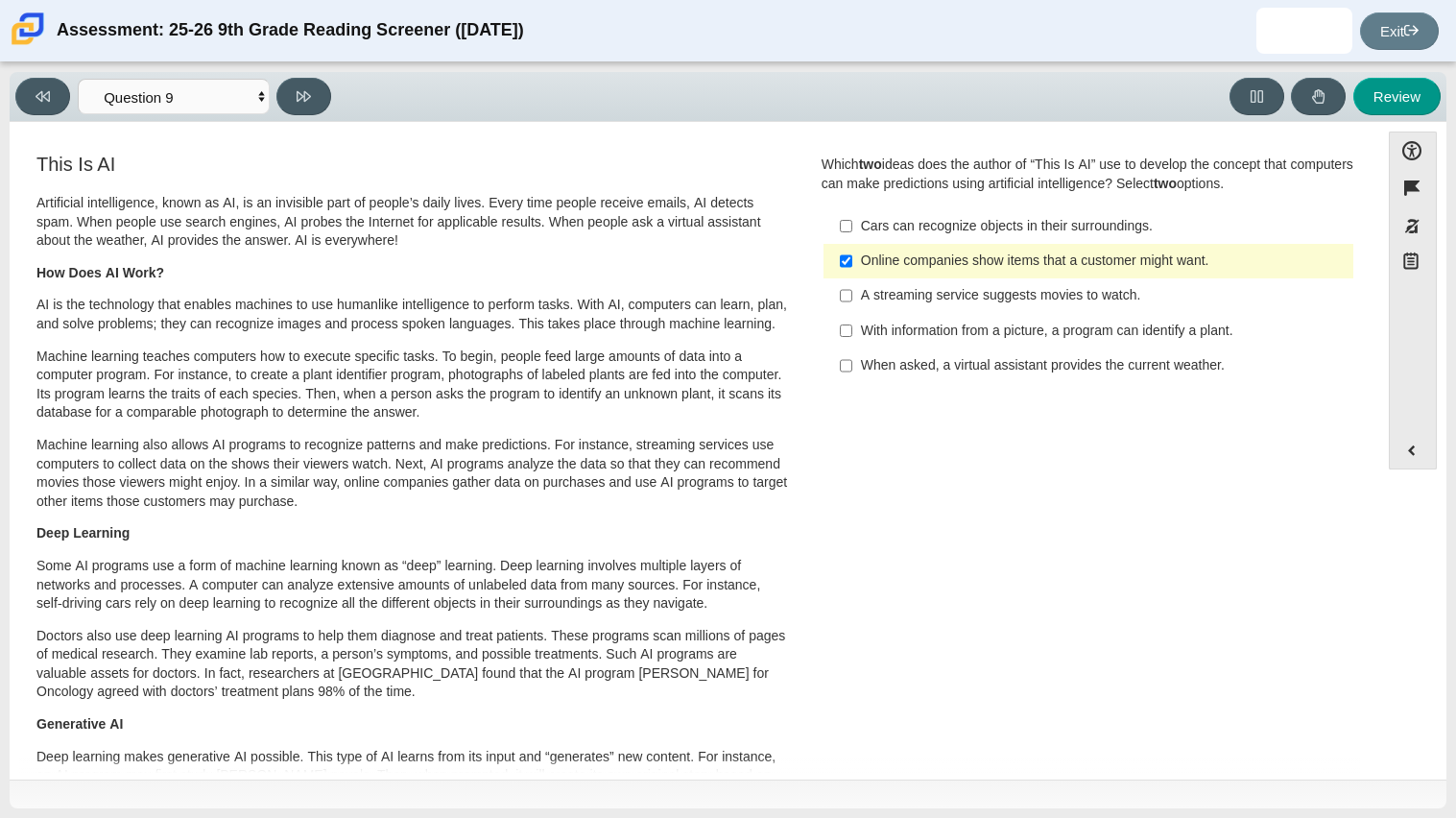
click at [826, 299] on label "A streaming service suggests movies to watch. A streaming service suggests movi…" at bounding box center [1089, 296] width 527 height 35
click at [840, 299] on input "A streaming service suggests movies to watch. A streaming service suggests movi…" at bounding box center [846, 296] width 13 height 35
checkbox input "true"
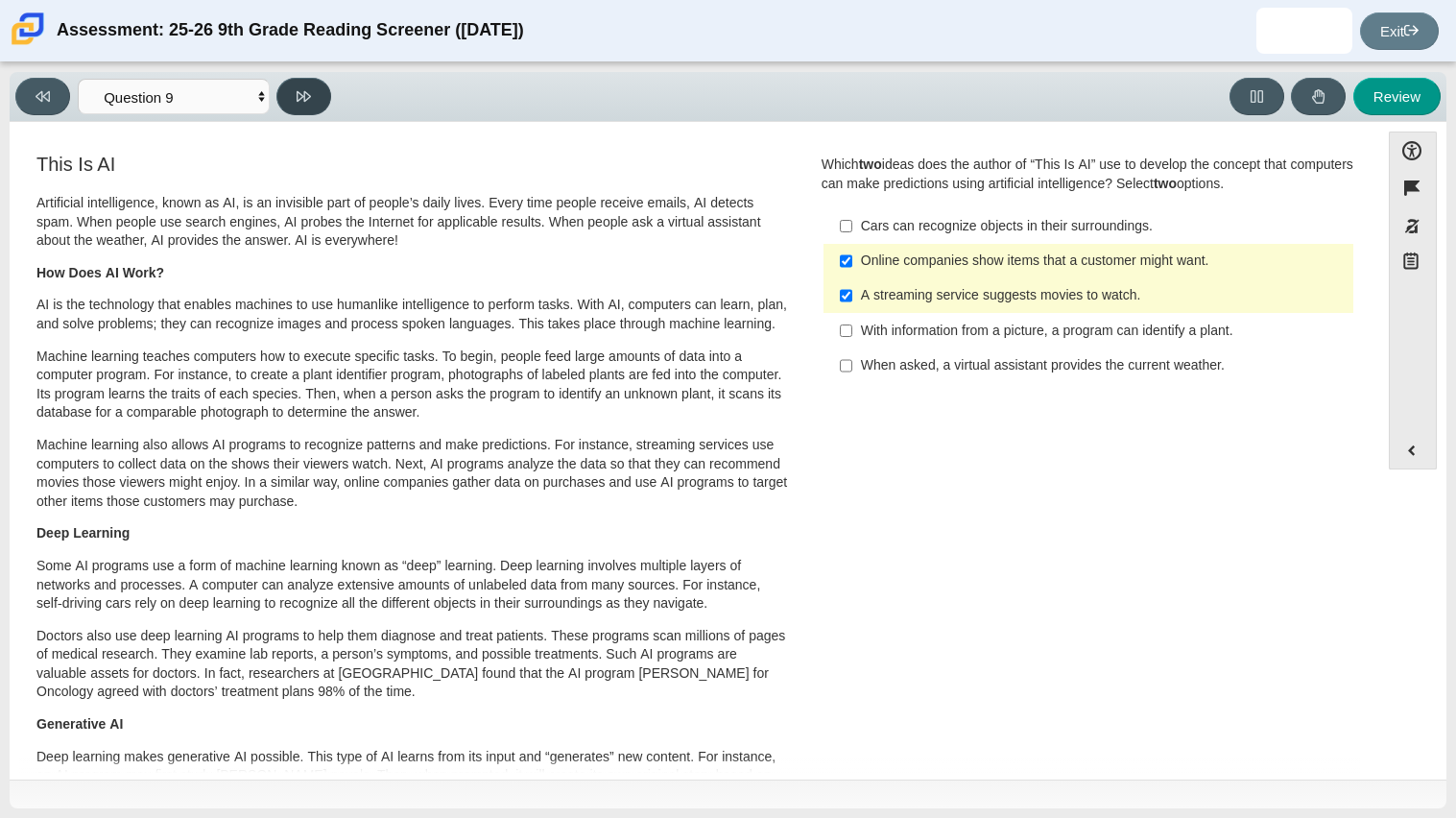
click at [282, 93] on button at bounding box center [304, 96] width 55 height 37
select select "cdf3c14e-a918-44d1-9b63-3db0fa81641e"
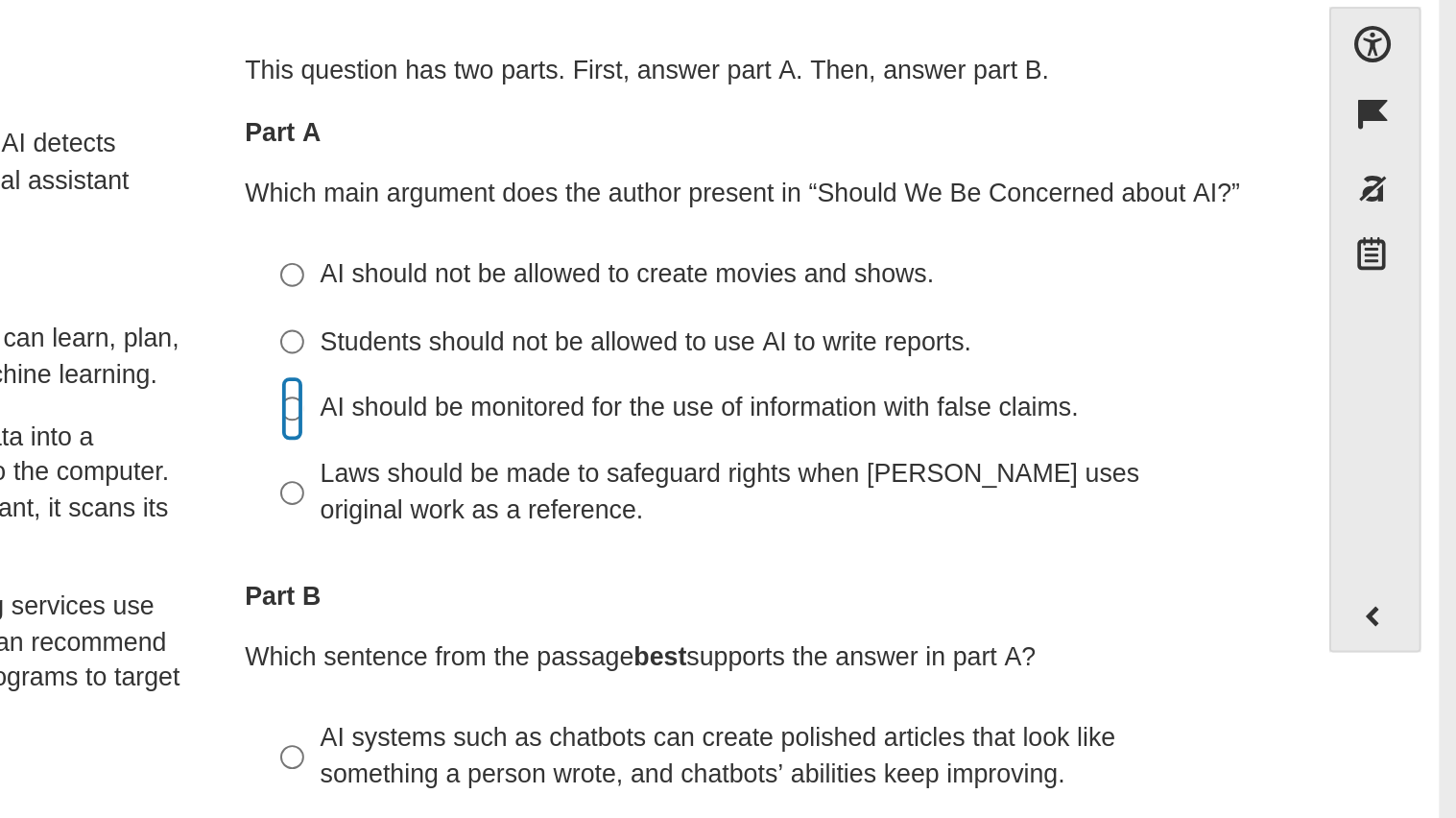
click at [843, 336] on input "AI should be monitored for the use of information with false claims. AI should …" at bounding box center [846, 342] width 13 height 35
radio input "true"
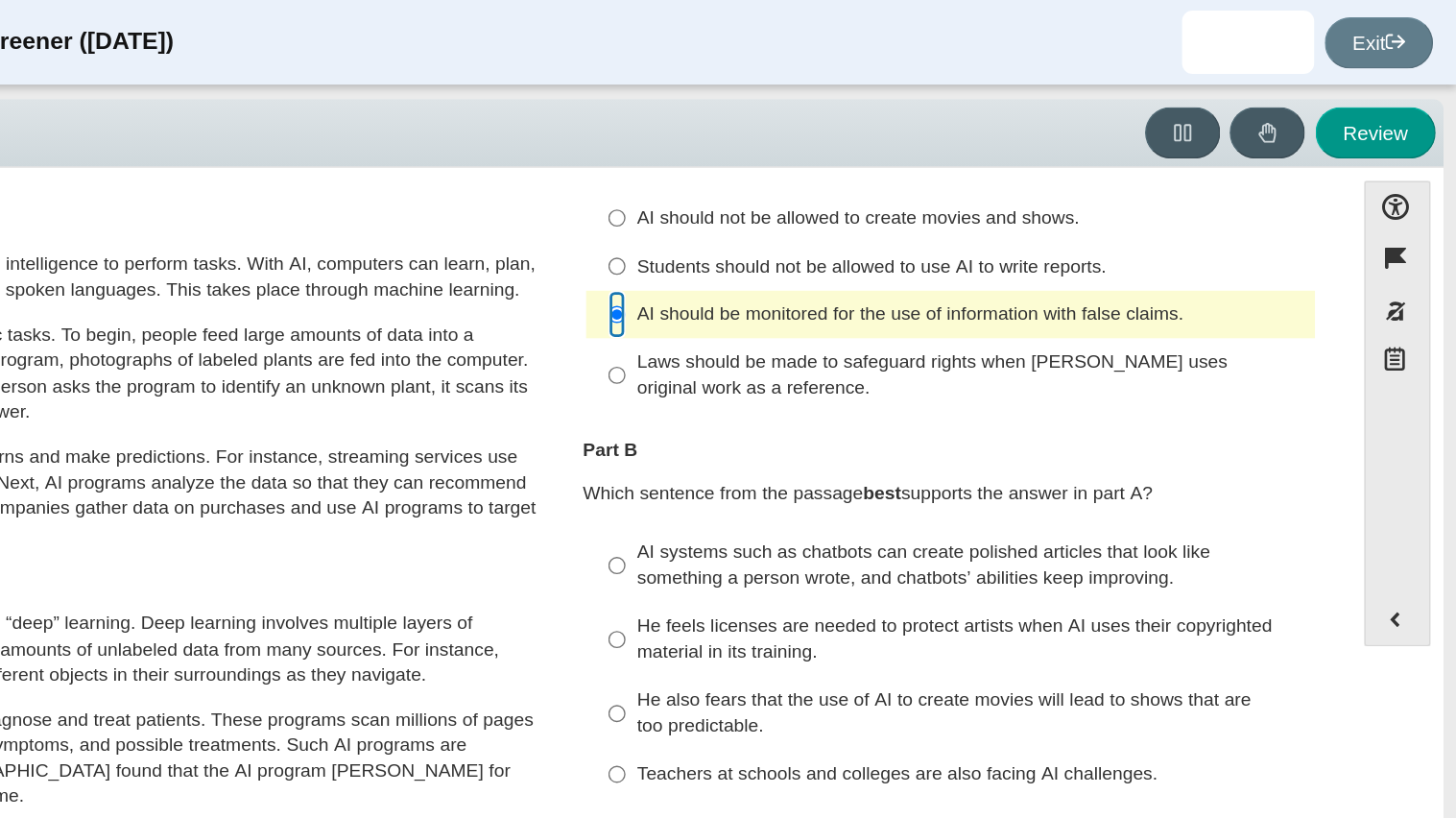
scroll to position [95, 0]
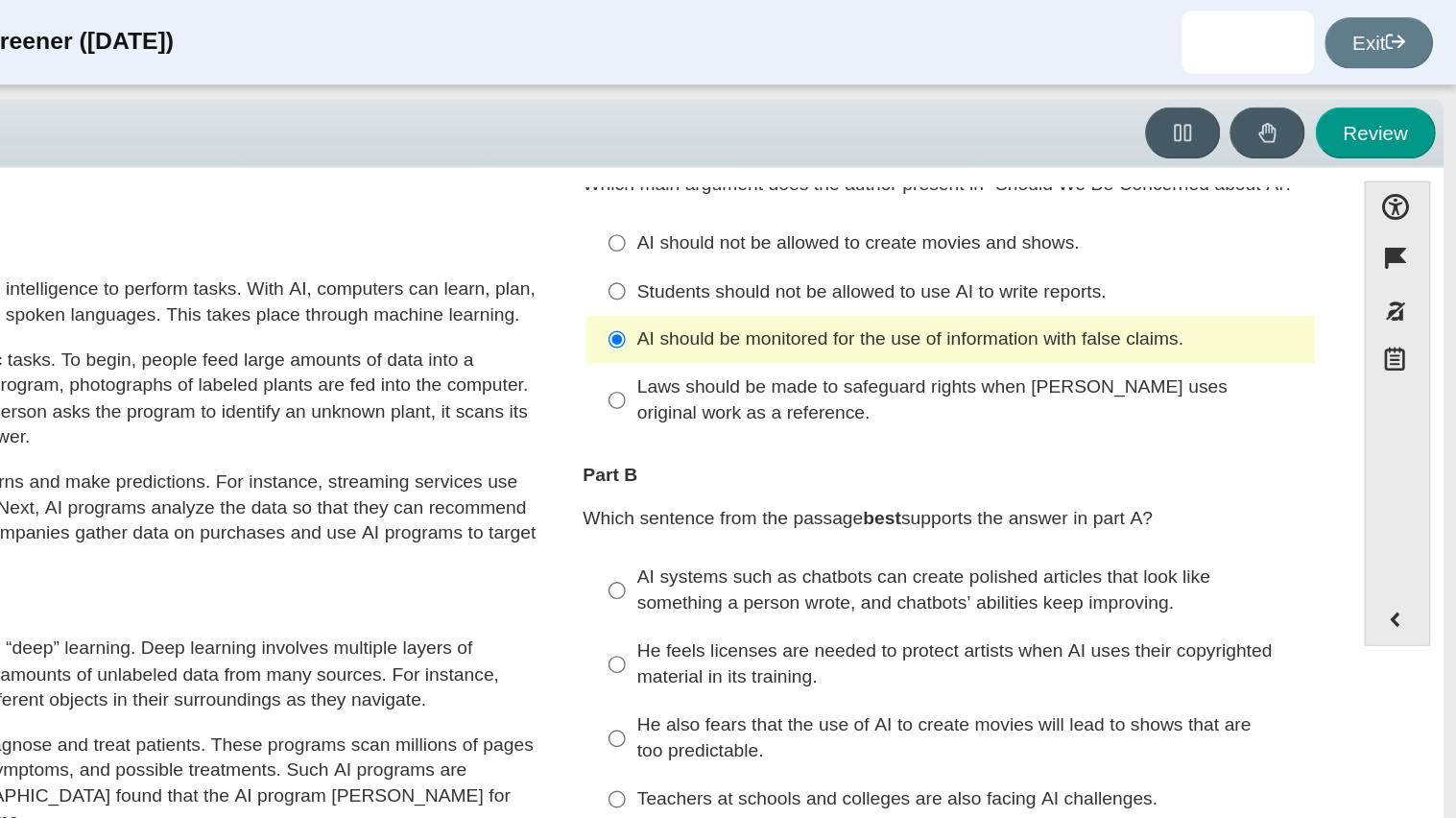
click at [859, 197] on label "Students should not be allowed to use AI to write reports. Students should not …" at bounding box center [1089, 211] width 527 height 35
click at [853, 197] on input "Students should not be allowed to use AI to write reports. Students should not …" at bounding box center [846, 211] width 13 height 35
radio input "true"
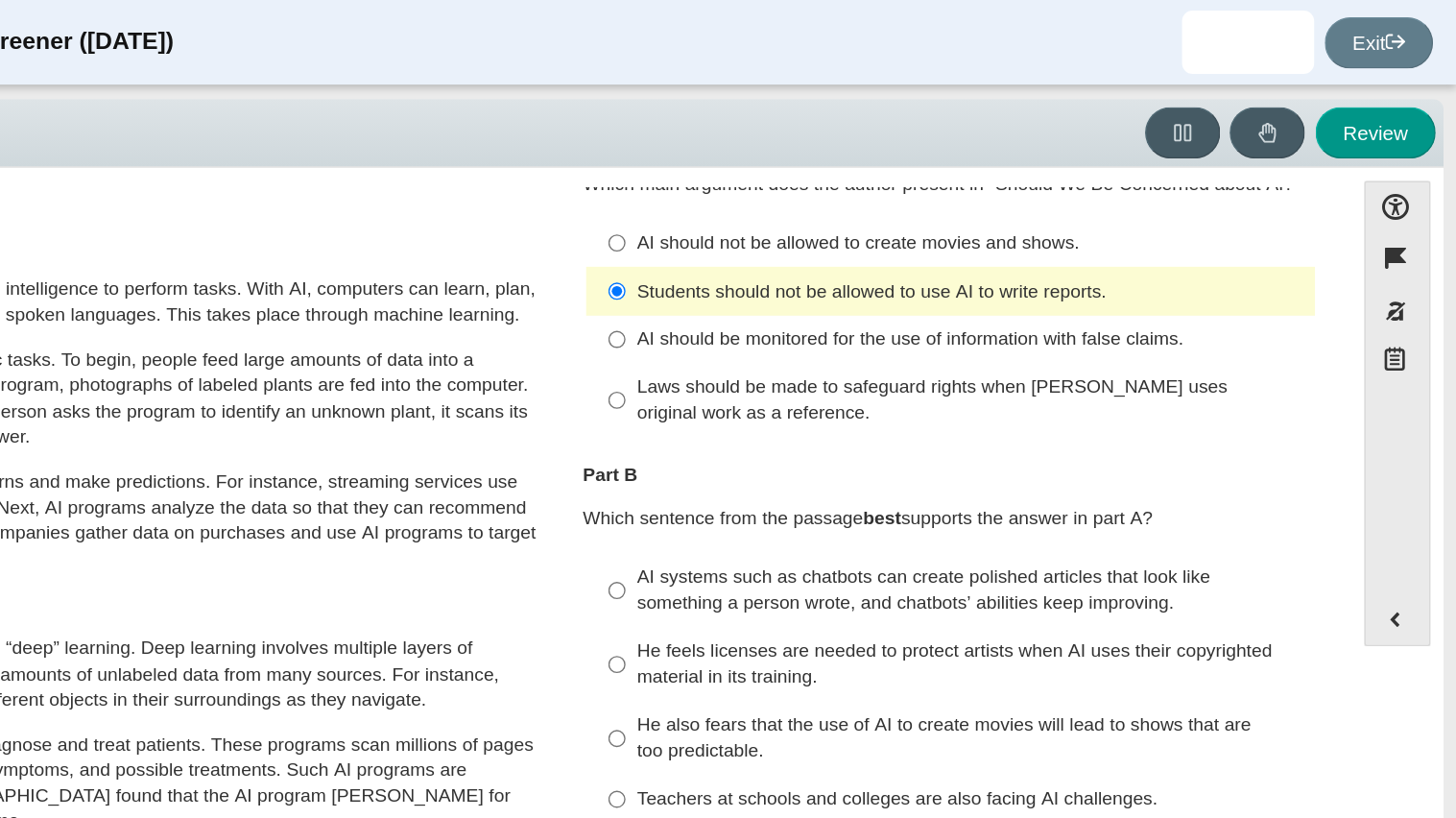
click at [850, 240] on label "AI should be monitored for the use of information with false claims. AI should …" at bounding box center [1089, 247] width 527 height 35
click at [850, 240] on input "AI should be monitored for the use of information with false claims. AI should …" at bounding box center [846, 247] width 13 height 35
radio input "true"
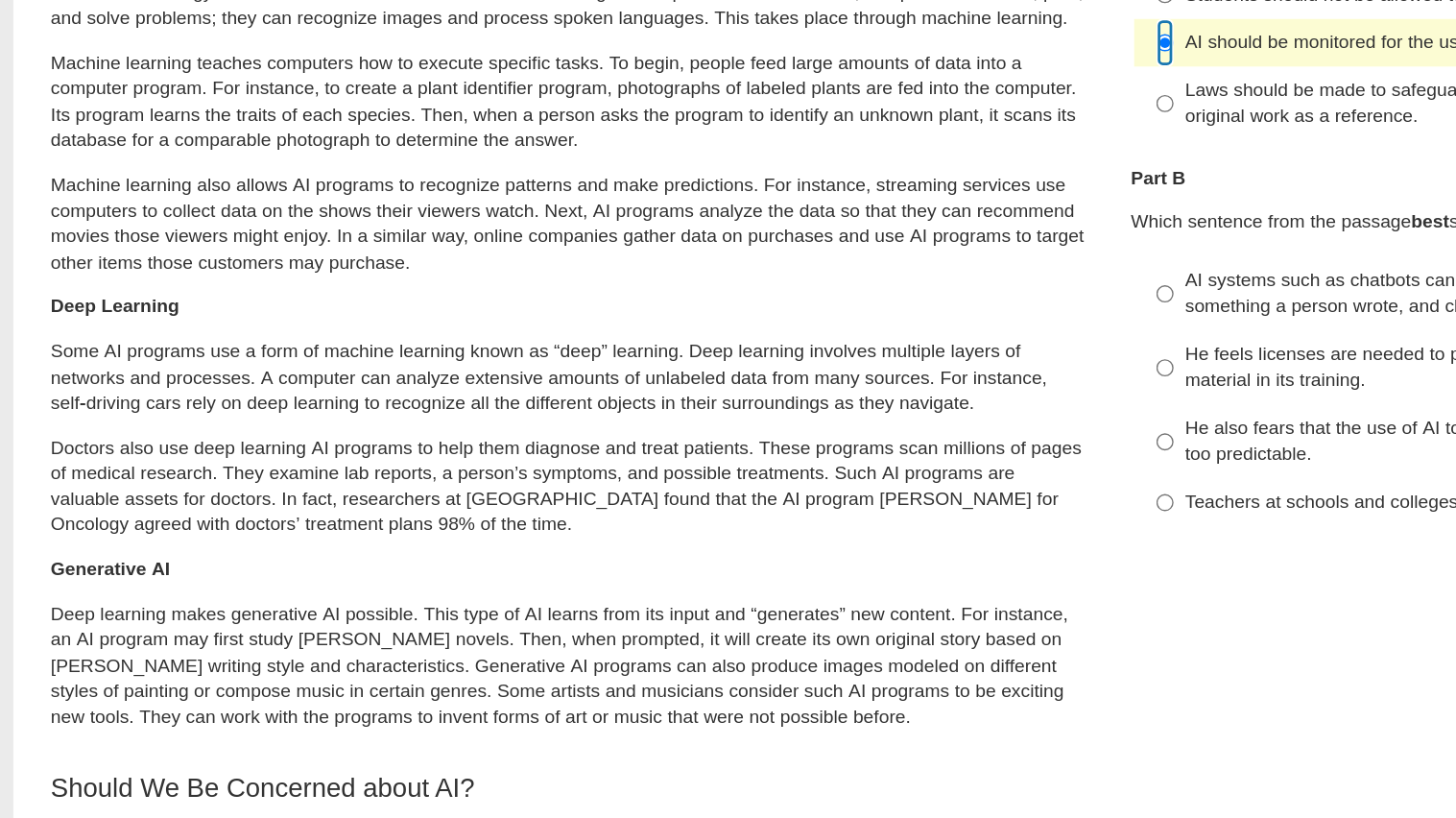
scroll to position [0, 0]
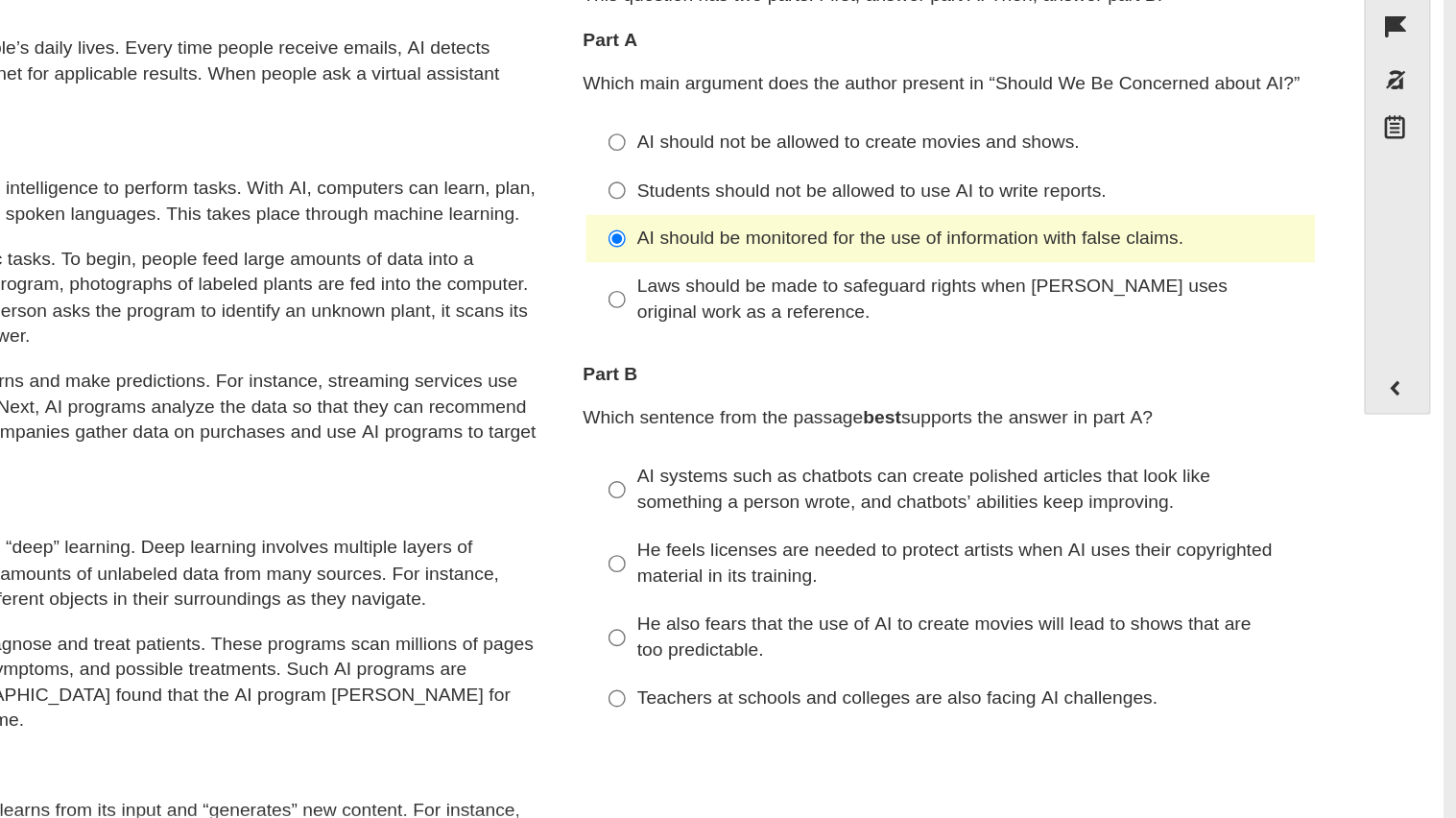
click at [831, 581] on label "He feels licenses are needed to protect artists when AI uses their copyrighted …" at bounding box center [1089, 577] width 527 height 54
click at [840, 581] on input "He feels licenses are needed to protect artists when AI uses their copyrighted …" at bounding box center [846, 577] width 13 height 54
radio input "true"
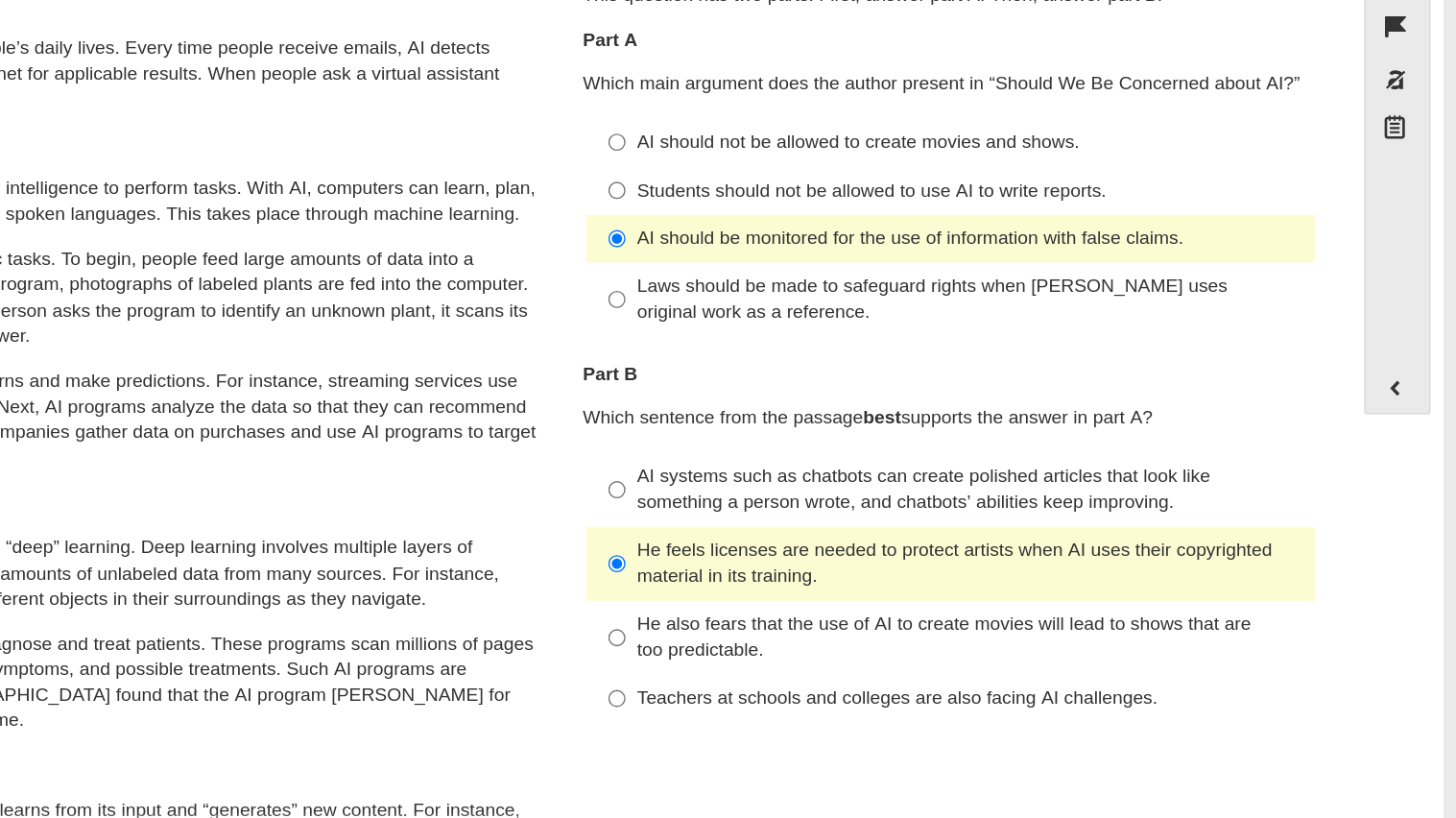
click at [886, 657] on label "He also fears that the use of AI to create movies will lead to shows that are t…" at bounding box center [1089, 631] width 527 height 54
click at [853, 657] on input "He also fears that the use of AI to create movies will lead to shows that are t…" at bounding box center [846, 631] width 13 height 54
radio input "true"
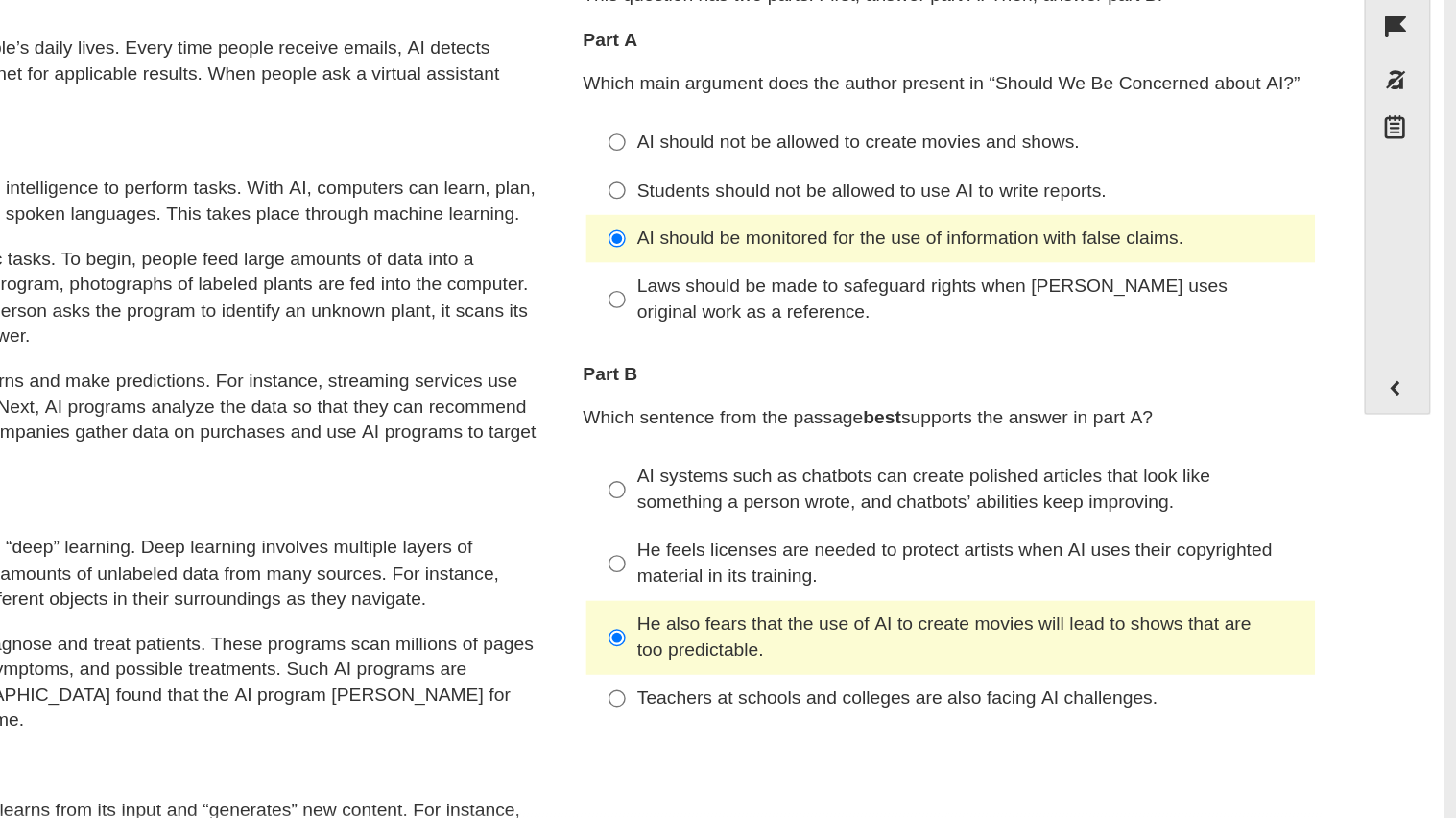
click at [882, 298] on div "Students should not be allowed to use AI to write reports." at bounding box center [1104, 308] width 485 height 19
click at [853, 298] on input "Students should not be allowed to use AI to write reports. Students should not …" at bounding box center [846, 307] width 13 height 35
radio input "true"
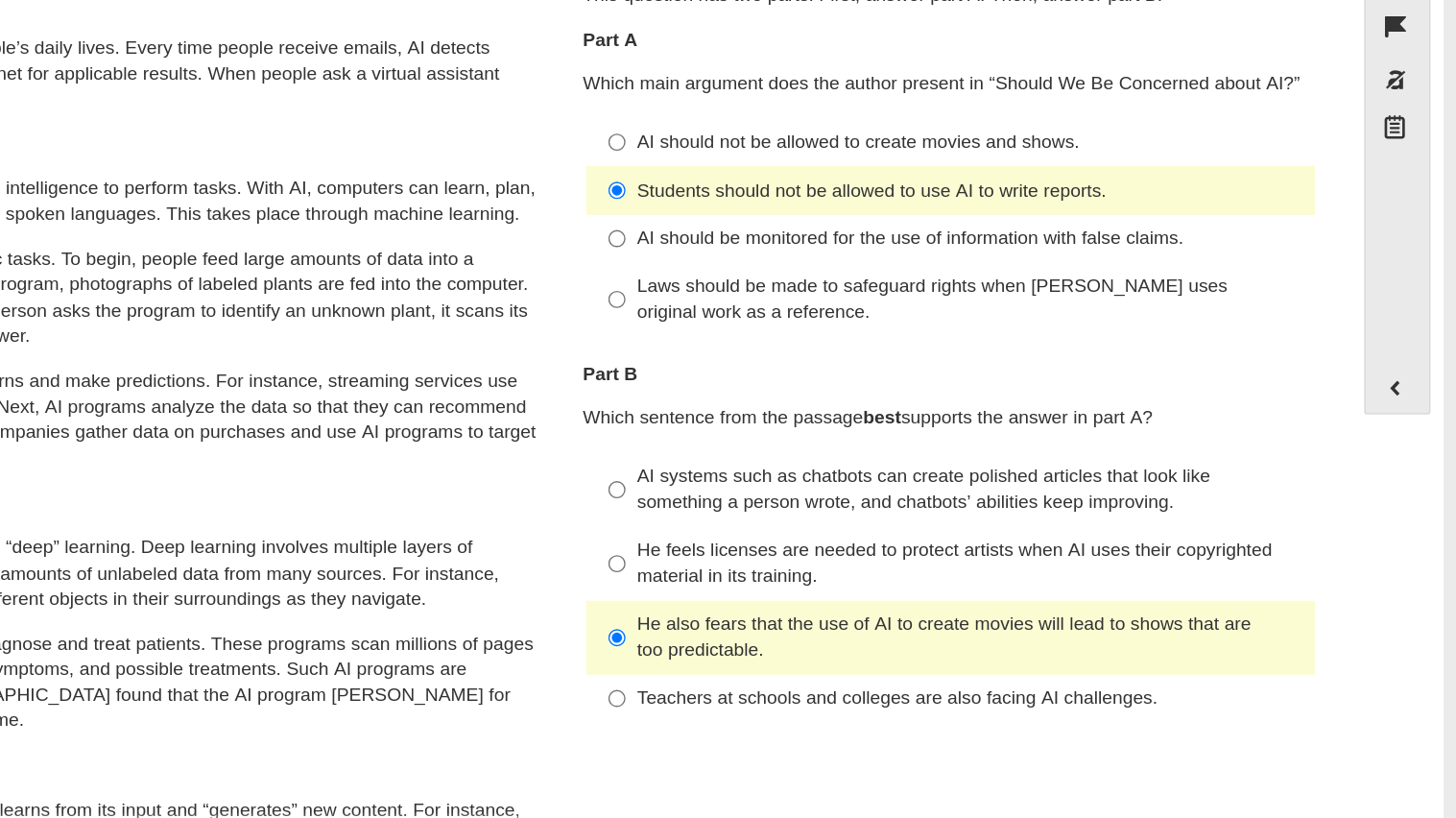
click at [892, 347] on div "AI should be monitored for the use of information with false claims." at bounding box center [1104, 342] width 485 height 19
click at [853, 347] on input "AI should be monitored for the use of information with false claims. AI should …" at bounding box center [846, 342] width 13 height 35
radio input "true"
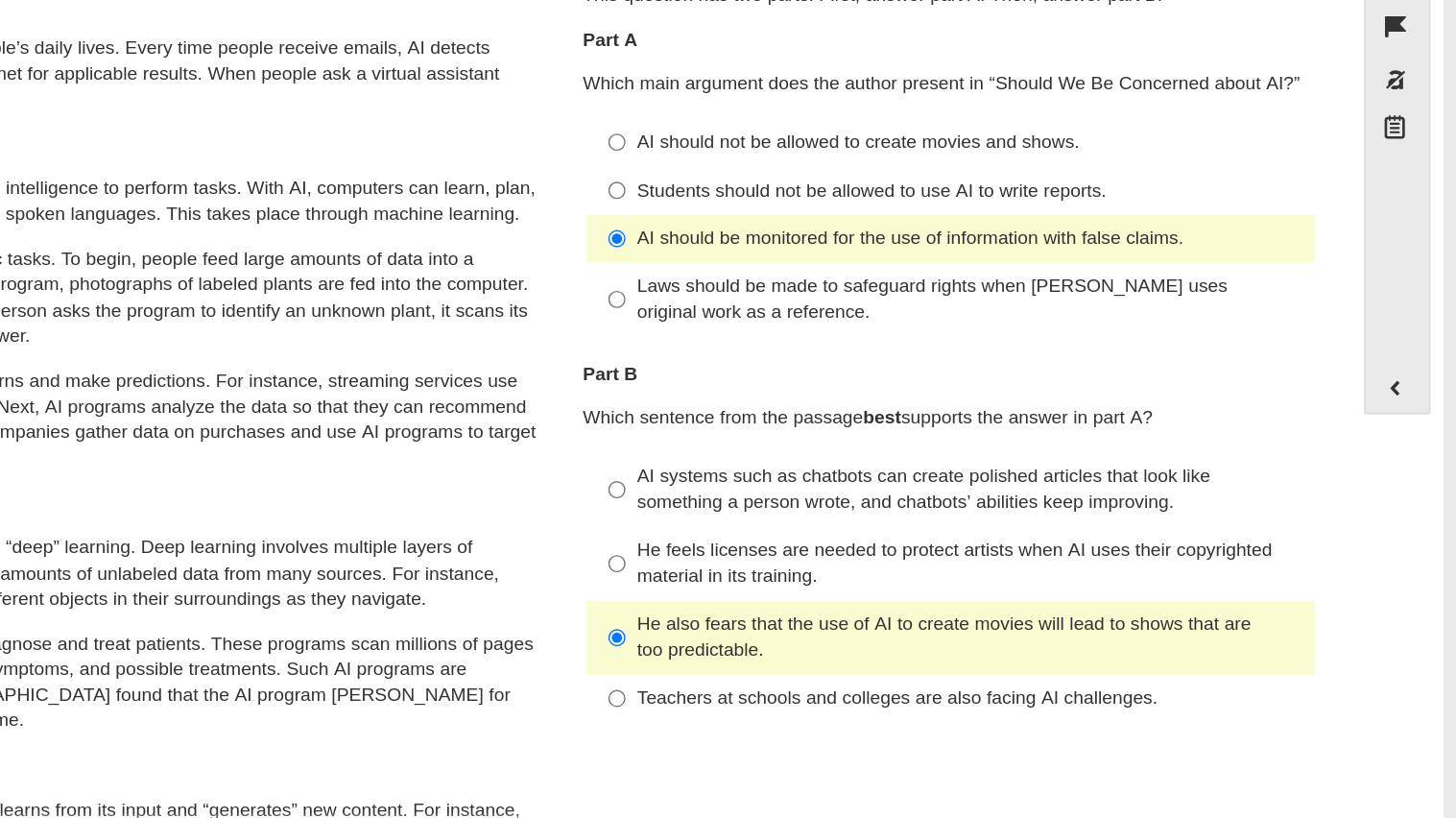
click at [861, 279] on div "AI should not be allowed to create movies and shows." at bounding box center [1104, 272] width 485 height 19
click at [853, 279] on input "AI should not be allowed to create movies and shows. AI should not be allowed t…" at bounding box center [846, 272] width 13 height 35
radio input "true"
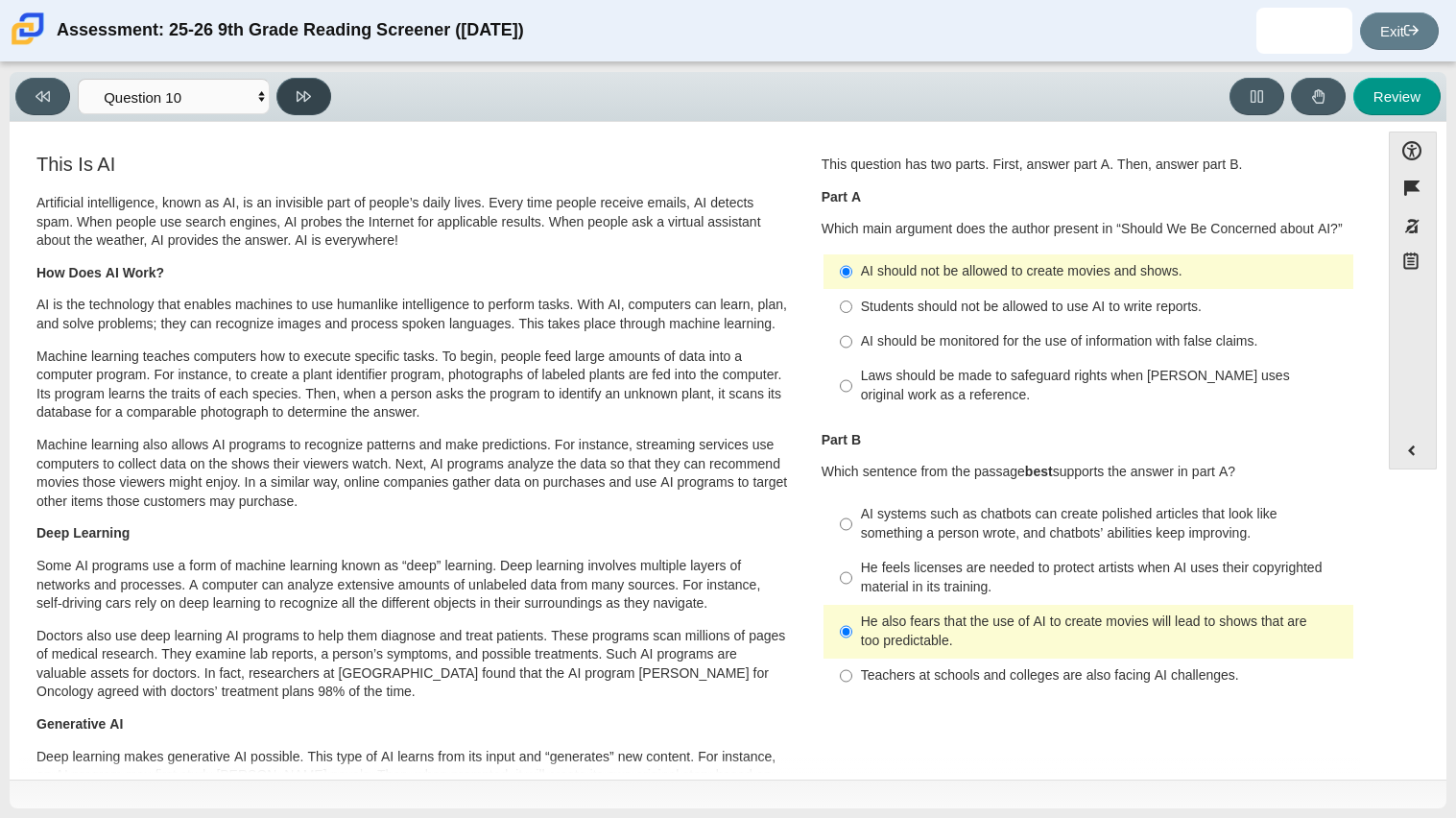
click at [309, 95] on icon at bounding box center [304, 96] width 15 height 11
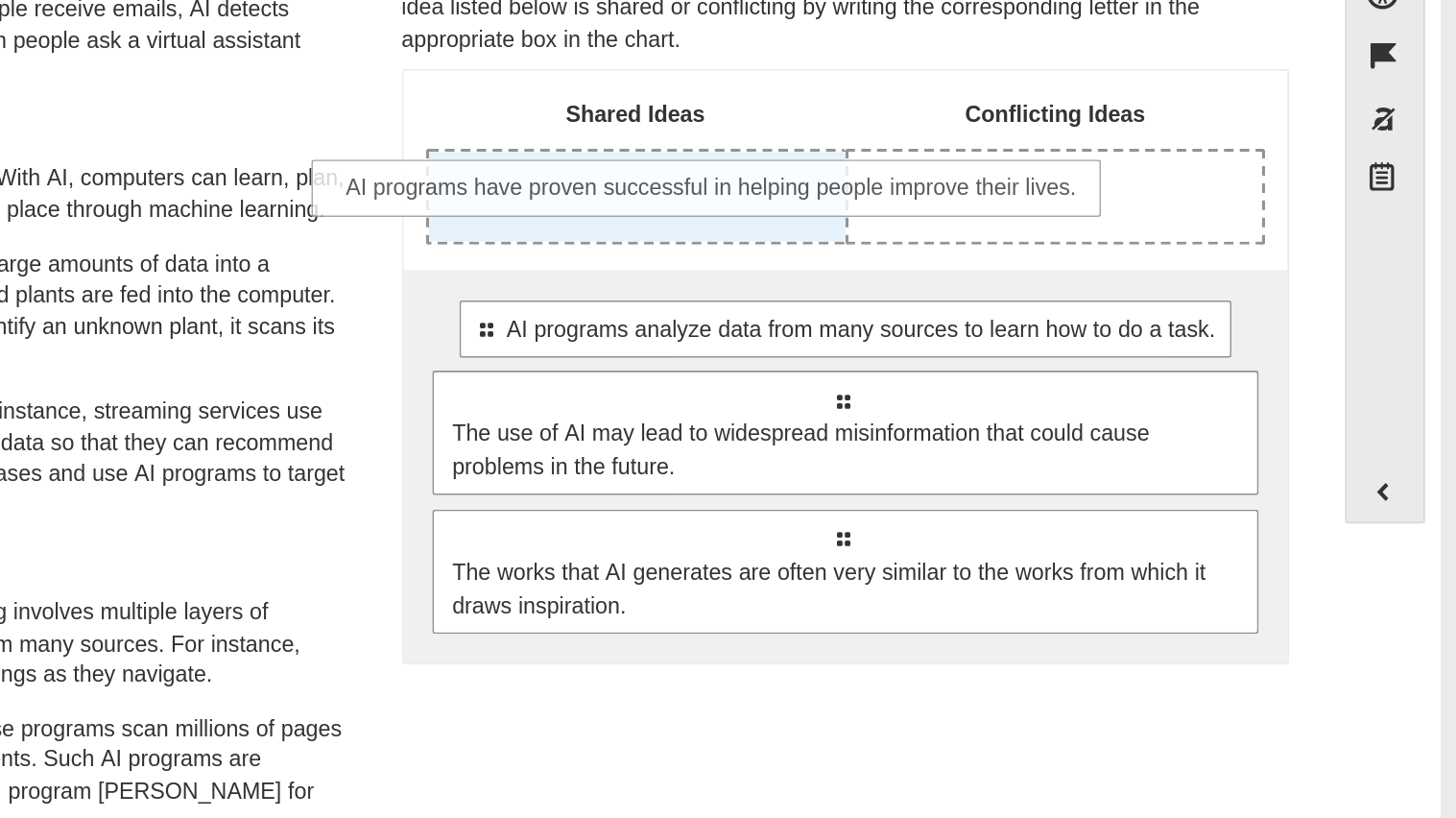
drag, startPoint x: 992, startPoint y: 348, endPoint x: 916, endPoint y: 263, distance: 114.0
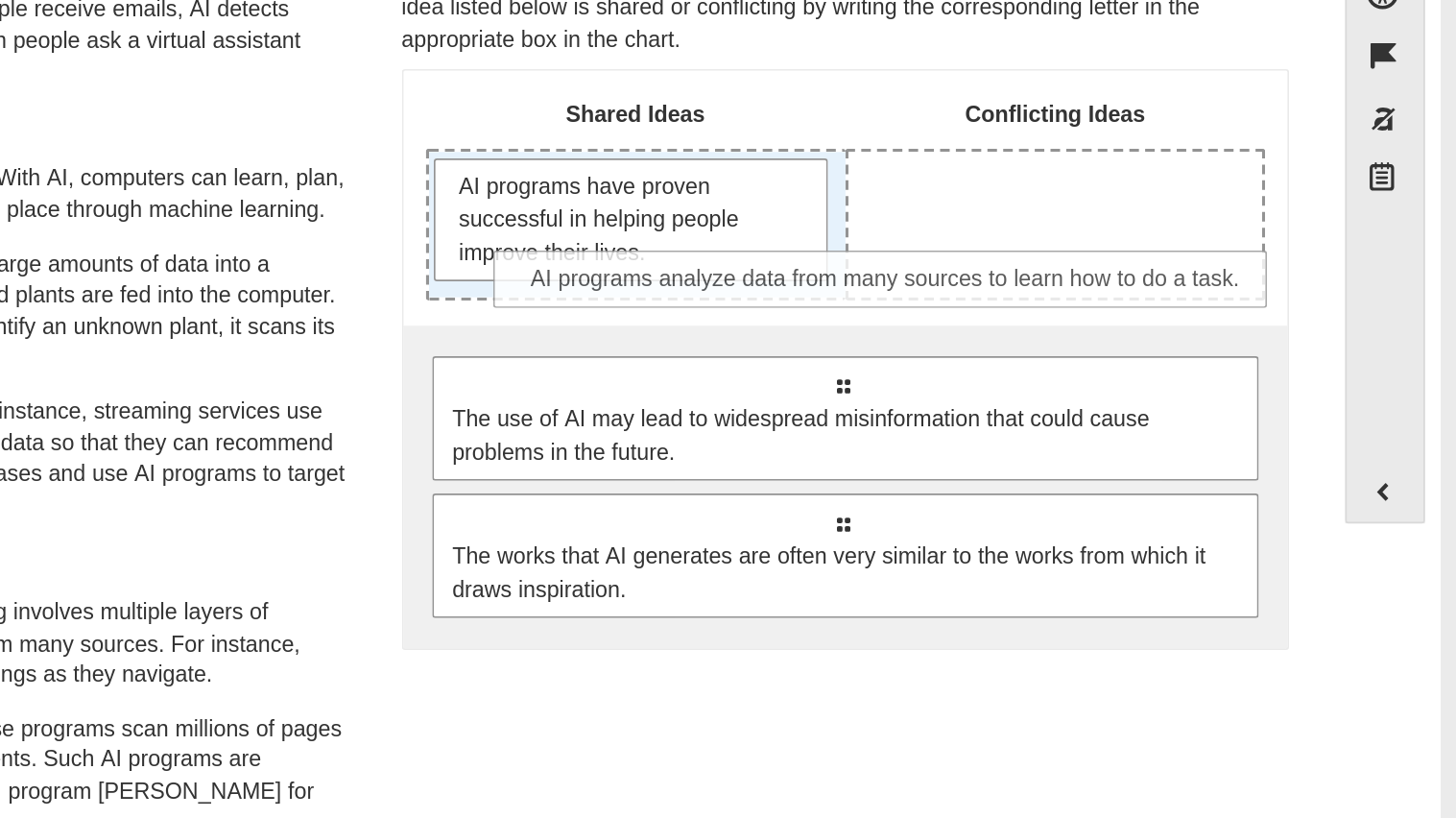
drag, startPoint x: 1001, startPoint y: 390, endPoint x: 1030, endPoint y: 327, distance: 69.4
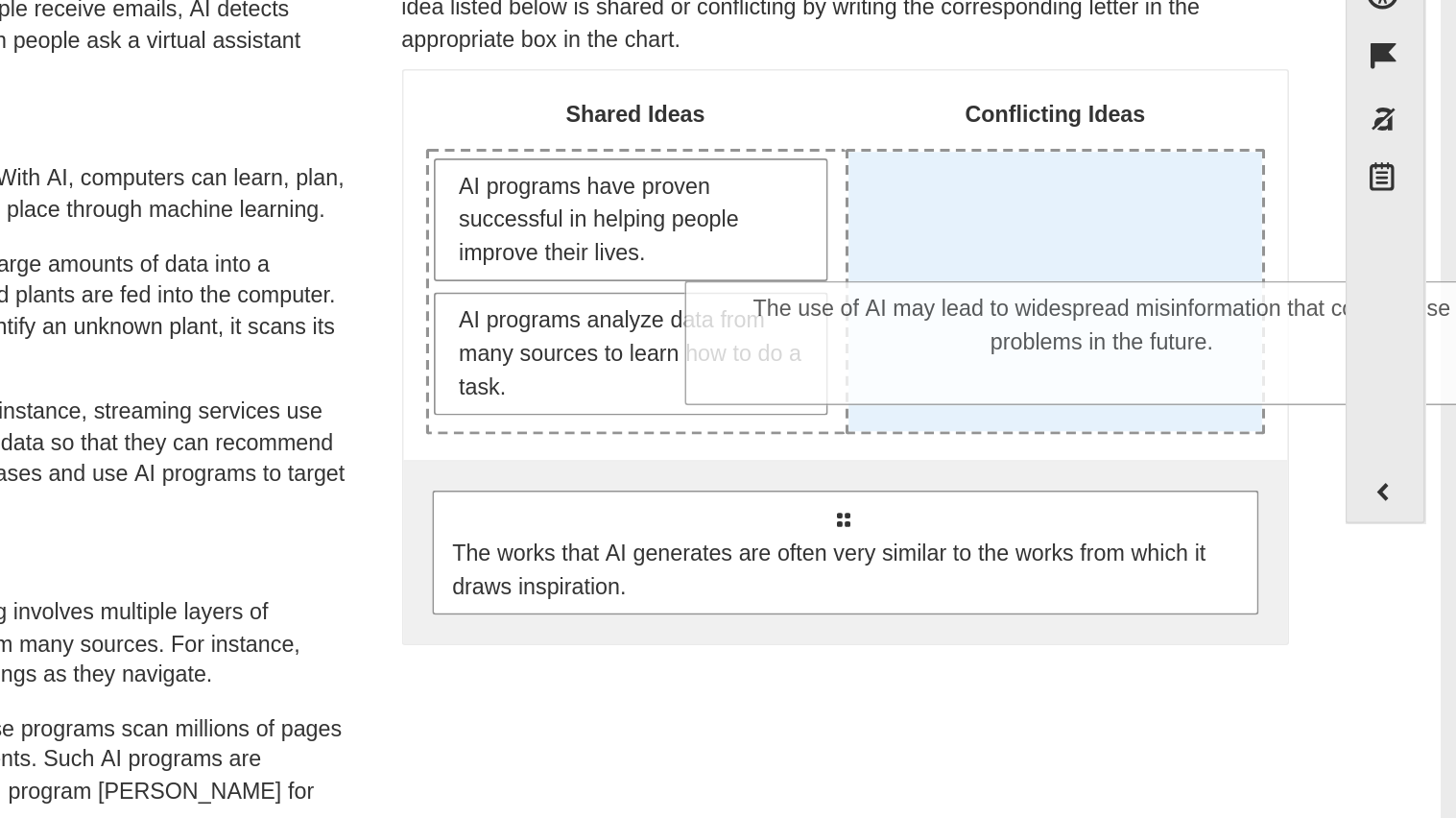
drag, startPoint x: 998, startPoint y: 502, endPoint x: 1154, endPoint y: 379, distance: 198.7
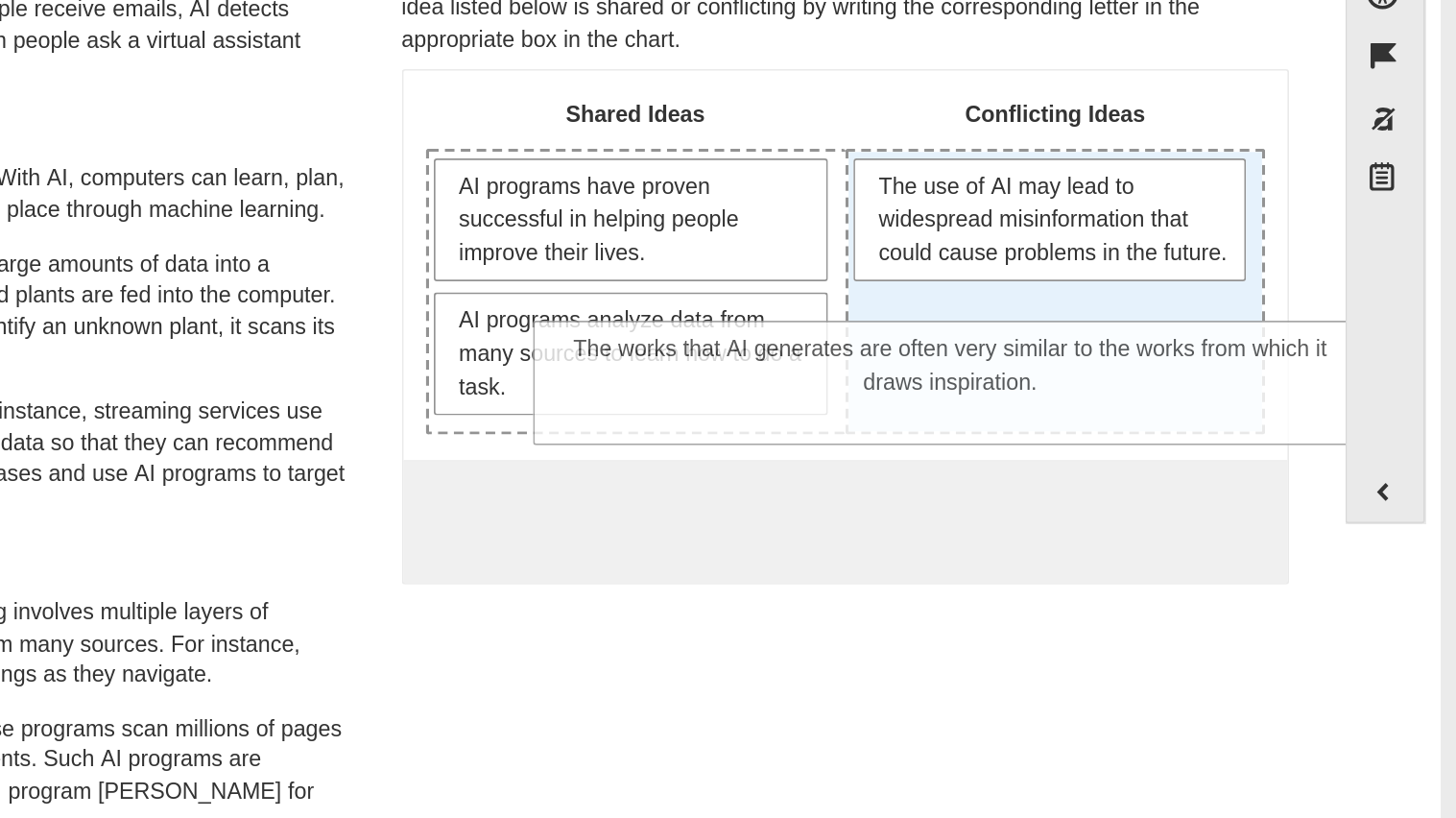
drag, startPoint x: 1093, startPoint y: 481, endPoint x: 1159, endPoint y: 382, distance: 119.0
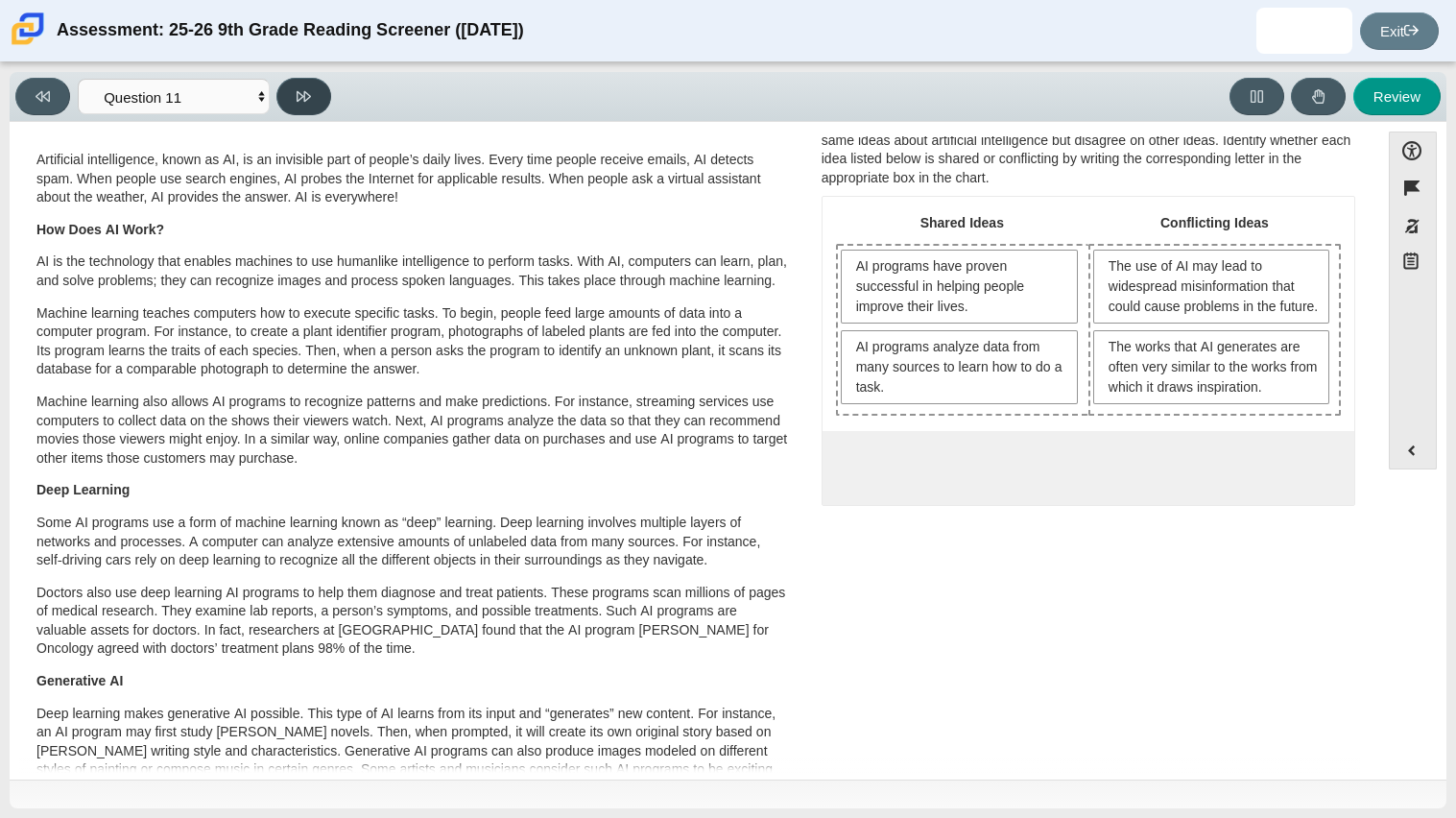
click at [309, 95] on icon at bounding box center [304, 96] width 15 height 15
select select "c3effed4-44ce-4a19-bd96-1787f34e9b4c"
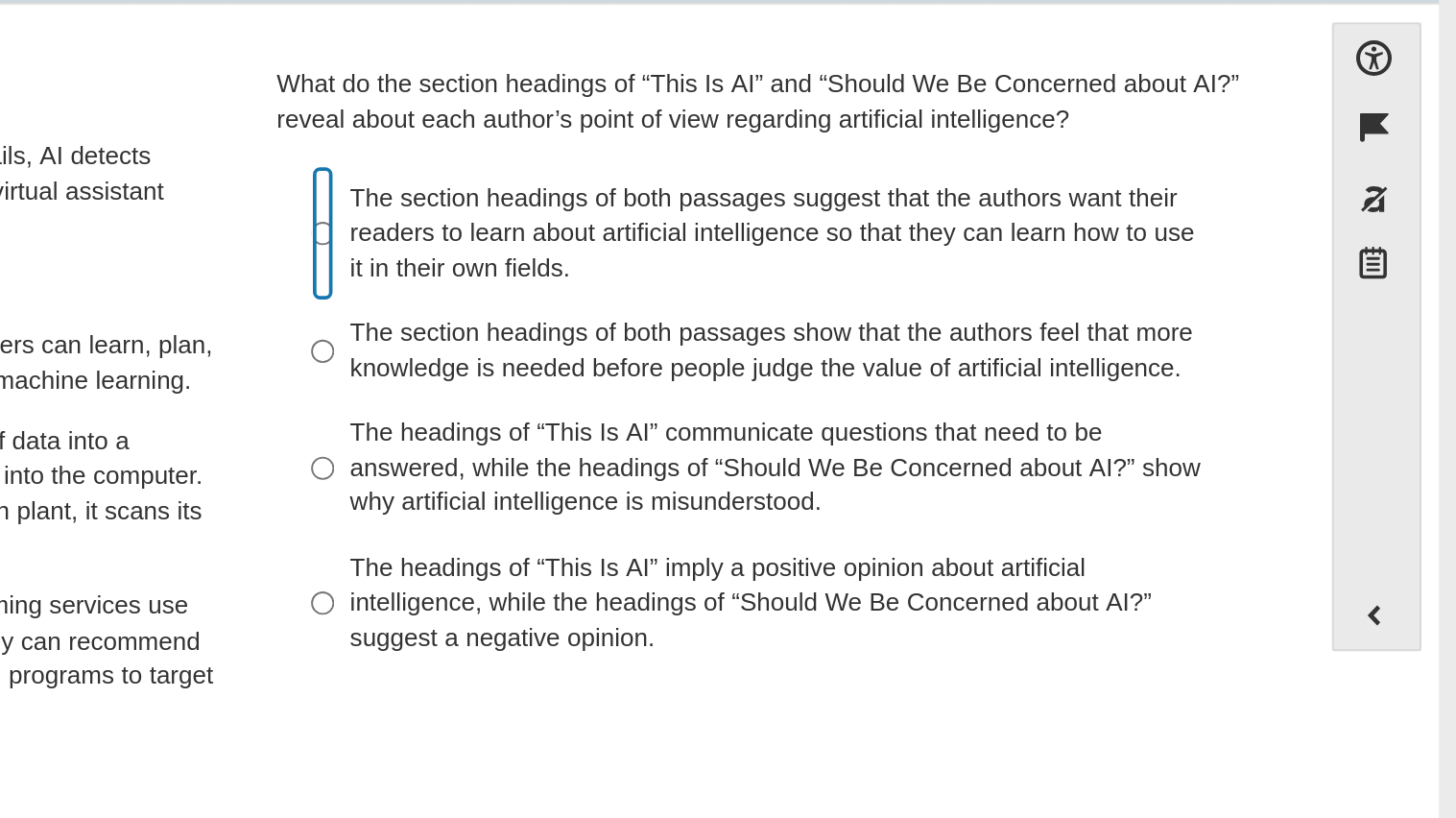
click at [841, 244] on input "The section headings of both passages suggest that the authors want their reade…" at bounding box center [846, 244] width 13 height 73
radio input "true"
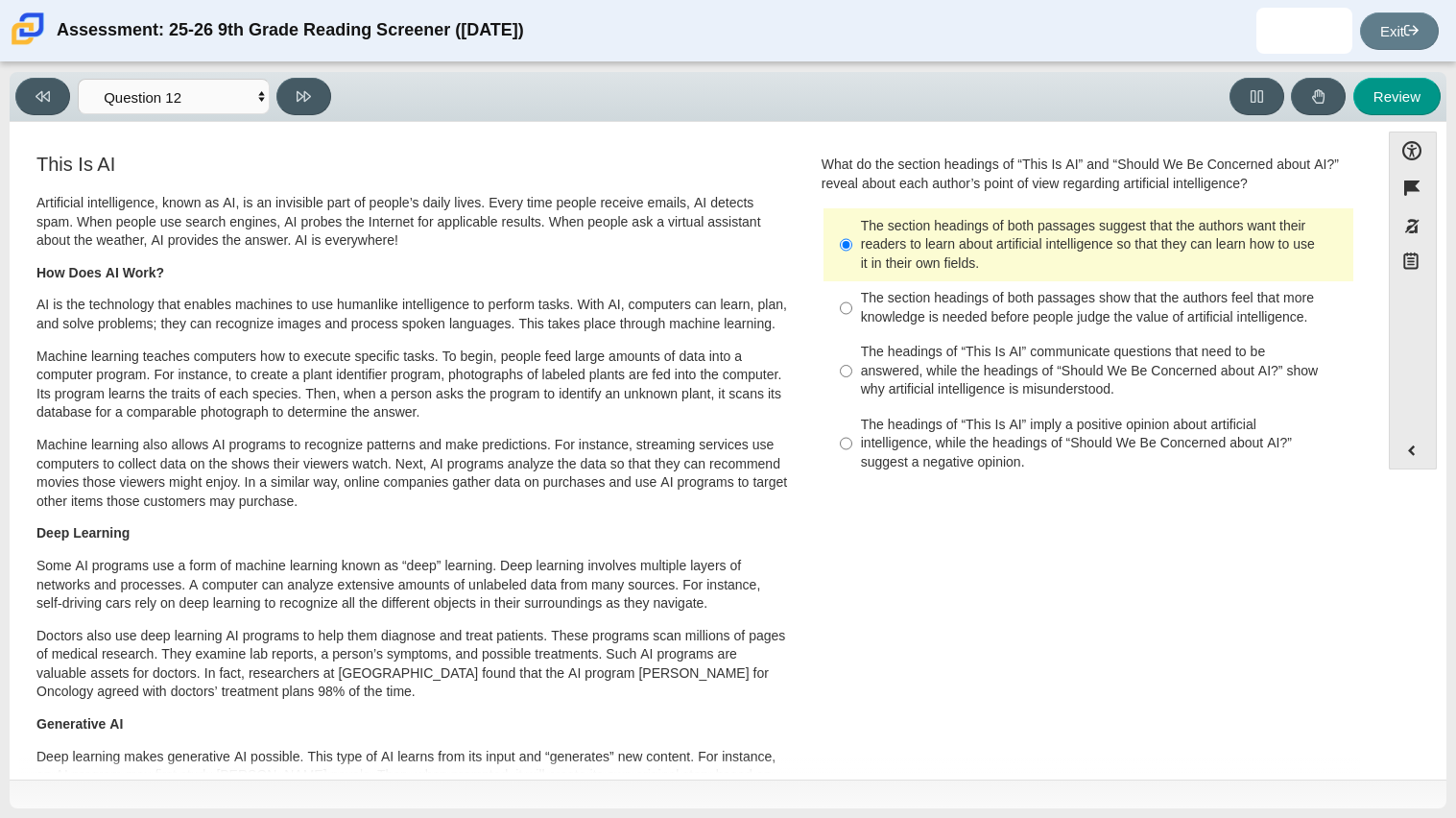
click at [975, 444] on div "The headings of “This Is AI” imply a positive opinion about artificial intellig…" at bounding box center [1104, 444] width 485 height 56
click at [853, 444] on input "The headings of “This Is AI” imply a positive opinion about artificial intellig…" at bounding box center [846, 443] width 13 height 73
radio input "true"
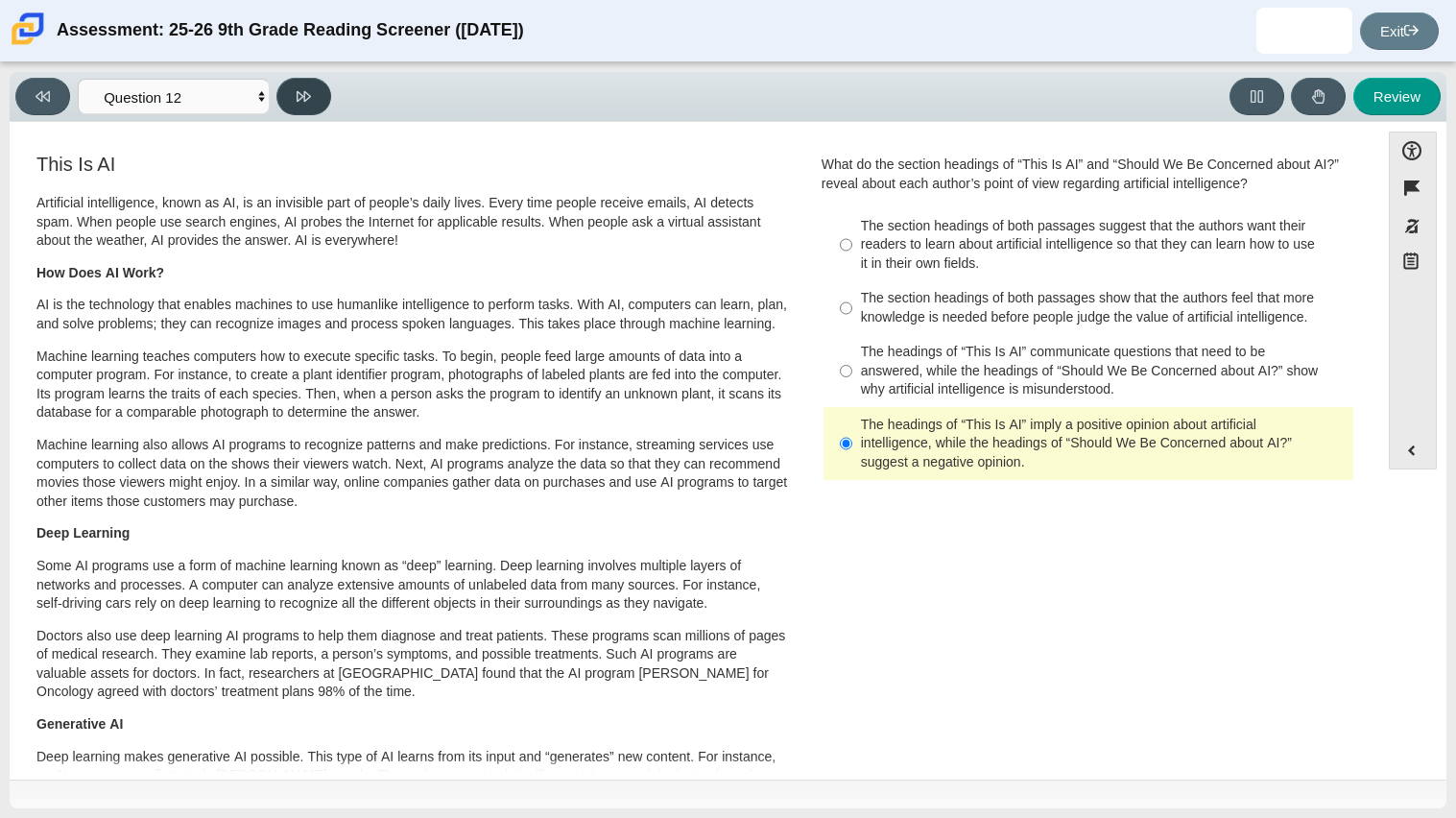
click at [317, 99] on button at bounding box center [304, 96] width 55 height 37
select select "review"
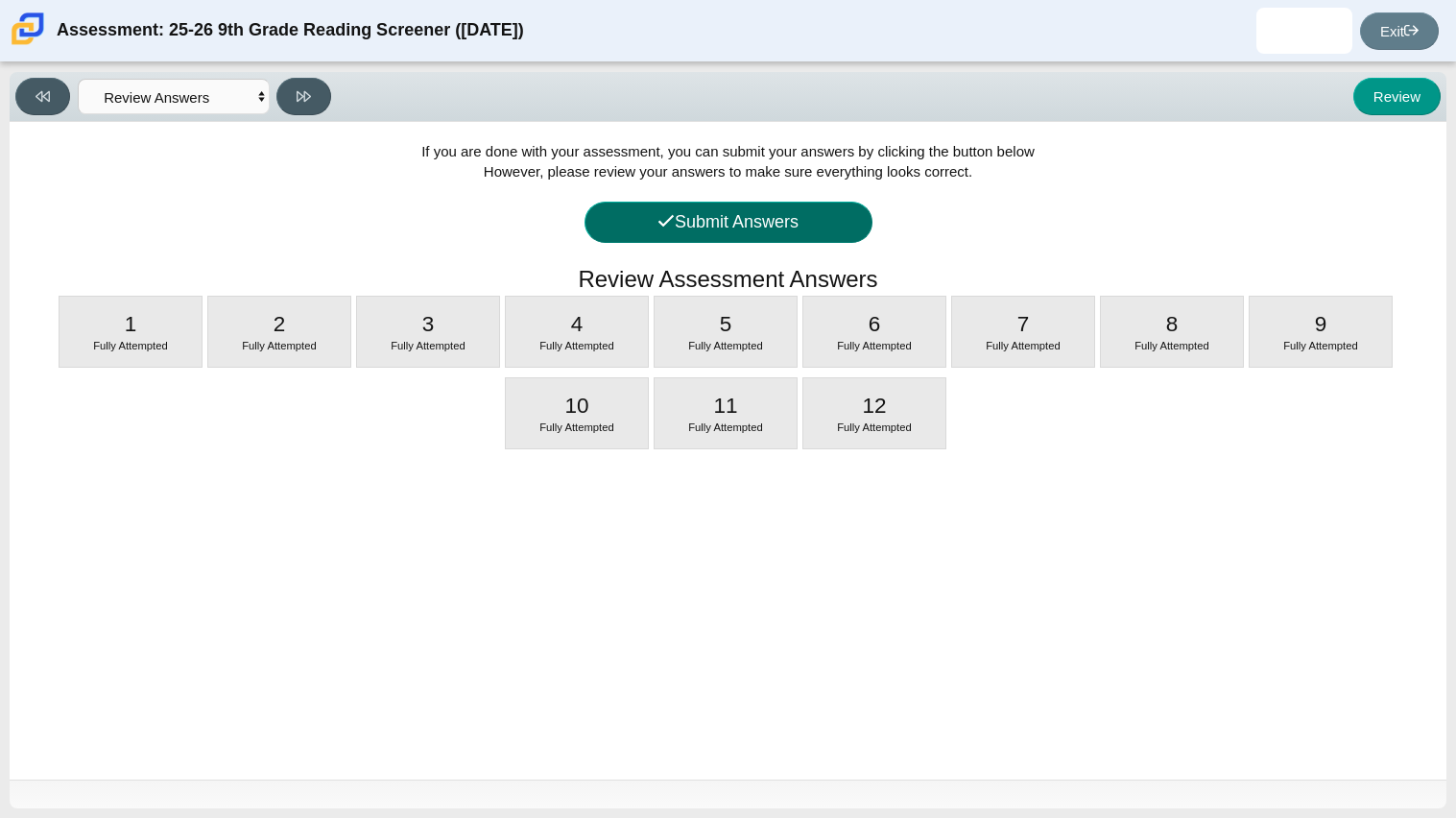
click at [636, 221] on button "Submit Answers" at bounding box center [729, 222] width 288 height 41
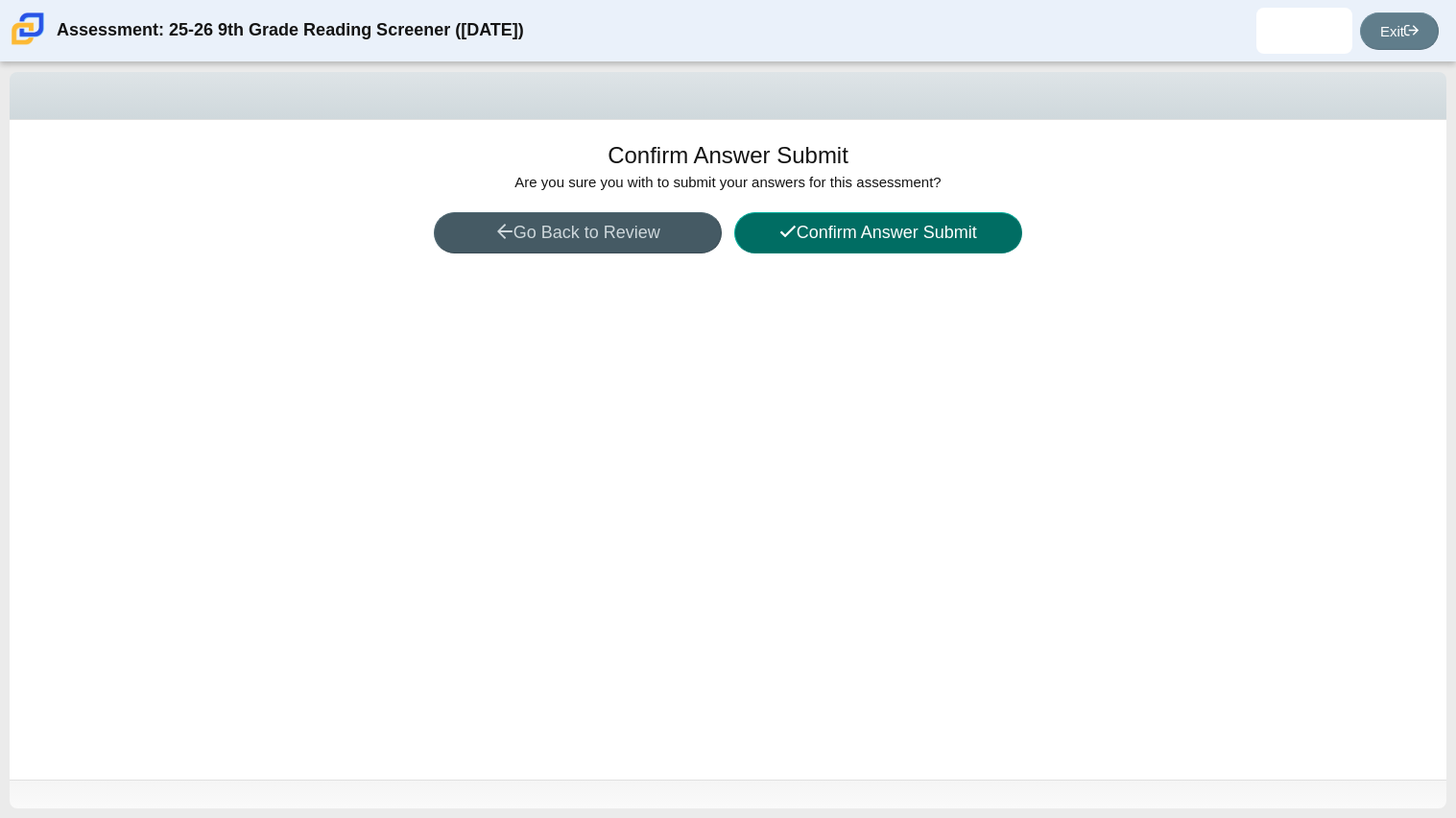
click at [780, 227] on icon at bounding box center [788, 232] width 18 height 18
